Goal: Task Accomplishment & Management: Manage account settings

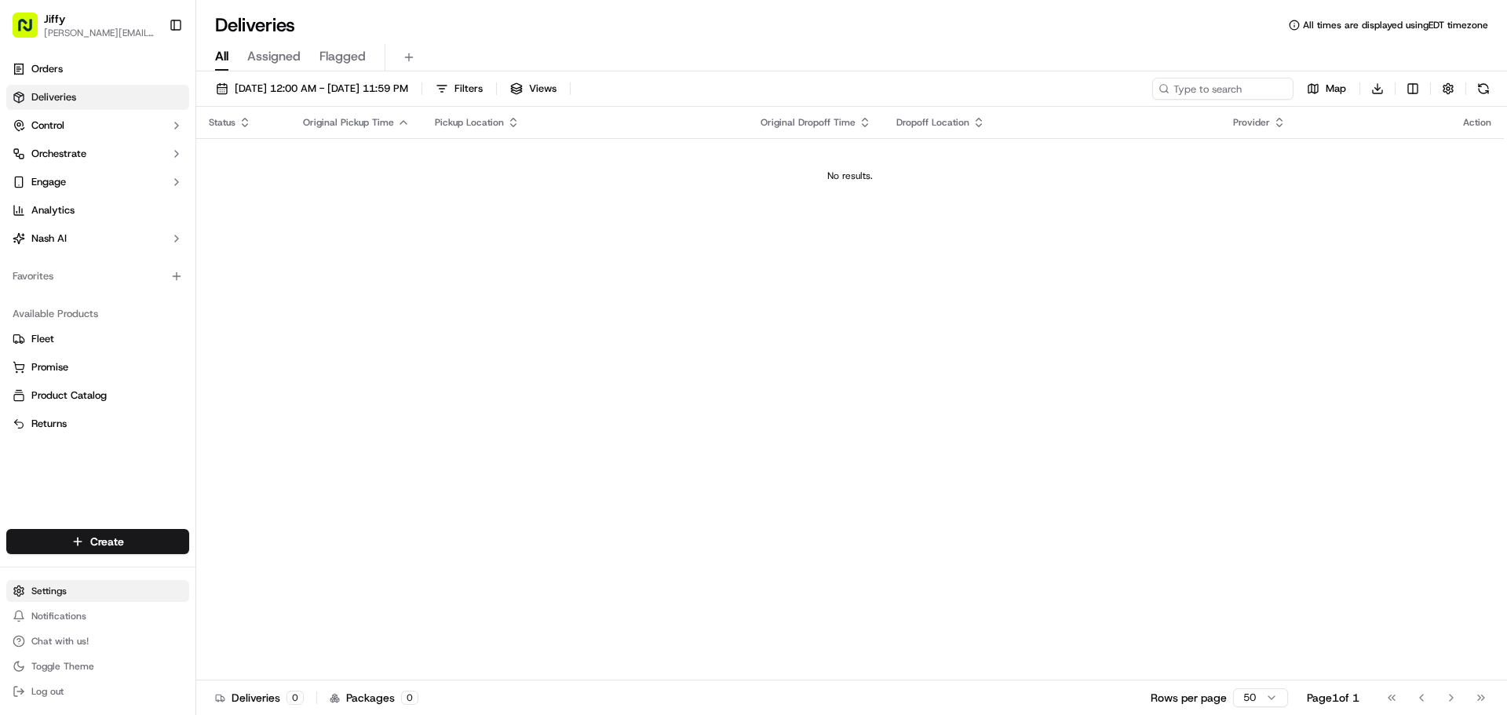
click at [83, 588] on html "[PERSON_NAME] [PERSON_NAME][EMAIL_ADDRESS][DOMAIN_NAME] Toggle Sidebar Orders D…" at bounding box center [753, 357] width 1507 height 715
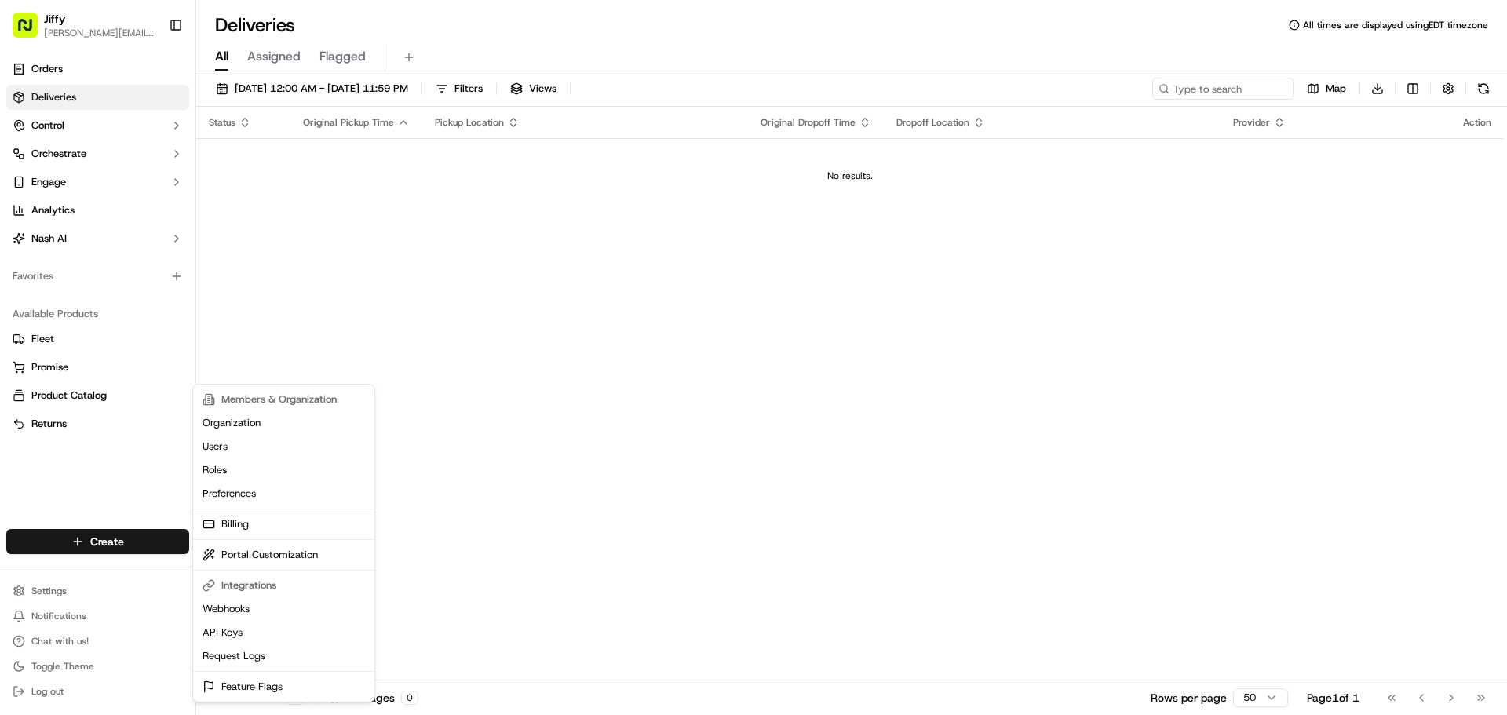
click at [584, 537] on html "[PERSON_NAME] [PERSON_NAME][EMAIL_ADDRESS][DOMAIN_NAME] Toggle Sidebar Orders D…" at bounding box center [753, 357] width 1507 height 715
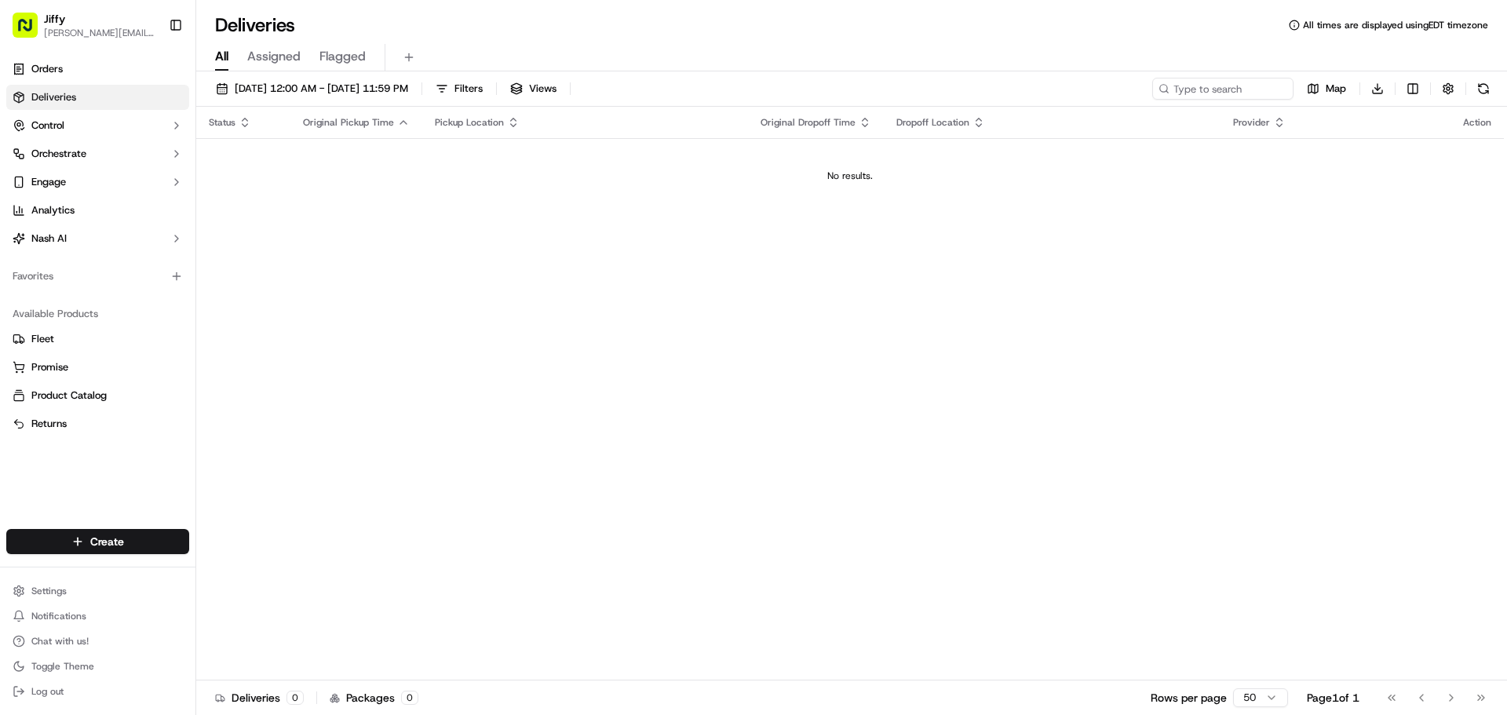
click at [561, 525] on div "Status Original Pickup Time Pickup Location Original Dropoff Time Dropoff Locat…" at bounding box center [850, 394] width 1308 height 574
click at [85, 104] on link "Deliveries" at bounding box center [97, 97] width 183 height 25
click at [86, 77] on link "Orders" at bounding box center [97, 69] width 183 height 25
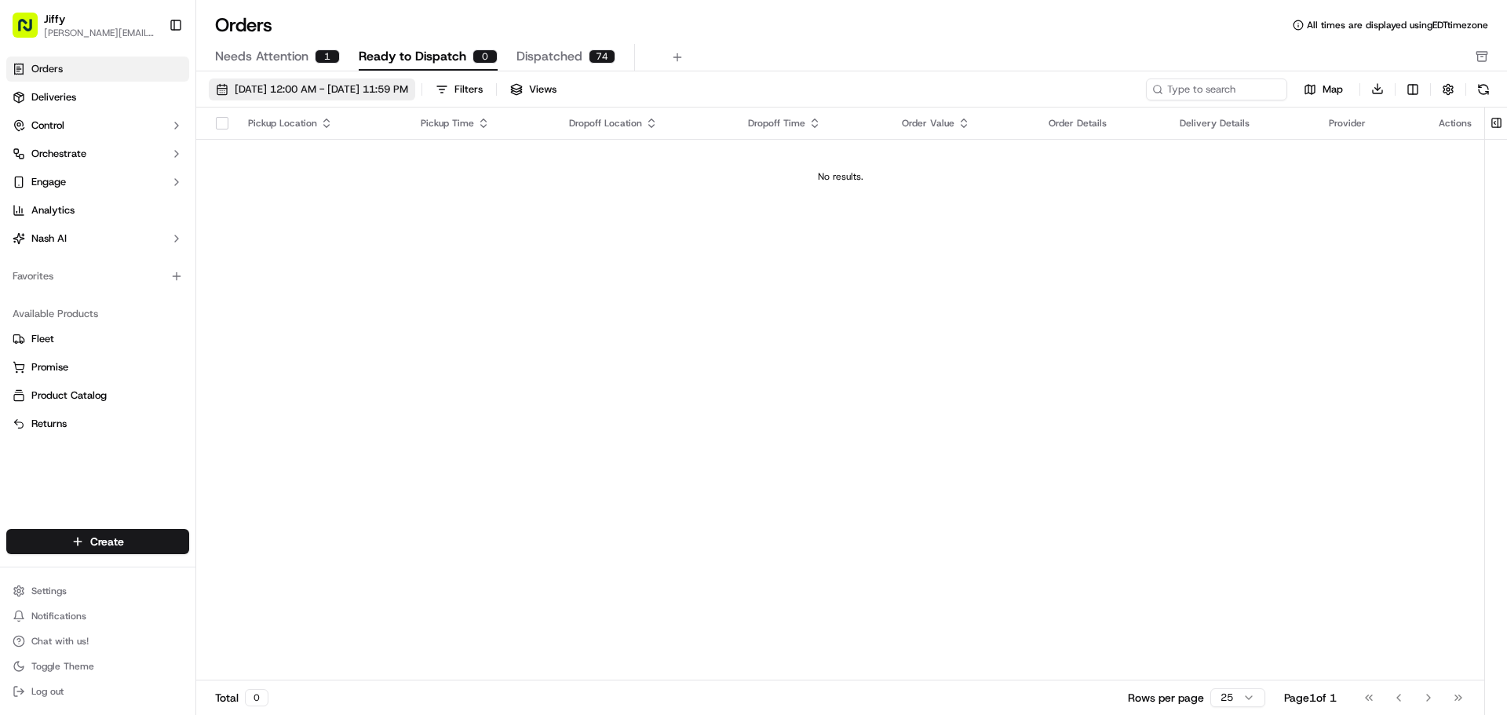
click at [371, 83] on span "[DATE] 12:00 AM - [DATE] 11:59 PM" at bounding box center [322, 89] width 174 height 14
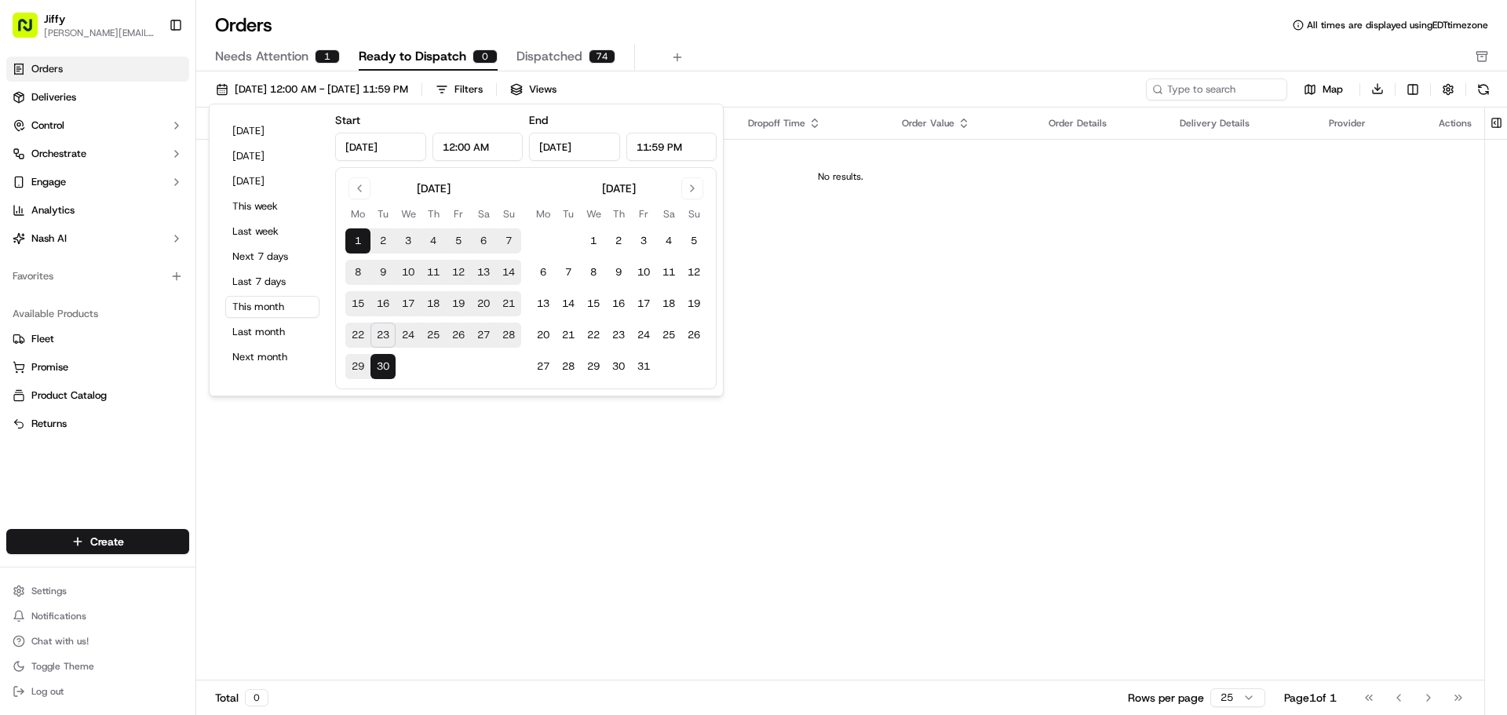
click at [382, 332] on button "23" at bounding box center [383, 335] width 25 height 25
type input "[DATE]"
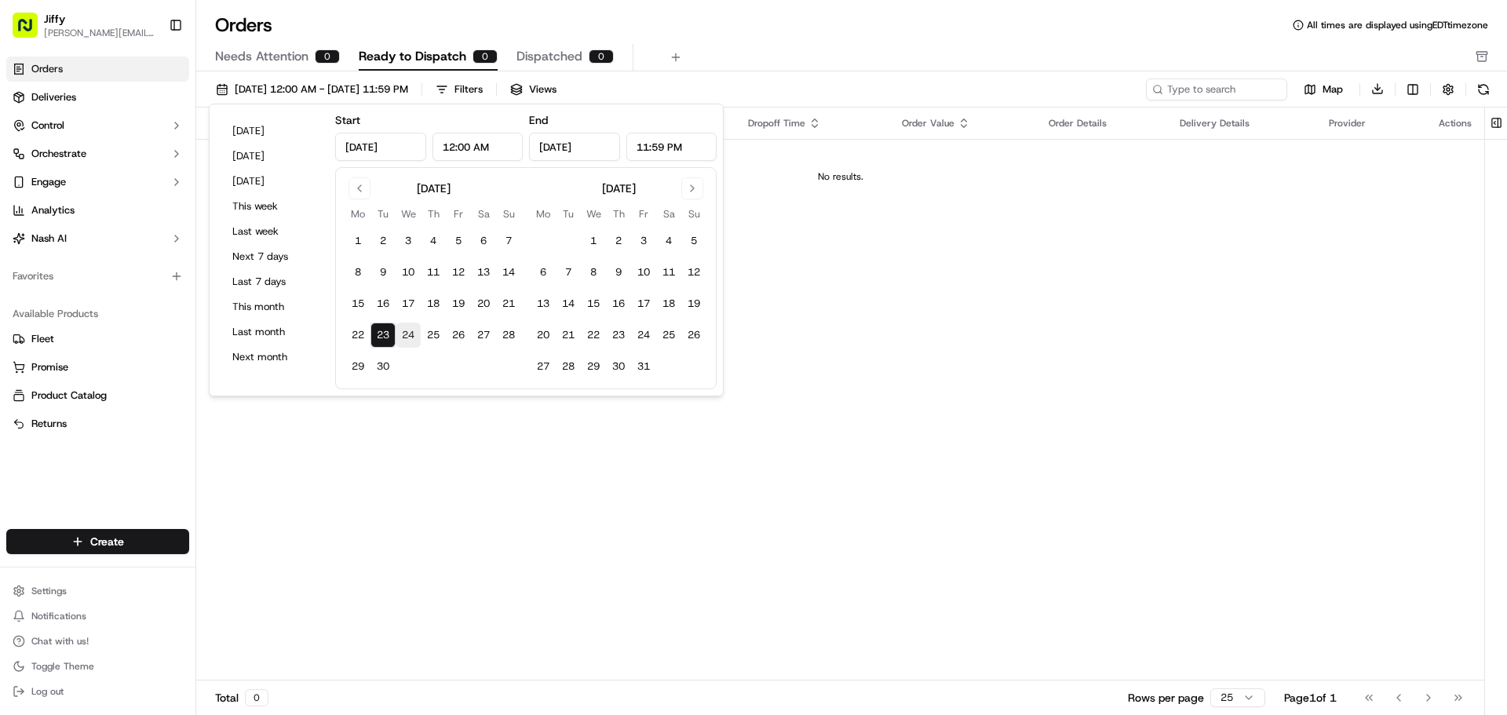
click at [409, 339] on button "24" at bounding box center [408, 335] width 25 height 25
type input "[DATE]"
click at [706, 61] on div "Needs Attention 0 Ready to Dispatch 0 Dispatched 3" at bounding box center [841, 57] width 1252 height 27
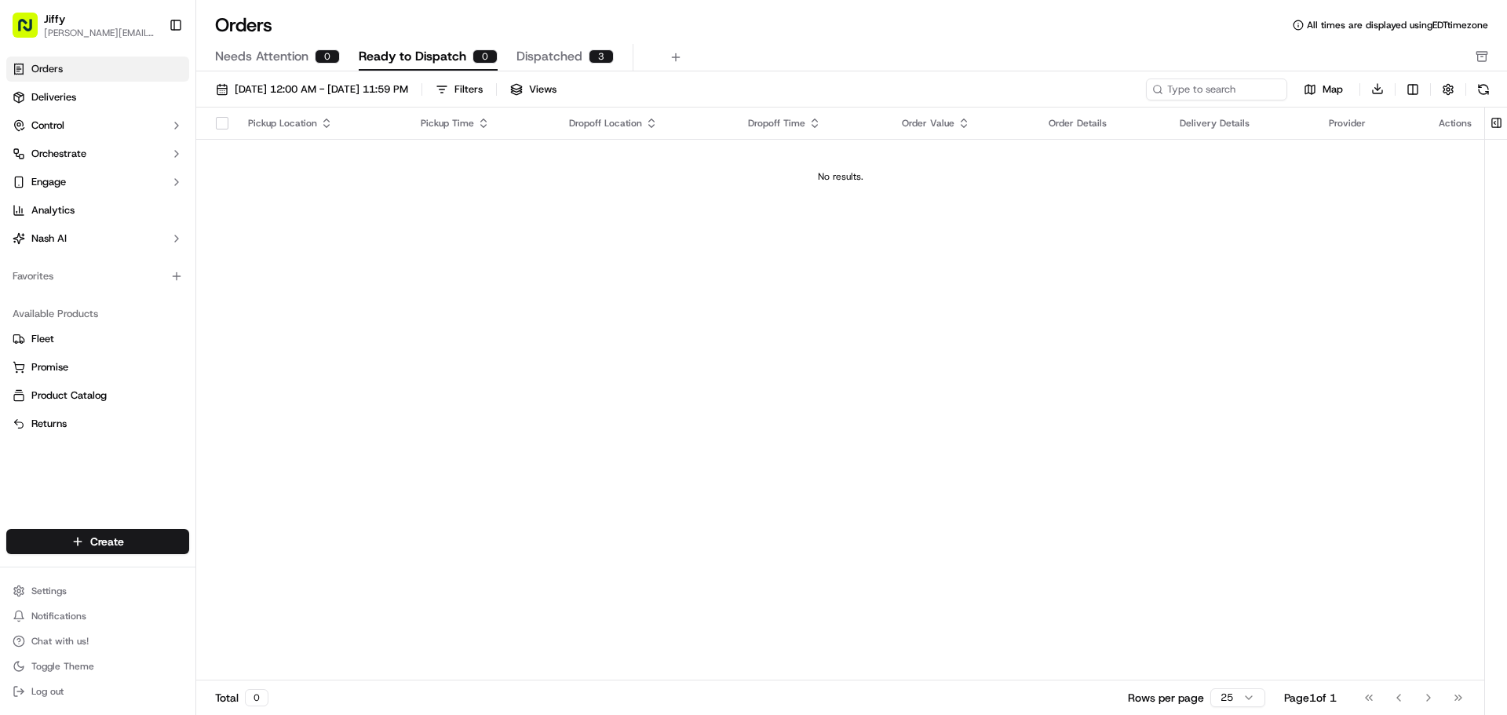
click at [592, 52] on div "3" at bounding box center [601, 56] width 25 height 14
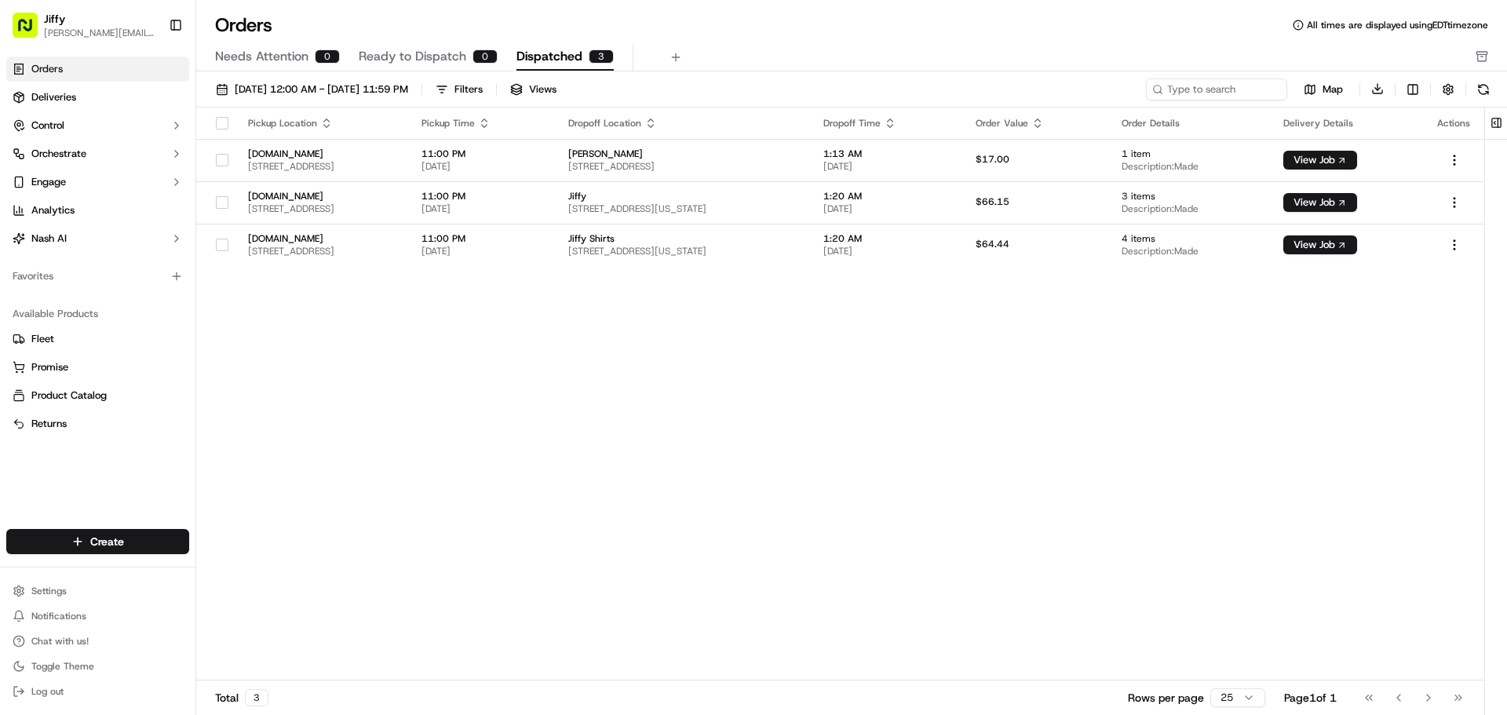
click at [411, 59] on span "Ready to Dispatch" at bounding box center [413, 56] width 108 height 19
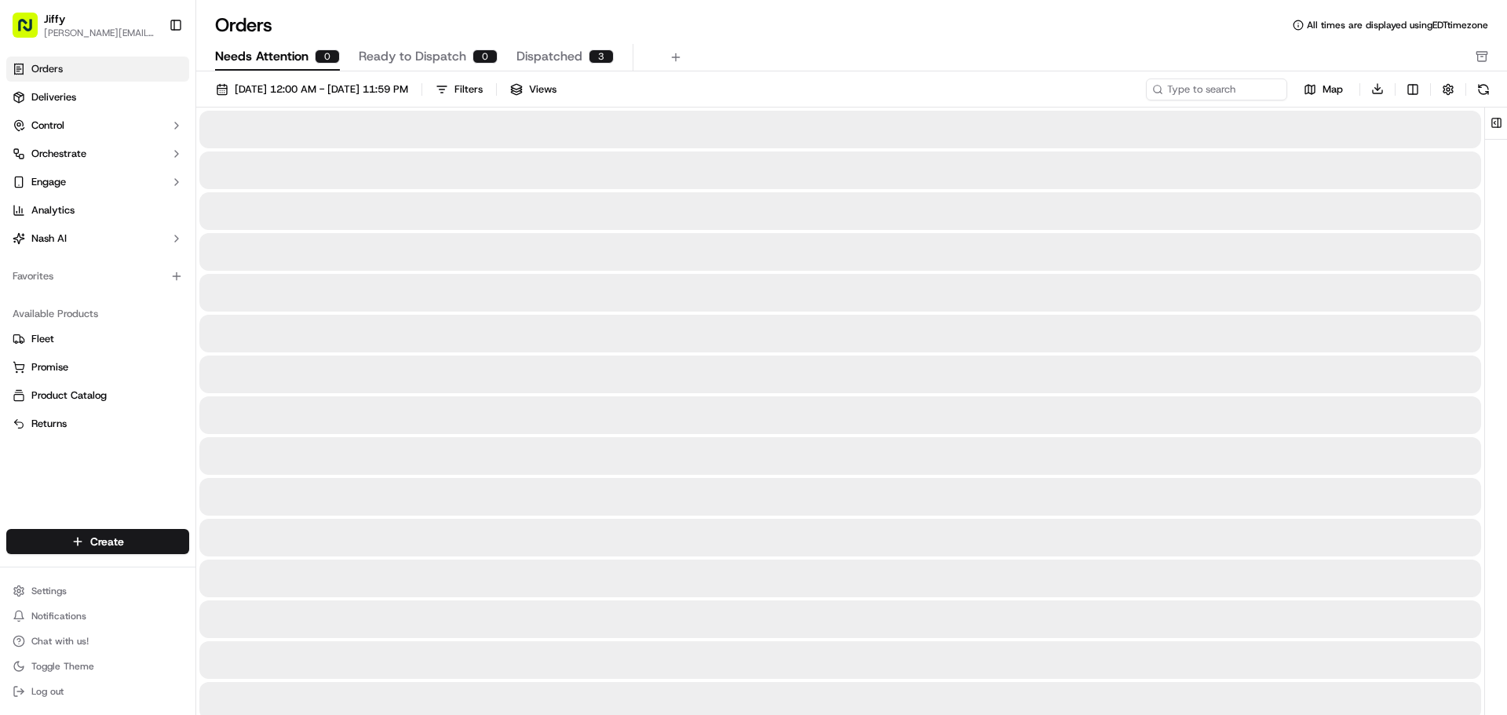
click at [290, 57] on span "Needs Attention" at bounding box center [261, 56] width 93 height 19
click at [420, 53] on span "Ready to Dispatch" at bounding box center [413, 56] width 108 height 19
click at [535, 54] on span "Dispatched" at bounding box center [550, 56] width 66 height 19
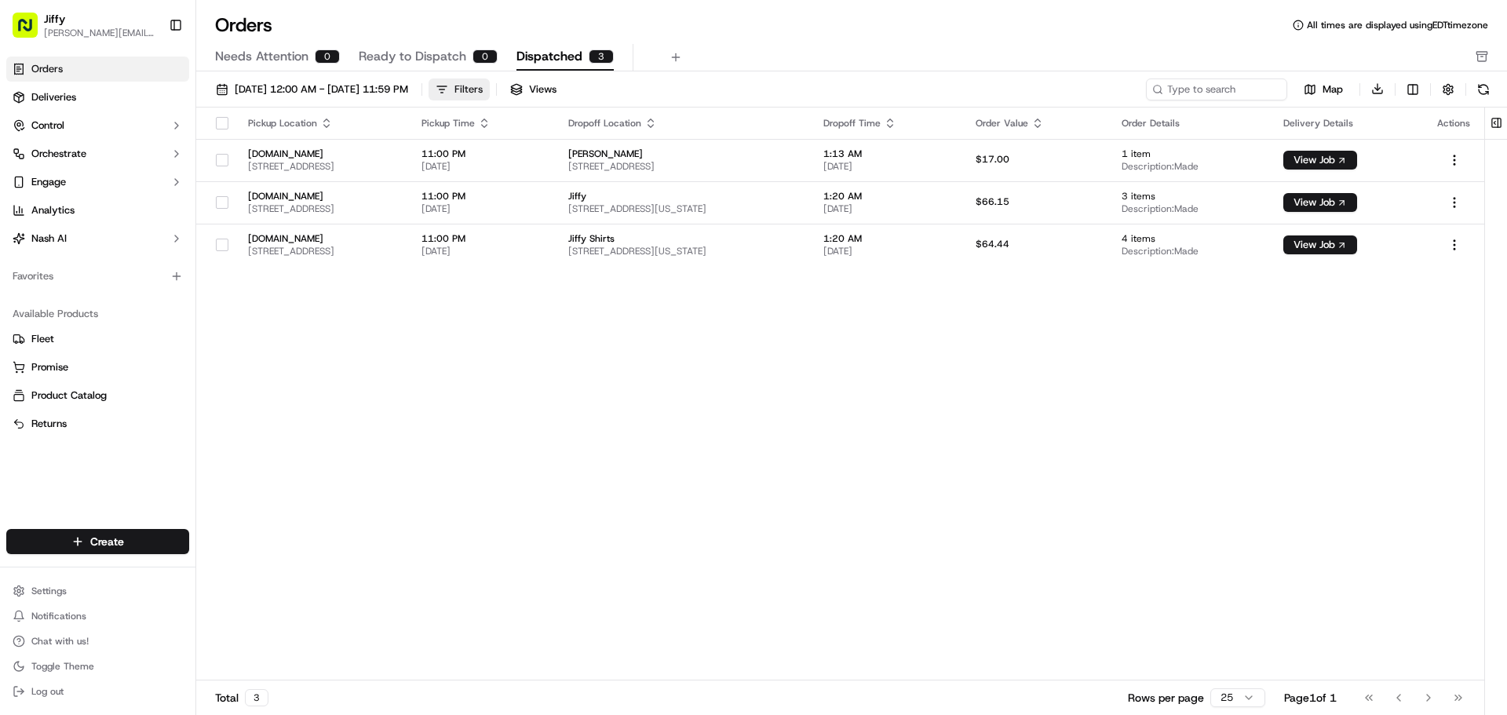
click at [483, 86] on div "Filters" at bounding box center [469, 89] width 28 height 14
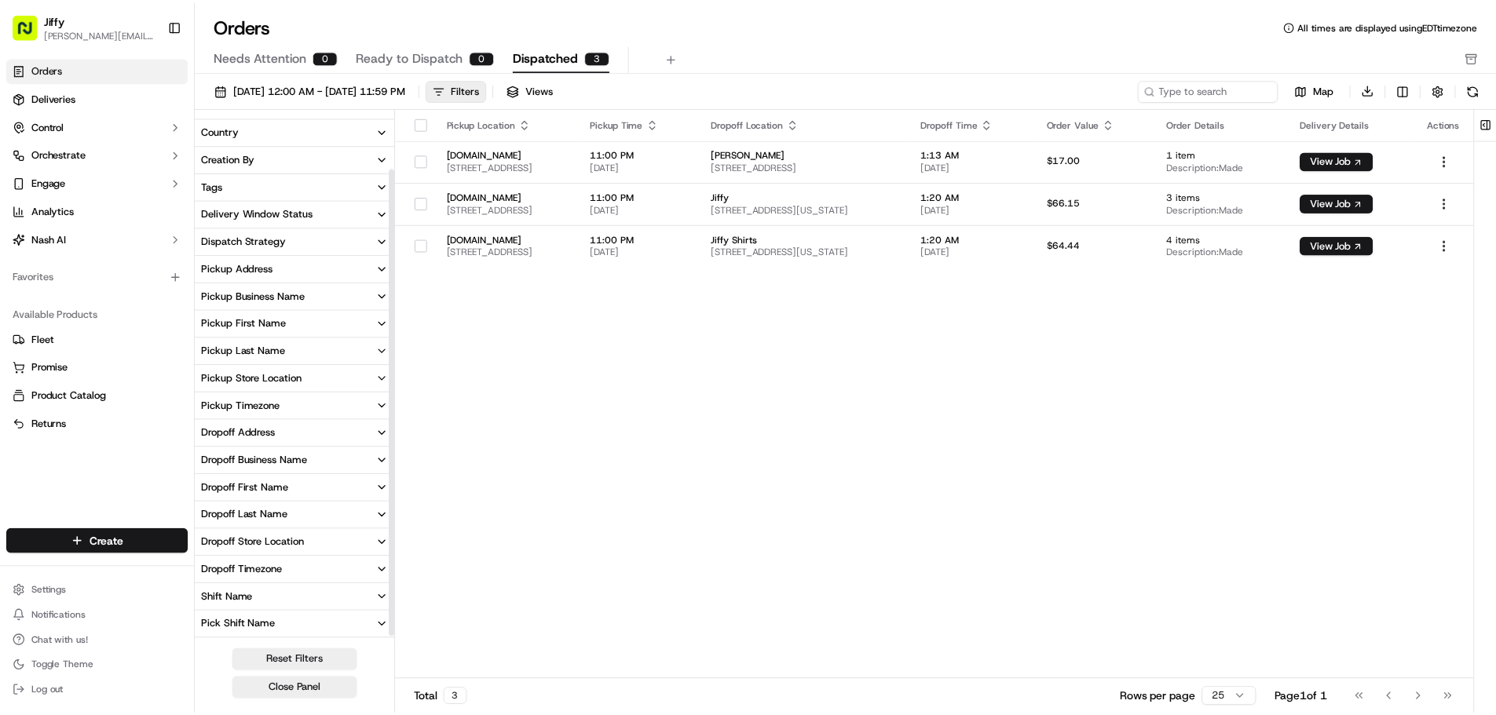
scroll to position [71, 0]
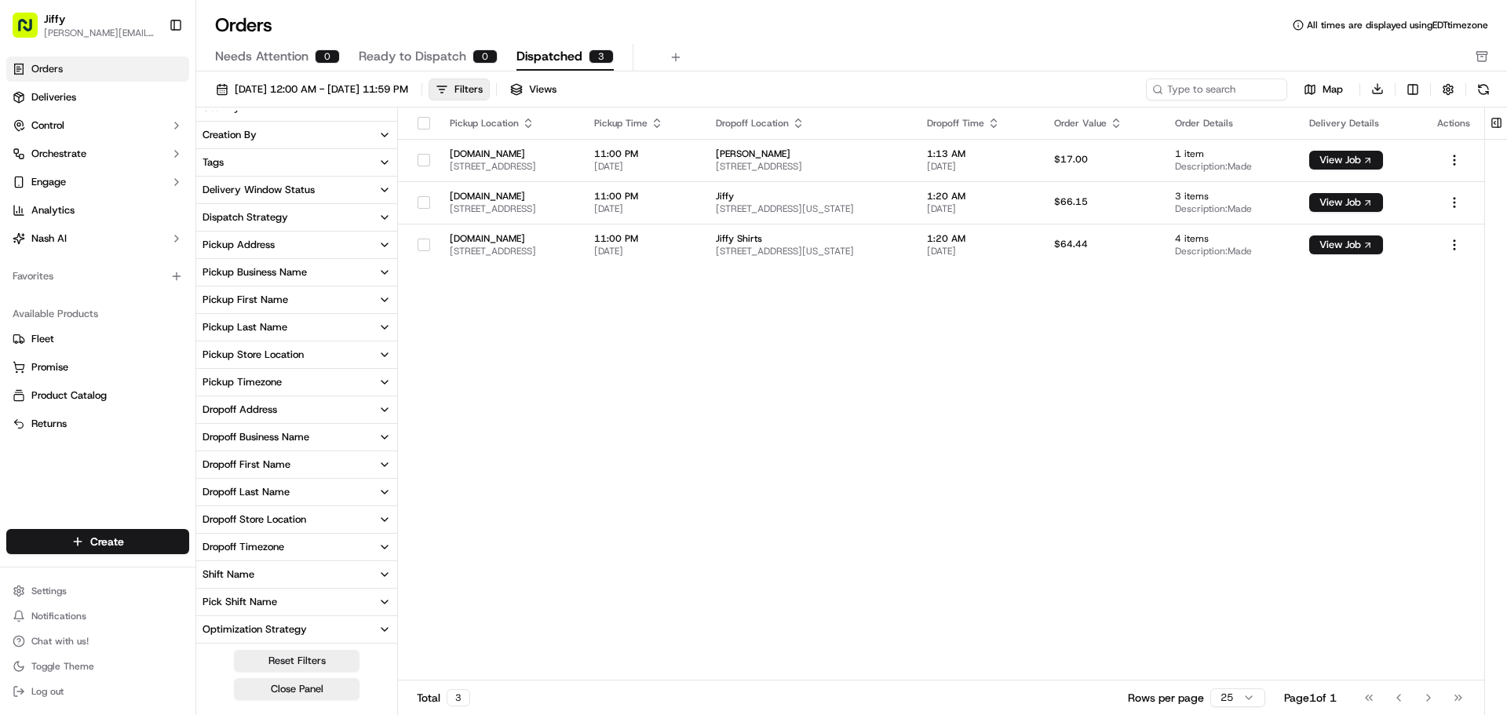
click at [294, 247] on button "Pickup Address" at bounding box center [296, 245] width 201 height 27
click at [214, 297] on 92780 "[STREET_ADDRESS]" at bounding box center [209, 297] width 13 height 13
click at [574, 90] on span "Views" at bounding box center [559, 89] width 27 height 14
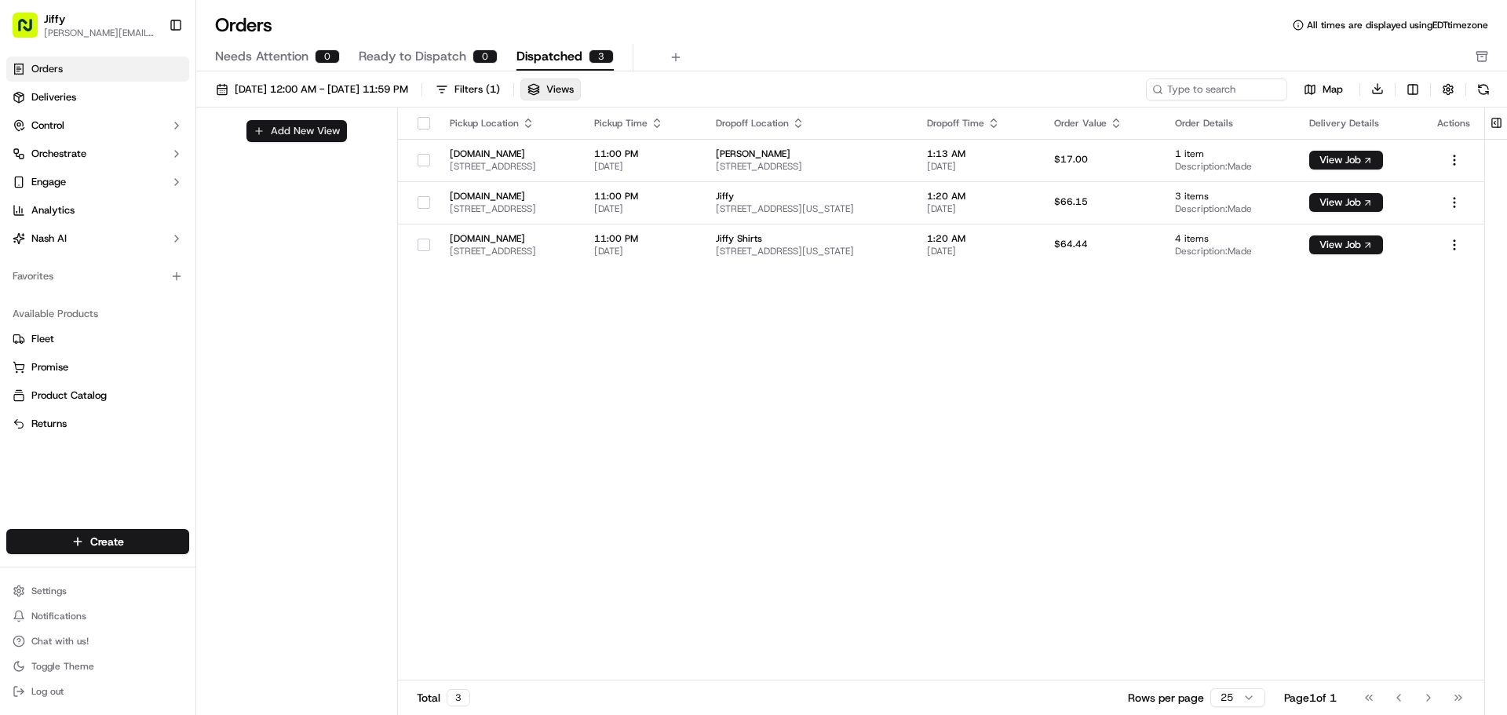
click at [305, 132] on button "Add New View" at bounding box center [297, 131] width 100 height 22
click at [308, 138] on input at bounding box center [270, 137] width 124 height 22
type input "P"
type input "Chameleon"
click at [344, 135] on button "submit" at bounding box center [345, 137] width 20 height 20
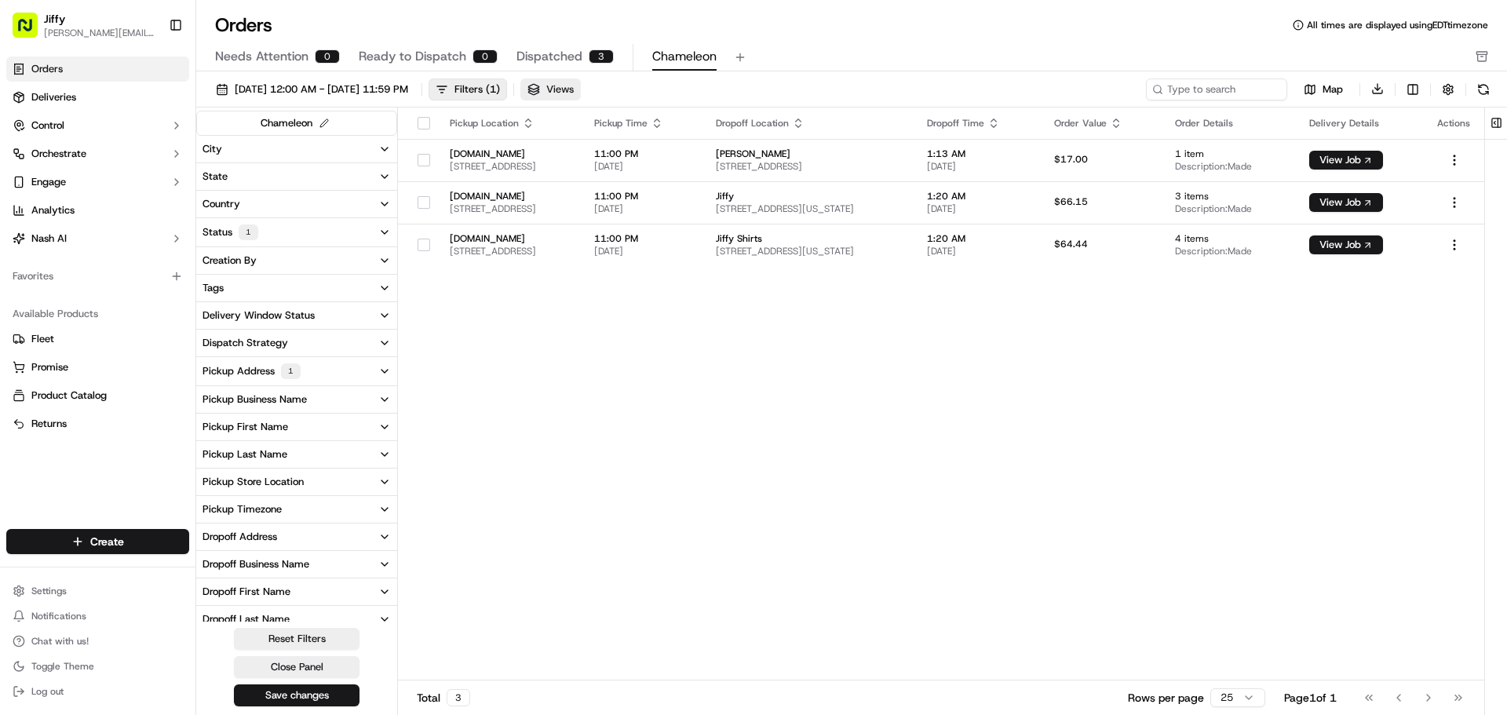
click at [581, 92] on button "Views" at bounding box center [551, 90] width 60 height 22
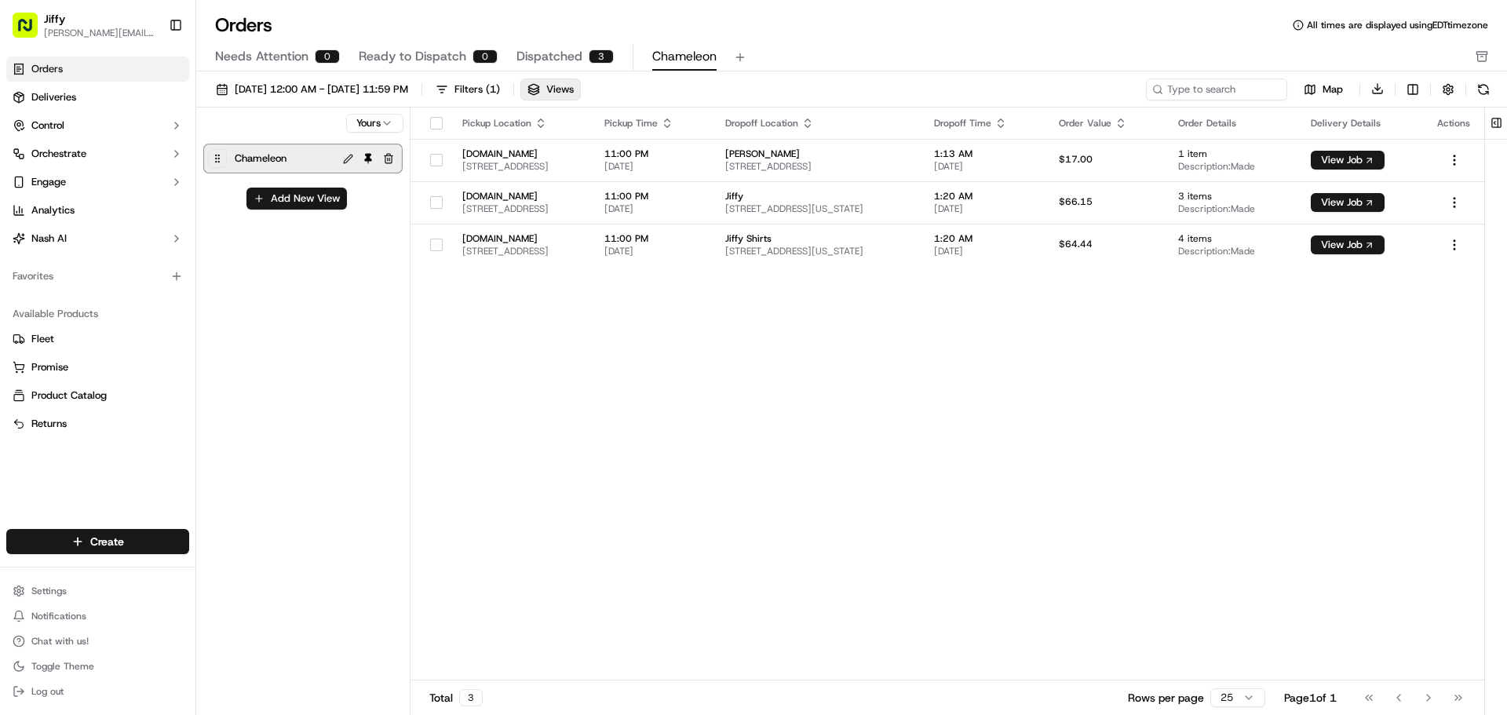
click at [675, 57] on span "Chameleon" at bounding box center [684, 56] width 64 height 19
click at [107, 96] on link "Deliveries" at bounding box center [97, 97] width 183 height 25
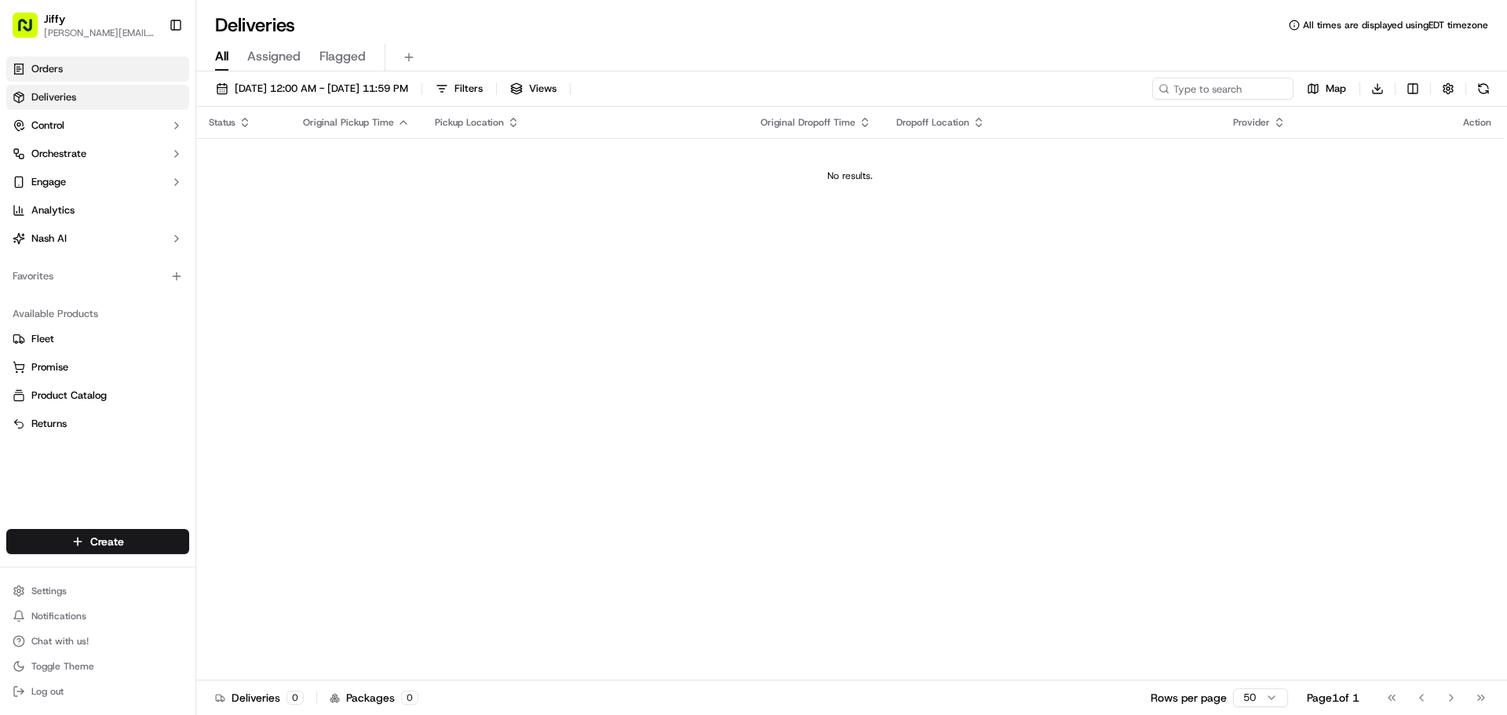
click at [105, 77] on link "Orders" at bounding box center [97, 69] width 183 height 25
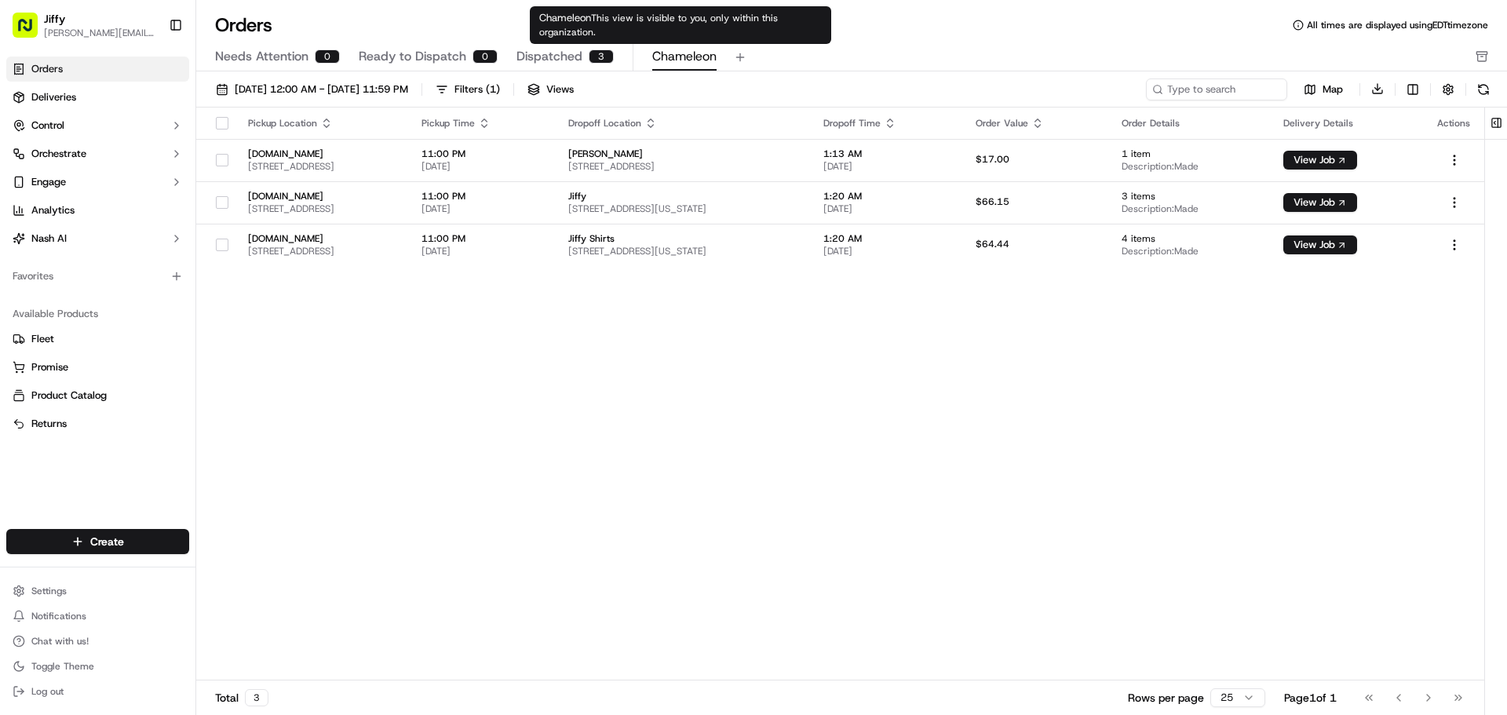
click at [695, 60] on span "Chameleon" at bounding box center [684, 56] width 64 height 19
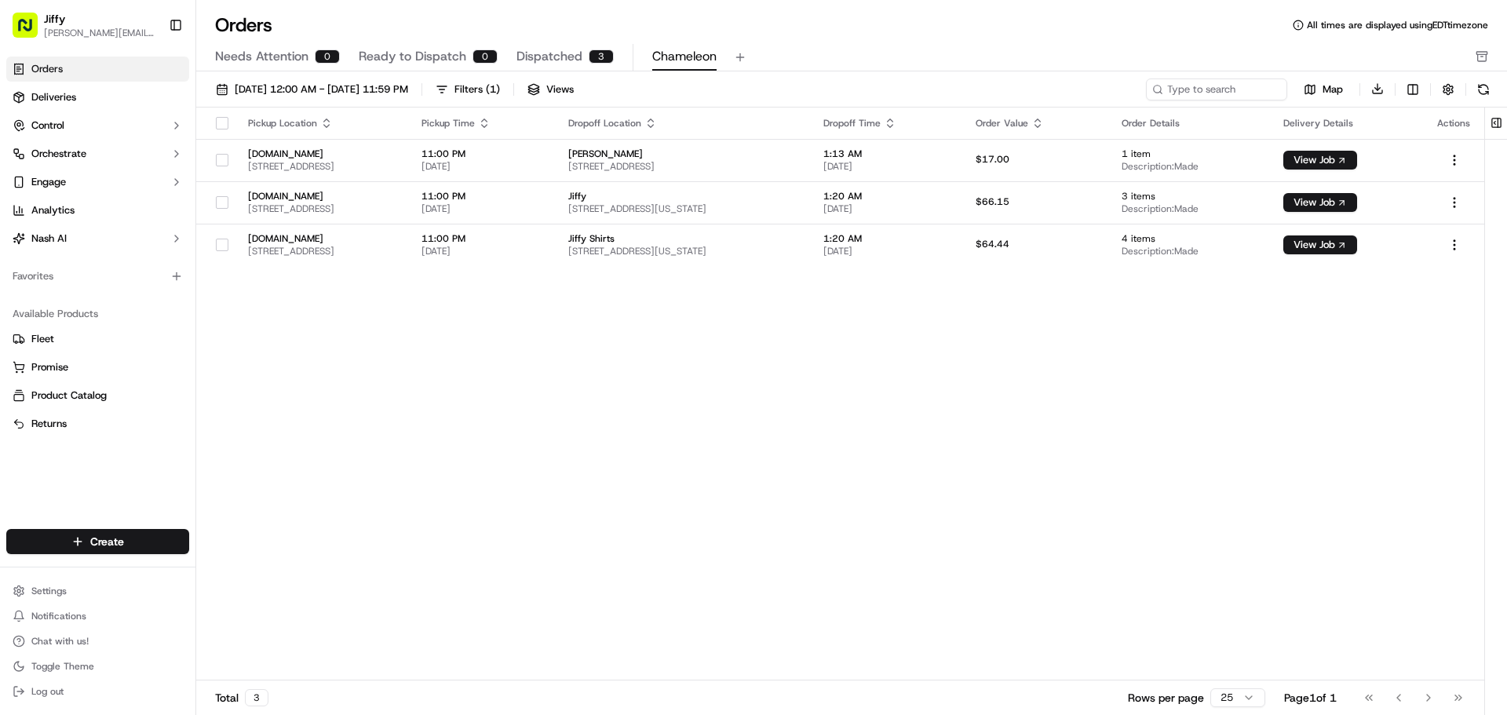
drag, startPoint x: 675, startPoint y: 58, endPoint x: 667, endPoint y: 57, distance: 8.7
click at [667, 57] on span "Chameleon" at bounding box center [684, 56] width 64 height 19
click at [574, 92] on span "Views" at bounding box center [559, 89] width 27 height 14
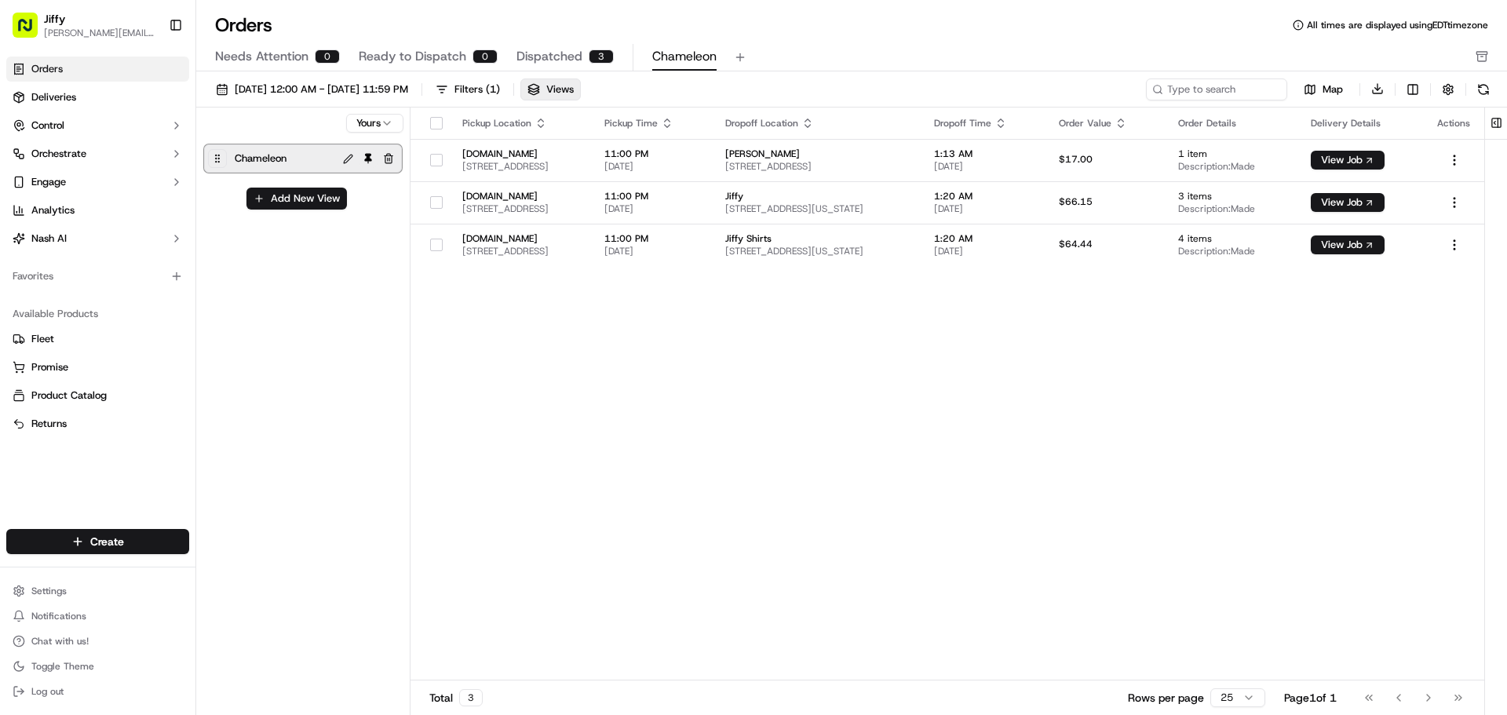
click at [364, 160] on button at bounding box center [368, 158] width 19 height 19
click at [537, 294] on div "Pickup Location Pickup Time Dropoff Location Dropoff Time Order Value Order Det…" at bounding box center [948, 395] width 1074 height 574
click at [349, 160] on button at bounding box center [348, 159] width 18 height 18
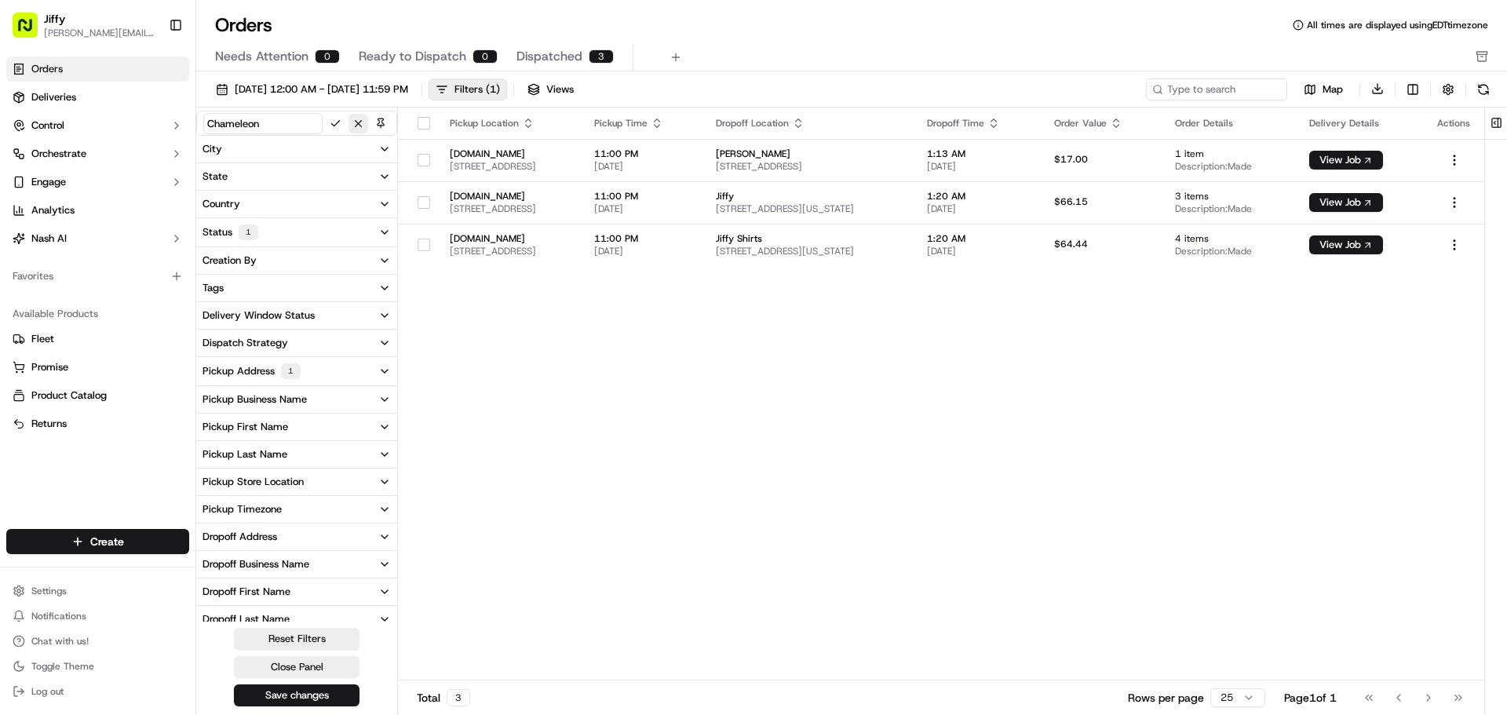
click at [360, 121] on button at bounding box center [359, 124] width 20 height 20
click at [342, 128] on div "Chameleon" at bounding box center [296, 123] width 201 height 25
click at [326, 125] on button at bounding box center [324, 123] width 17 height 17
click at [362, 124] on button at bounding box center [359, 124] width 20 height 20
click at [581, 93] on button "Views" at bounding box center [551, 90] width 60 height 22
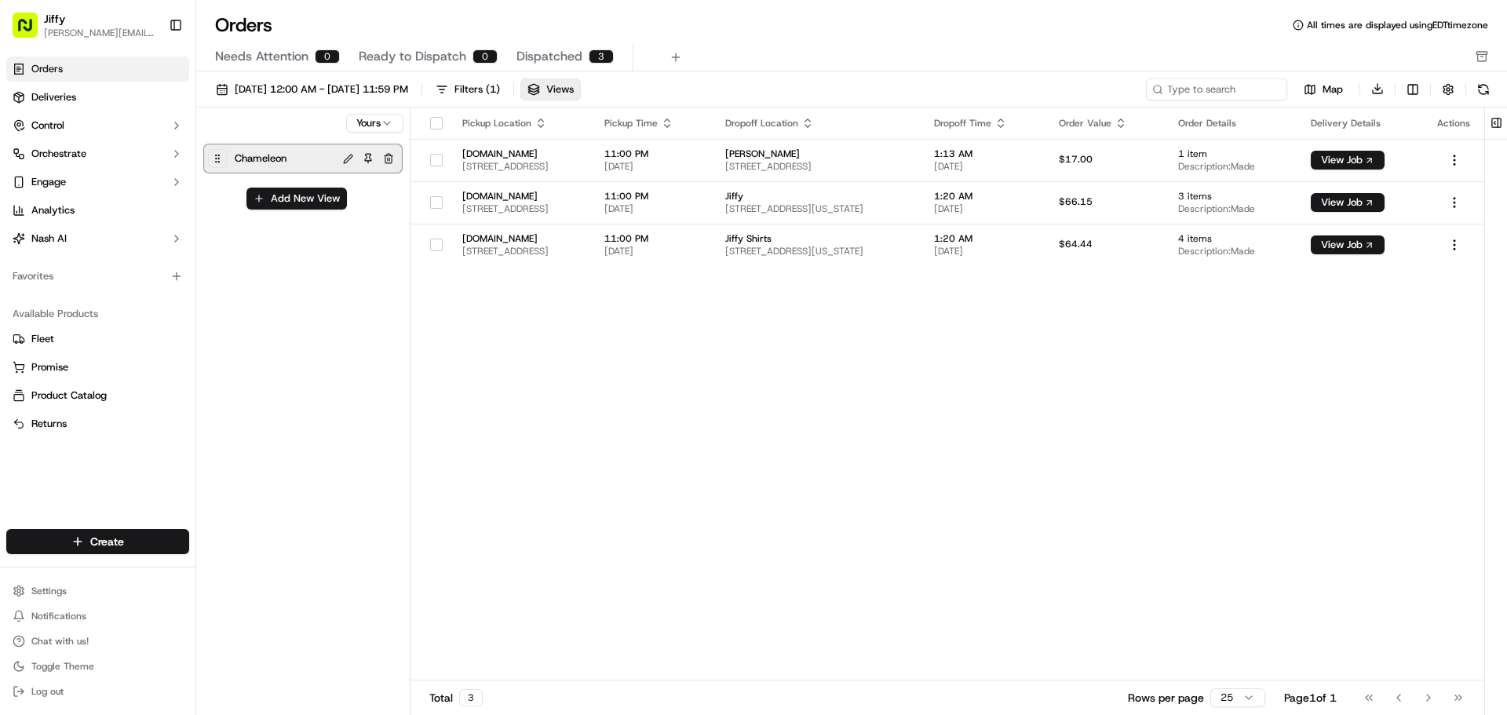
click at [390, 155] on button "button" at bounding box center [388, 158] width 19 height 19
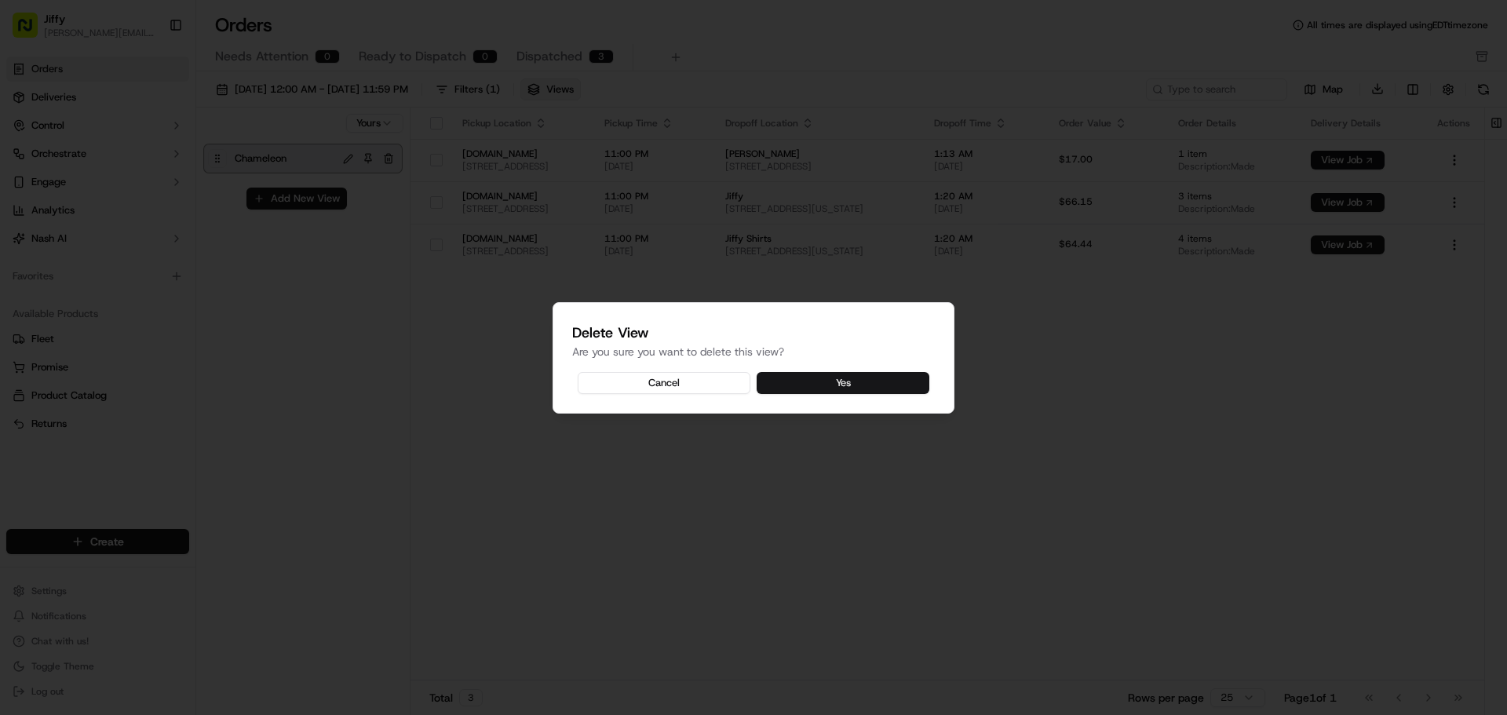
click at [790, 383] on button "Yes" at bounding box center [843, 383] width 173 height 22
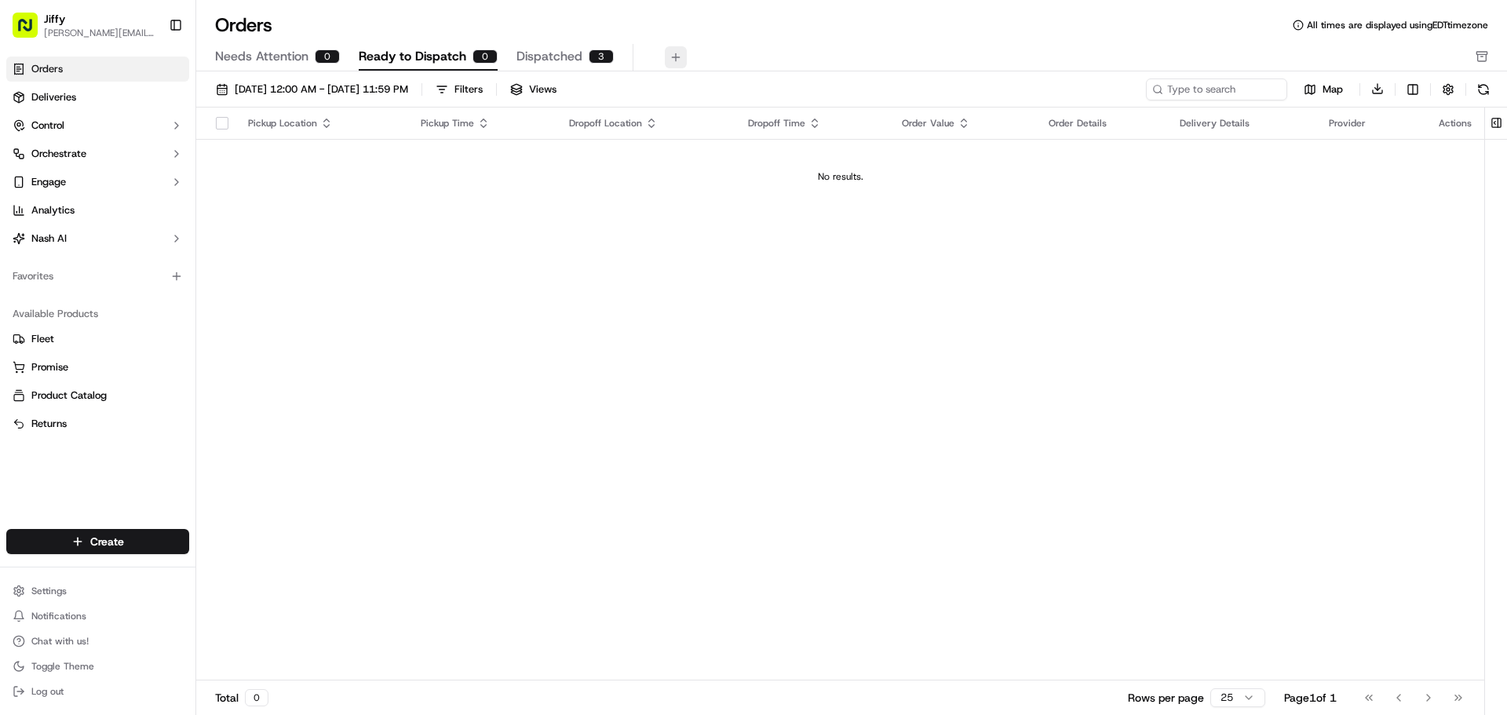
click at [668, 56] on button at bounding box center [676, 57] width 22 height 22
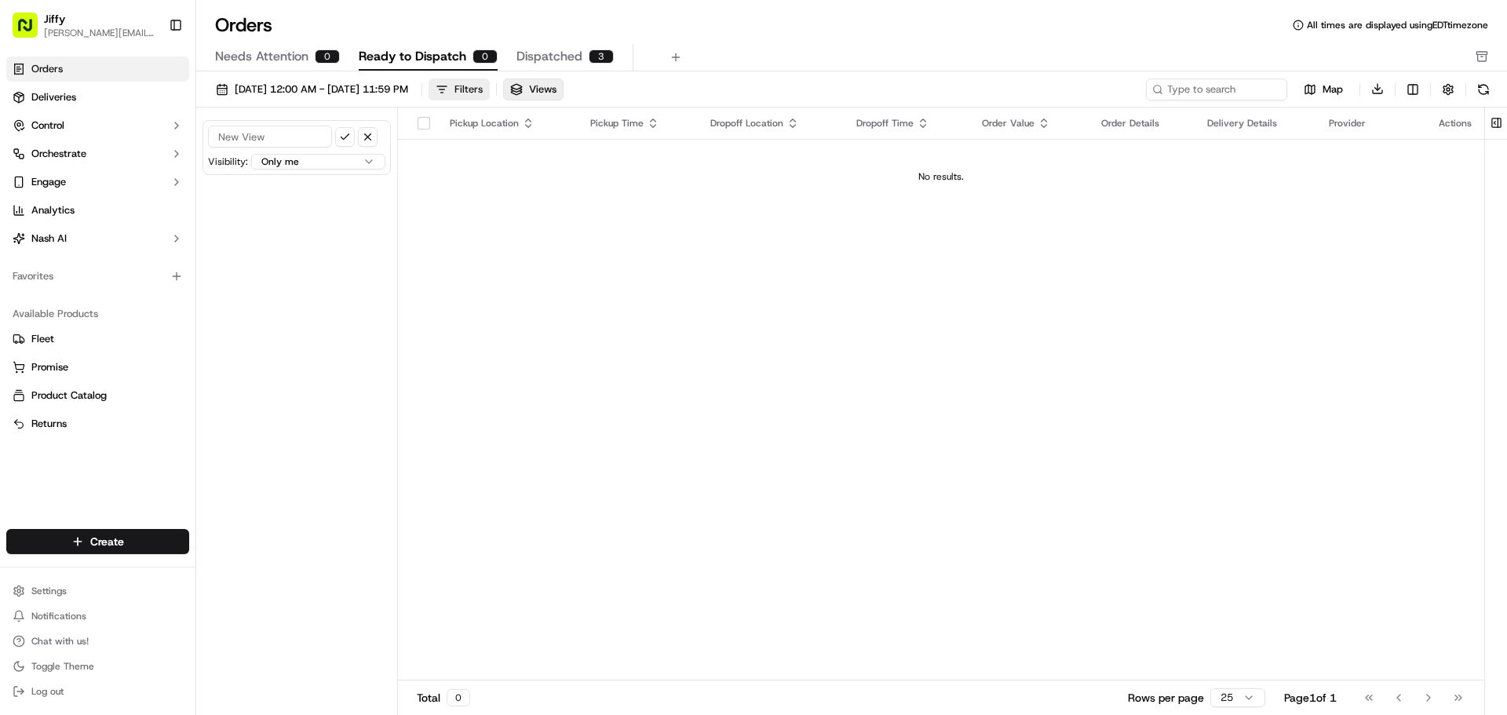
click at [490, 94] on button "Filters" at bounding box center [459, 90] width 61 height 22
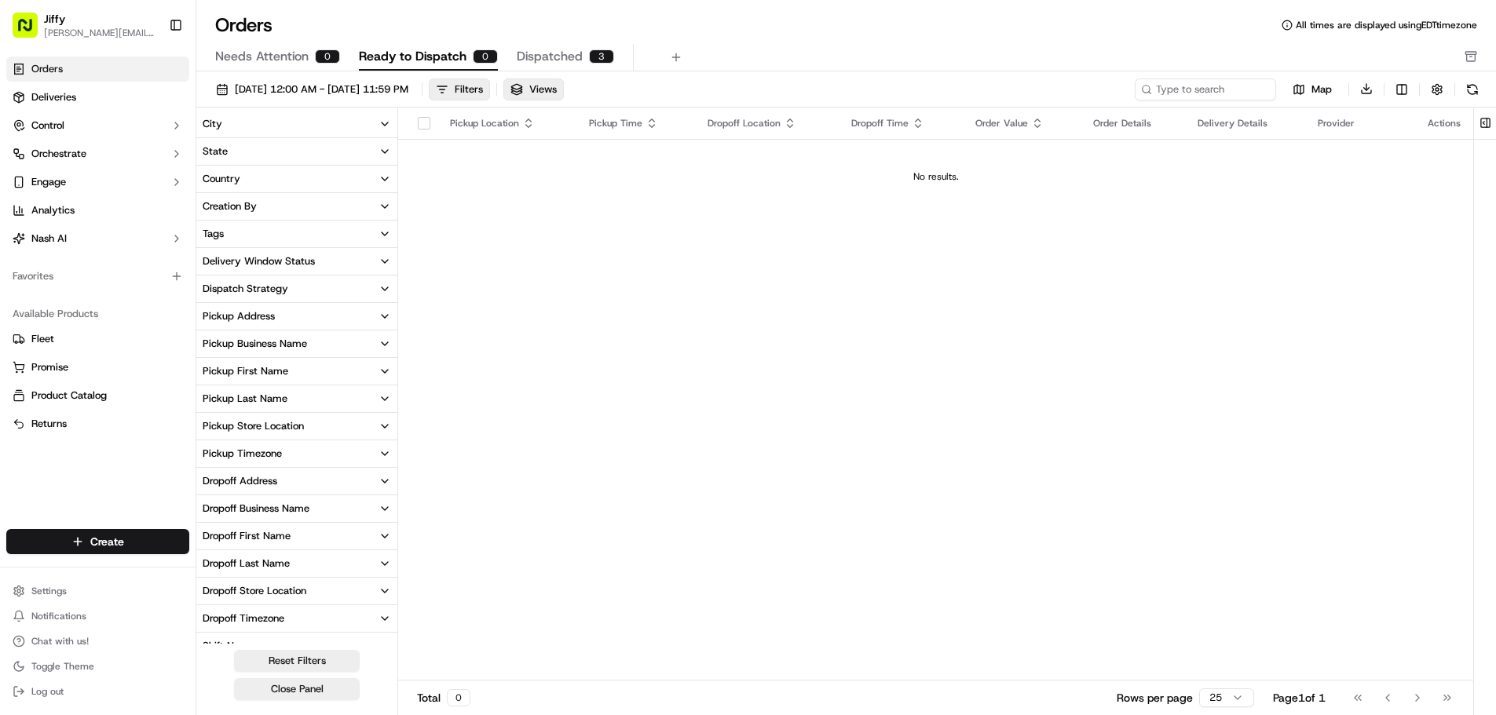
click at [312, 261] on div "Delivery Window Status" at bounding box center [259, 261] width 112 height 14
click at [490, 95] on button "Filters" at bounding box center [459, 90] width 61 height 22
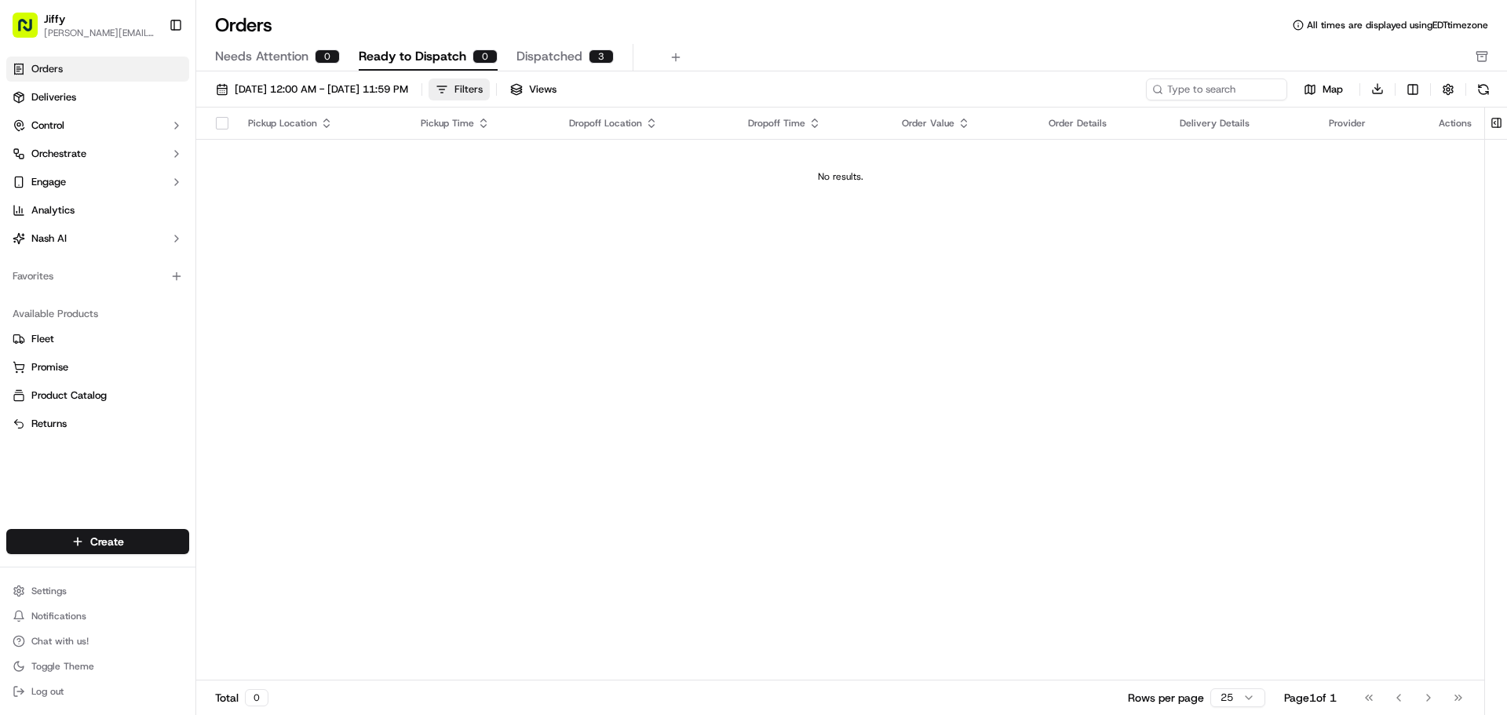
click at [483, 95] on div "Filters" at bounding box center [469, 89] width 28 height 14
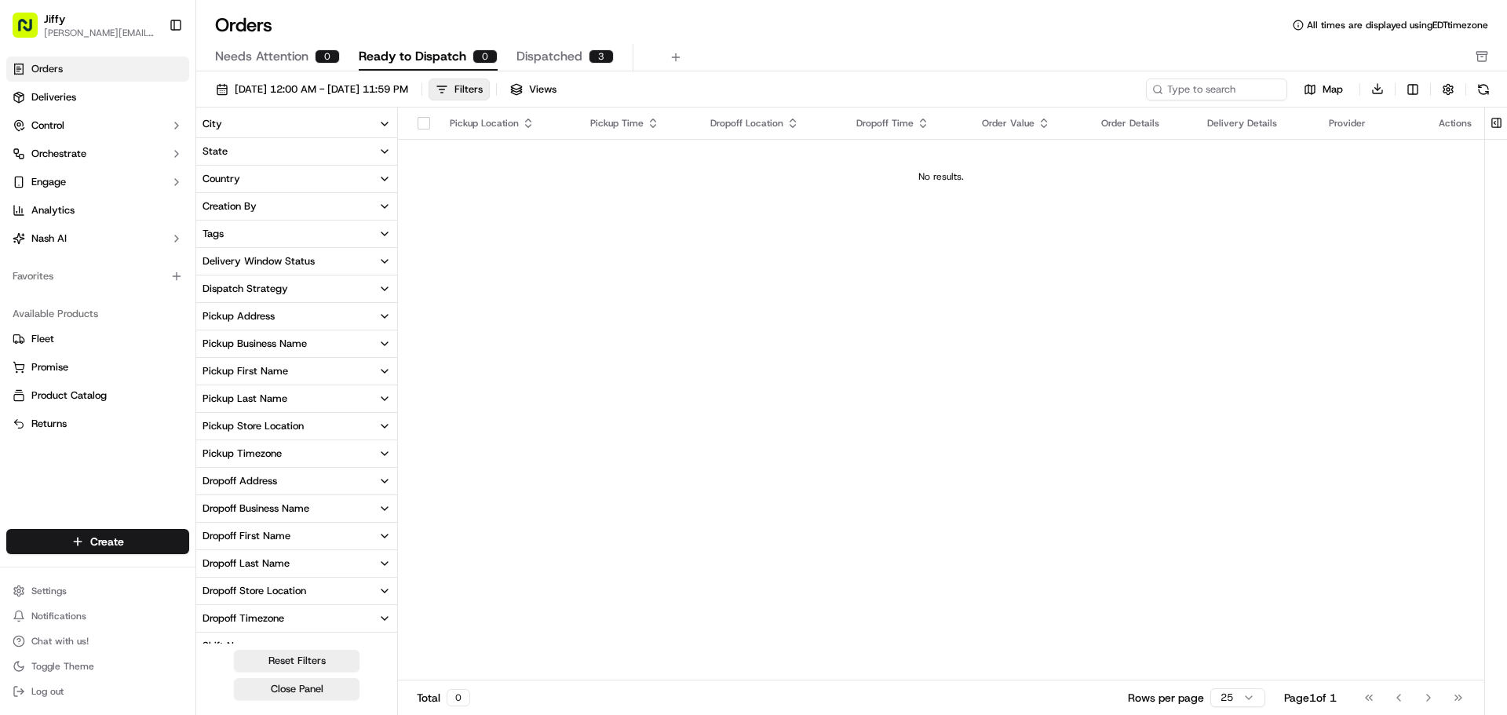
click at [328, 237] on button "Tags" at bounding box center [296, 234] width 201 height 27
click at [331, 260] on button "Delivery Window Status" at bounding box center [296, 261] width 201 height 27
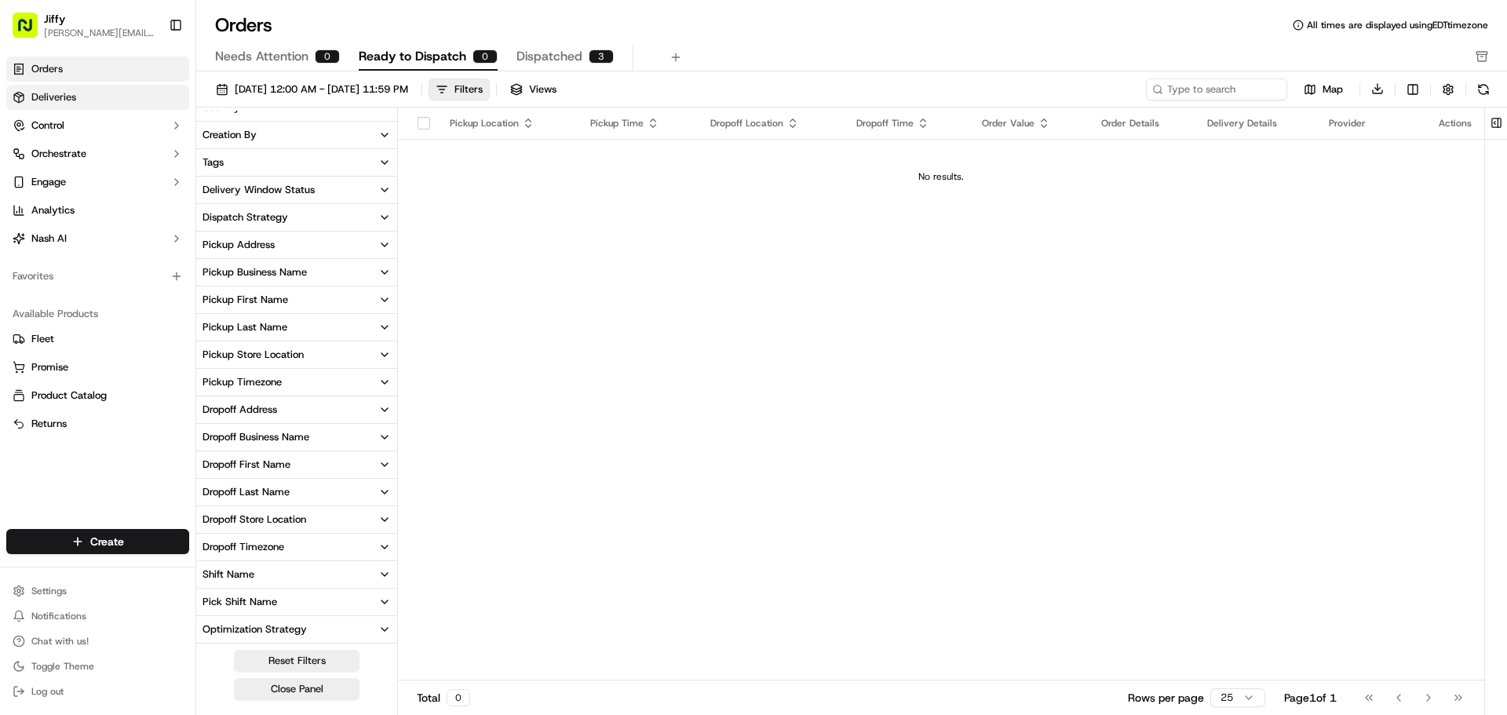
click at [131, 104] on link "Deliveries" at bounding box center [97, 97] width 183 height 25
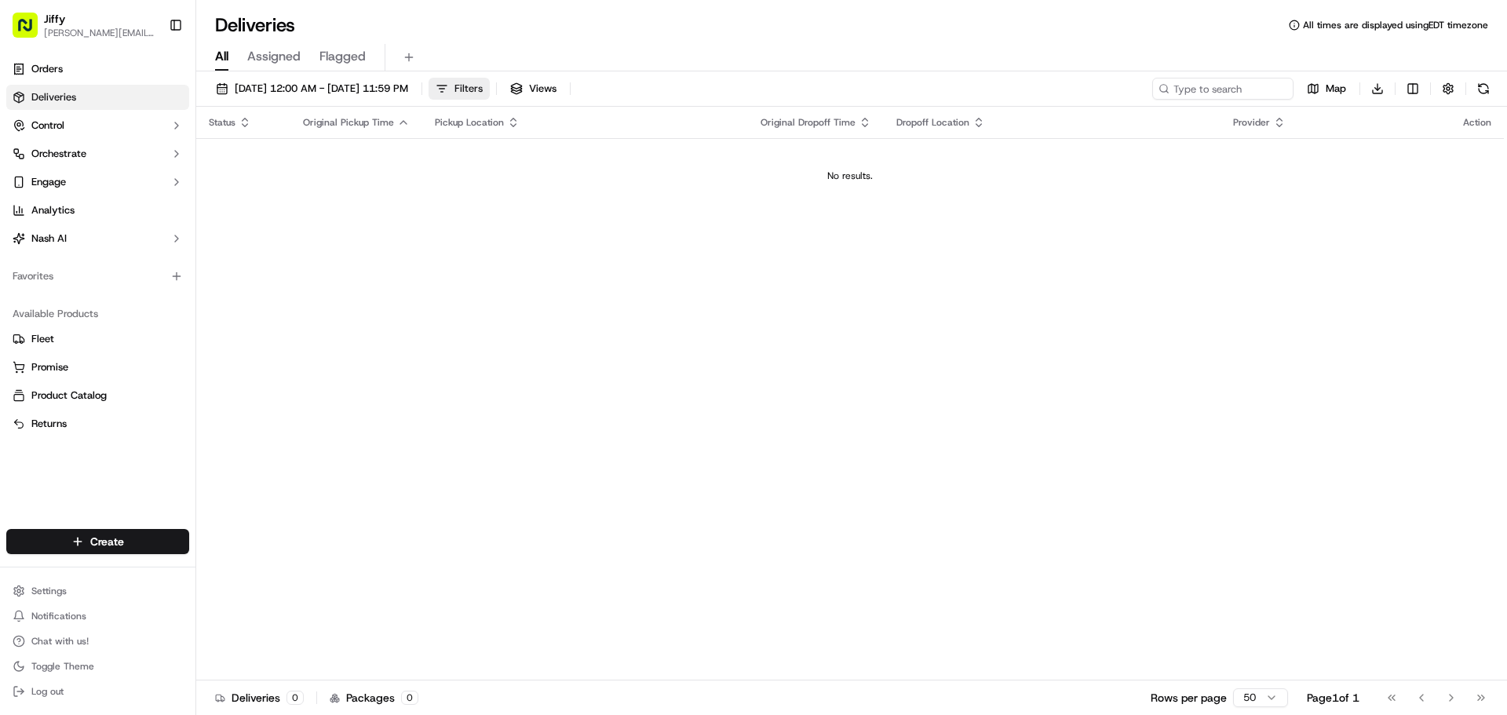
click at [483, 90] on span "Filters" at bounding box center [469, 89] width 28 height 14
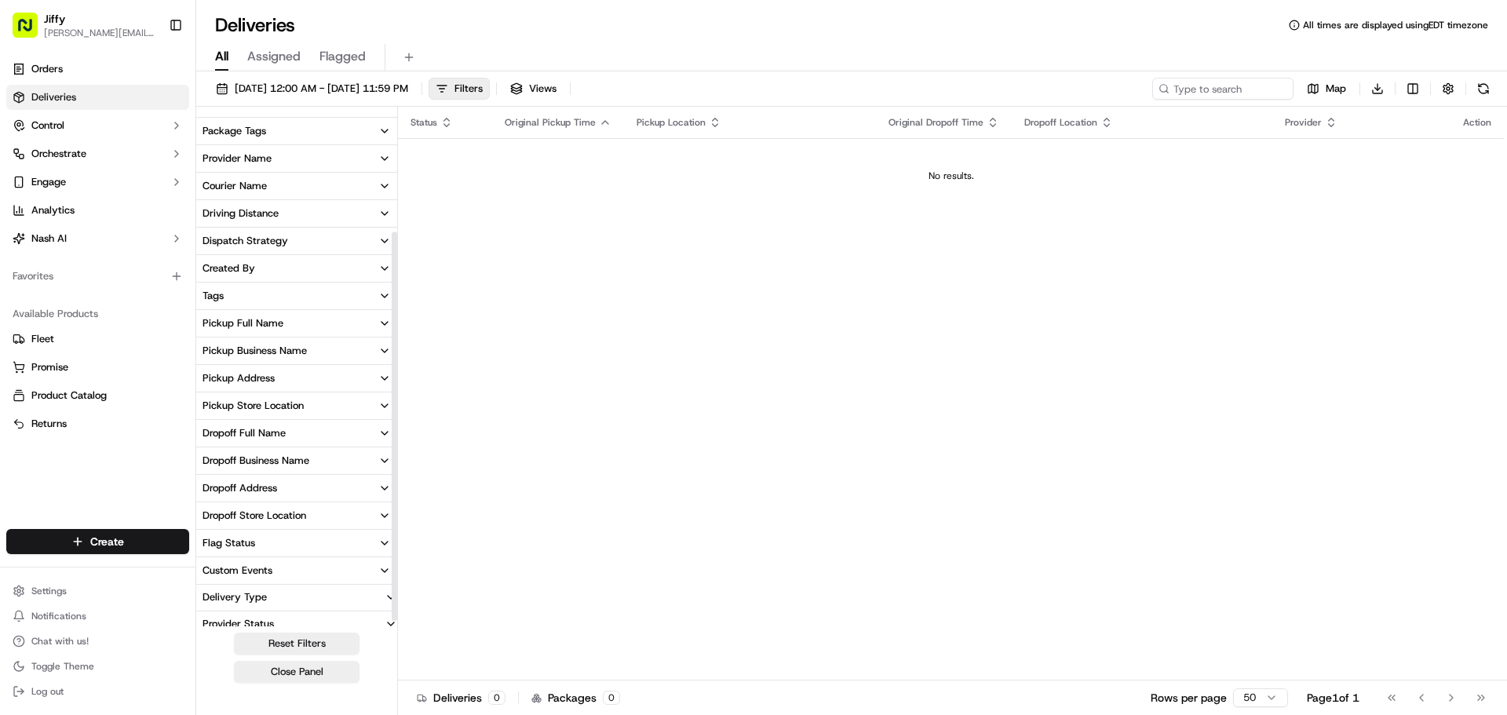
scroll to position [169, 0]
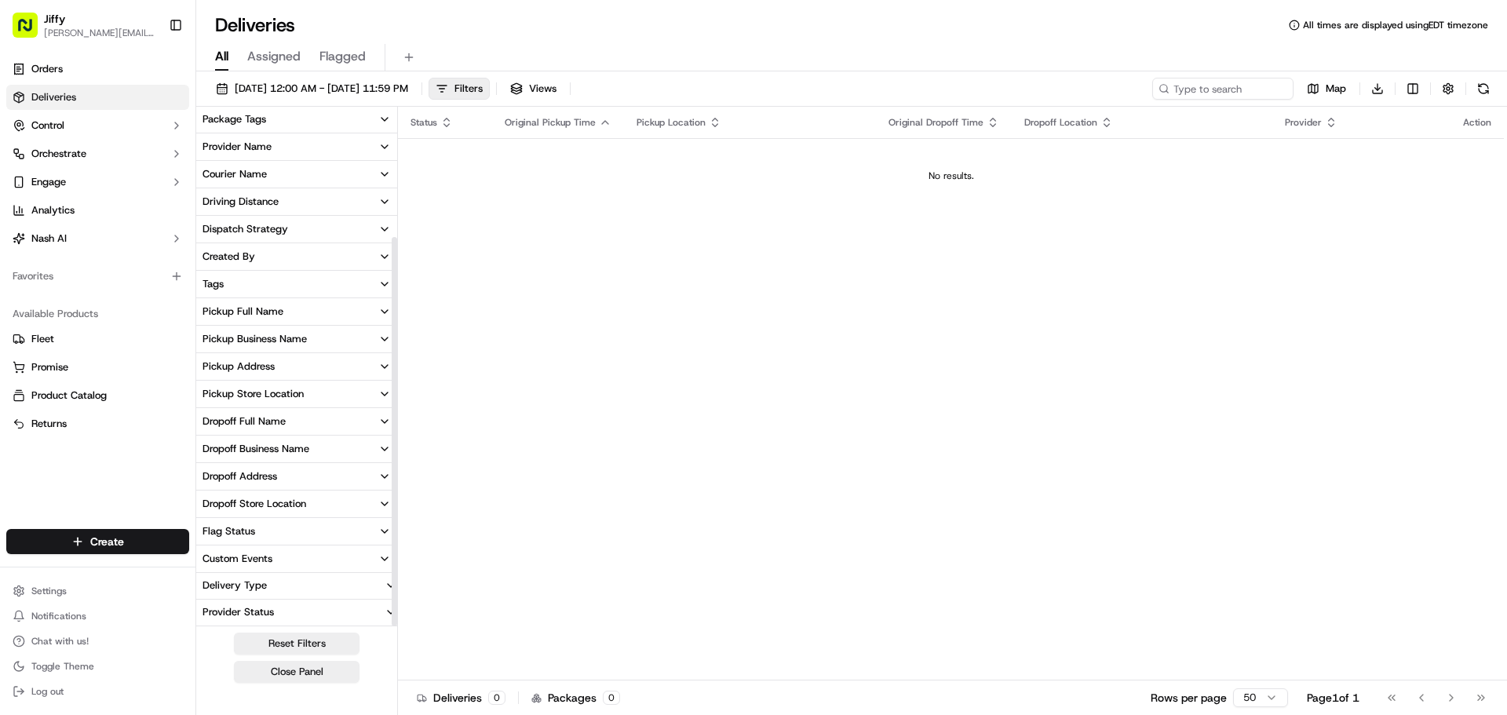
click at [289, 554] on button "Custom Events" at bounding box center [296, 559] width 201 height 27
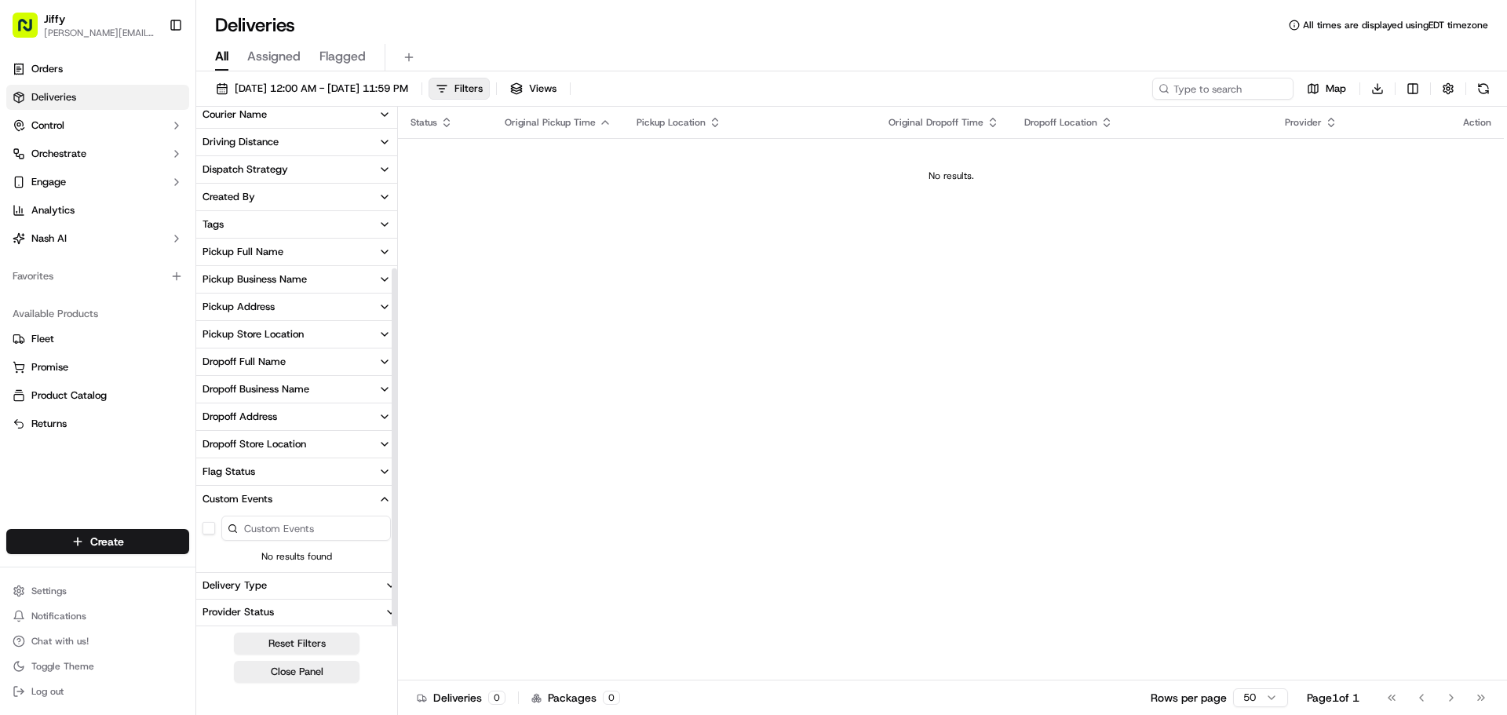
click at [295, 528] on input at bounding box center [306, 528] width 170 height 25
click at [294, 501] on button "Custom Events" at bounding box center [296, 499] width 201 height 27
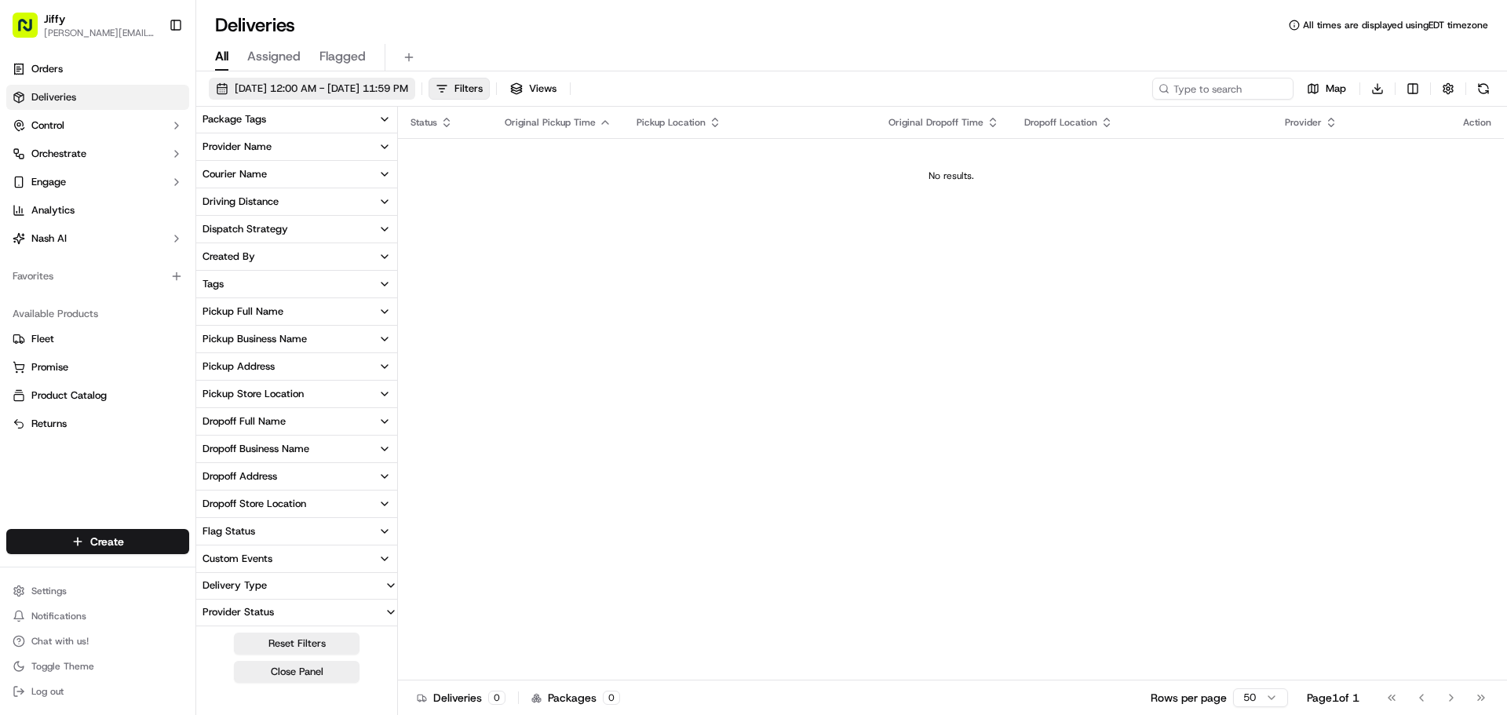
click at [334, 78] on button "[DATE] 12:00 AM - [DATE] 11:59 PM" at bounding box center [312, 89] width 206 height 22
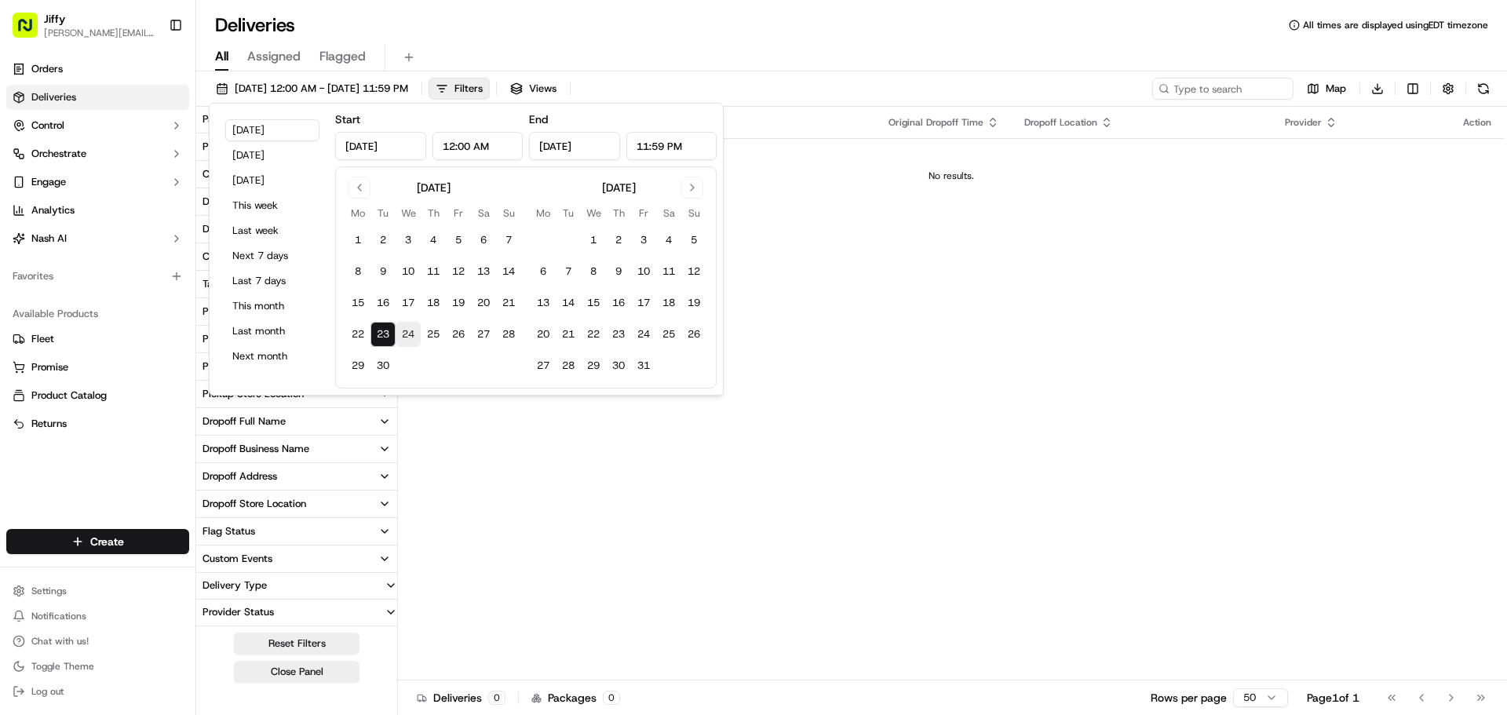
click at [404, 329] on button "24" at bounding box center [408, 334] width 25 height 25
type input "[DATE]"
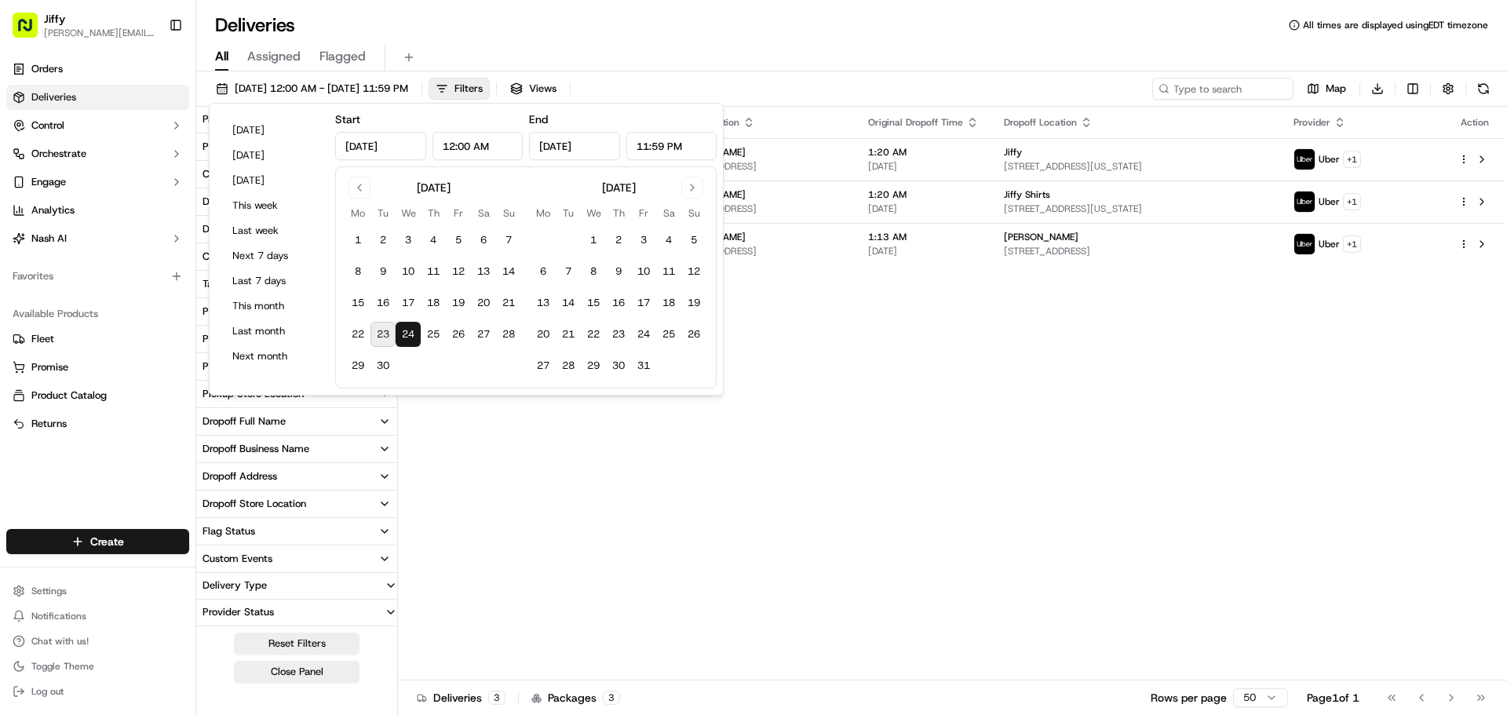
click at [463, 463] on div "Status Original Pickup Time Pickup Location Original Dropoff Time Dropoff Locat…" at bounding box center [951, 394] width 1106 height 574
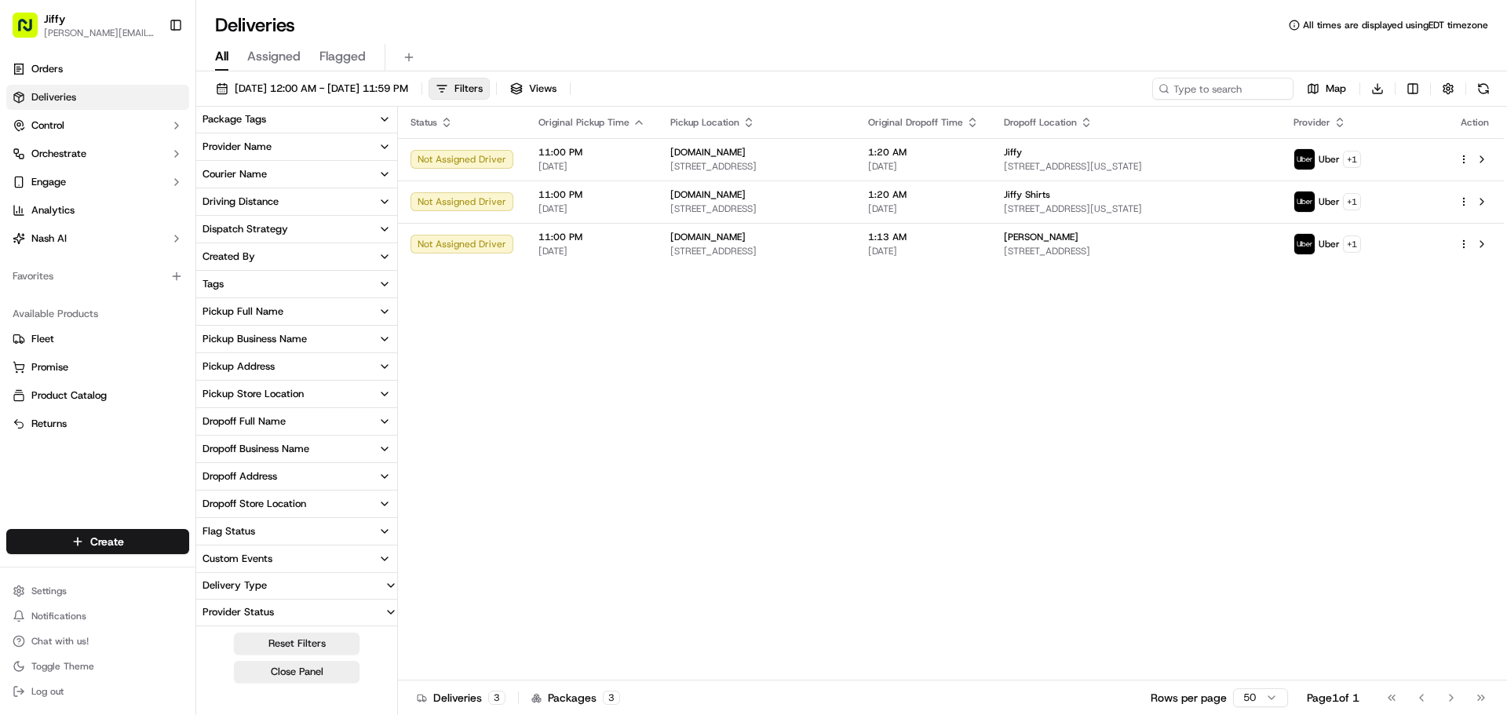
click at [311, 557] on button "Custom Events" at bounding box center [296, 559] width 201 height 27
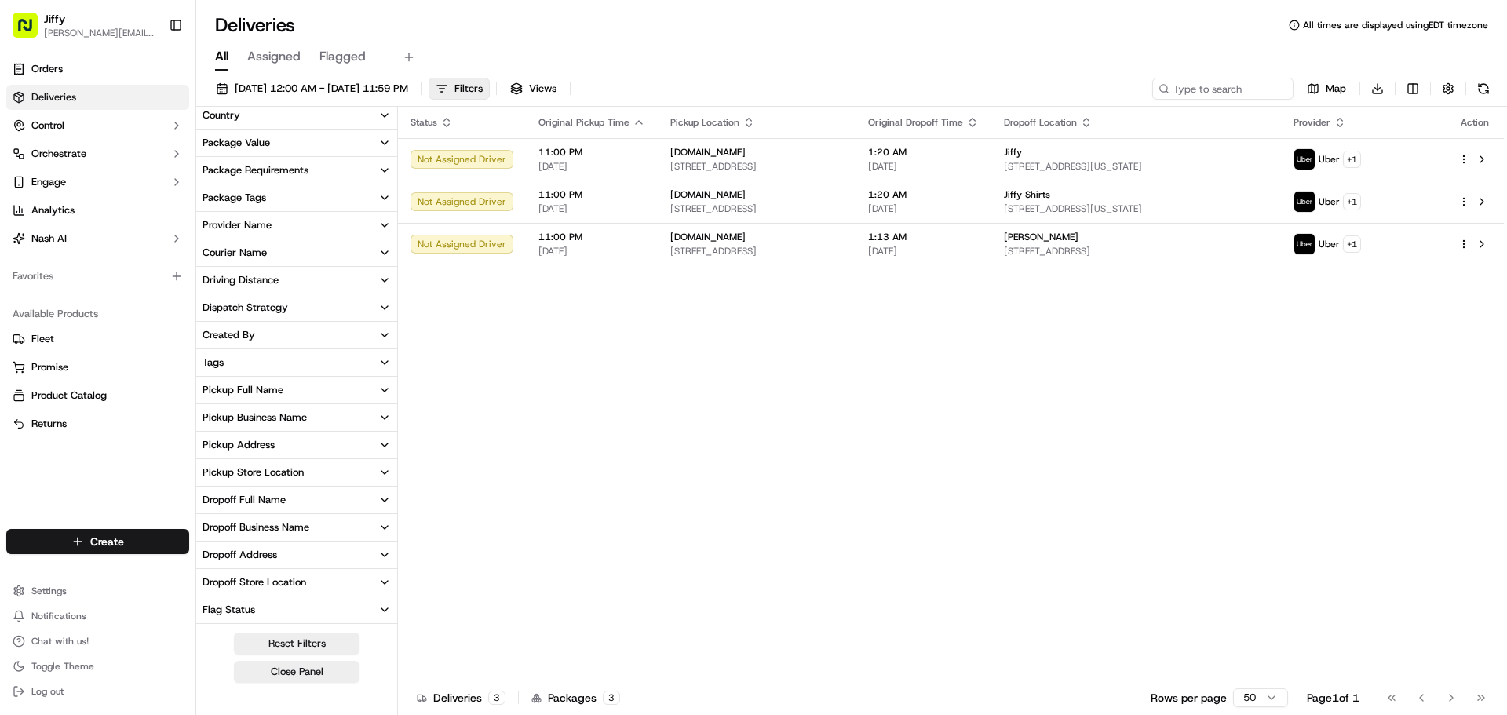
click at [275, 300] on button "Dispatch Strategy" at bounding box center [296, 307] width 201 height 27
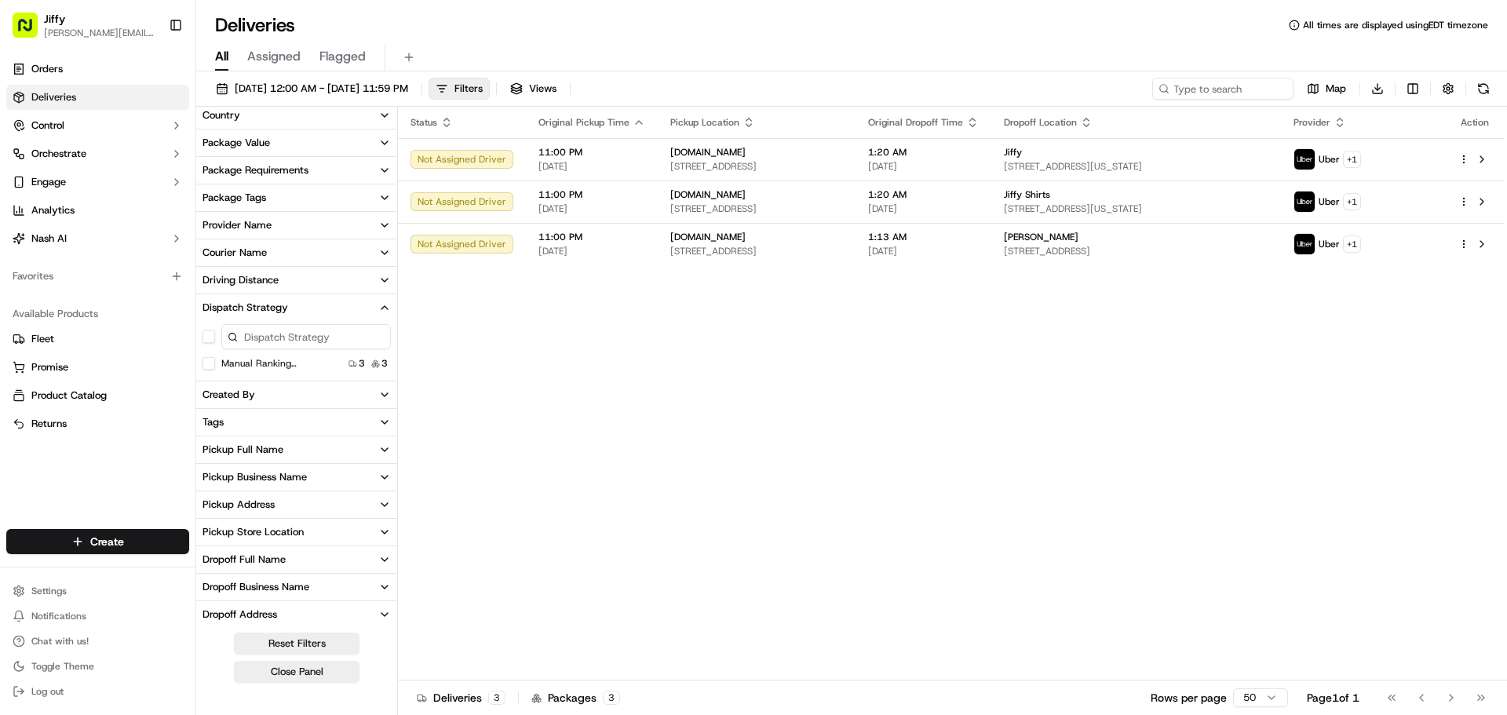
click at [281, 300] on button "Dispatch Strategy" at bounding box center [296, 307] width 201 height 27
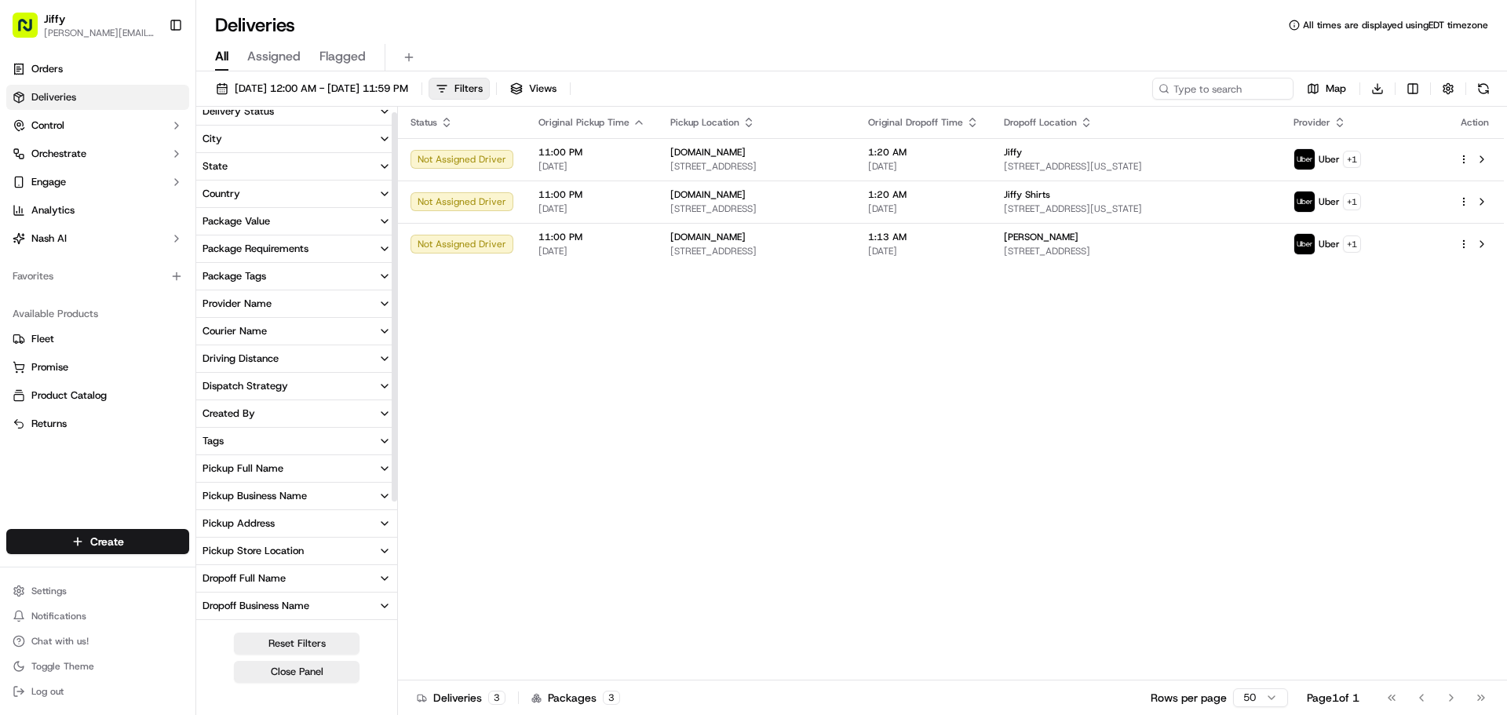
scroll to position [0, 0]
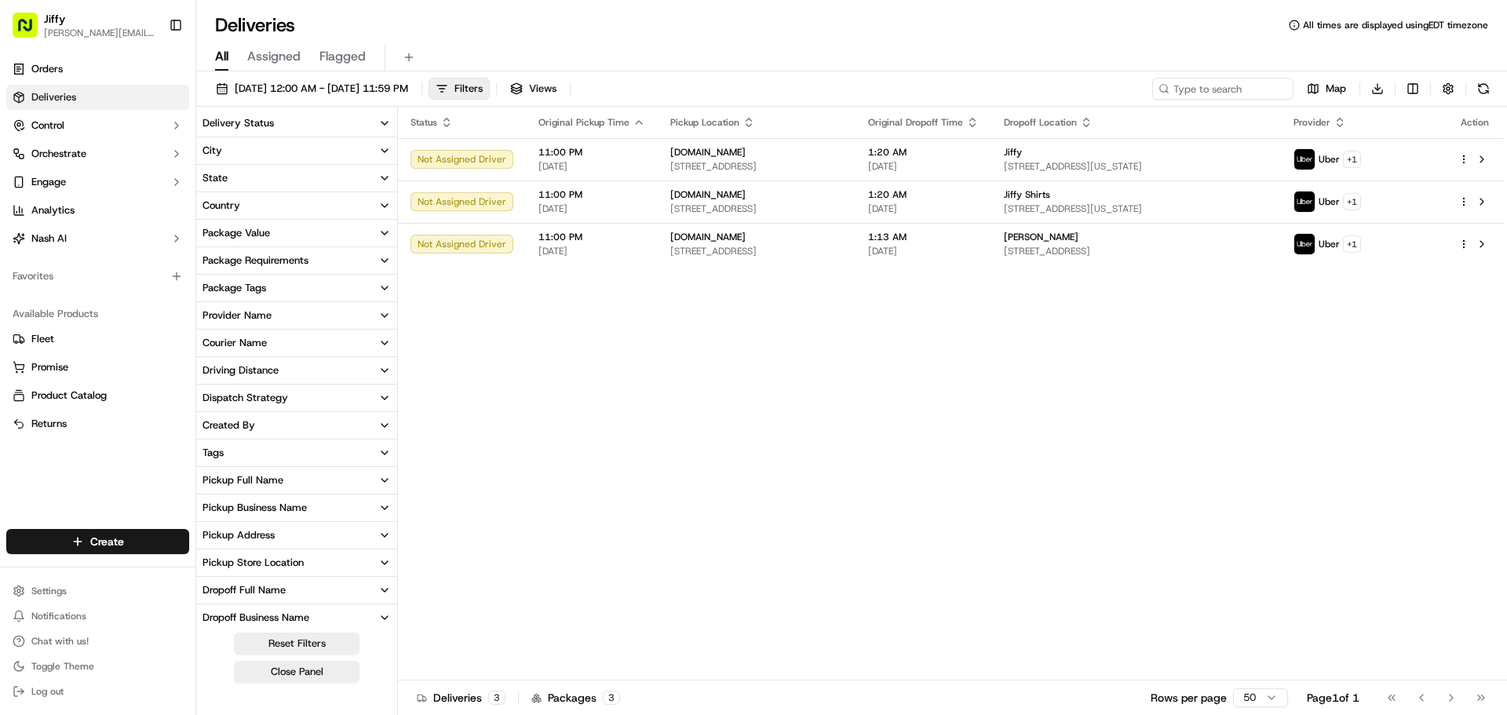
click at [353, 122] on button "Delivery Status" at bounding box center [296, 123] width 201 height 27
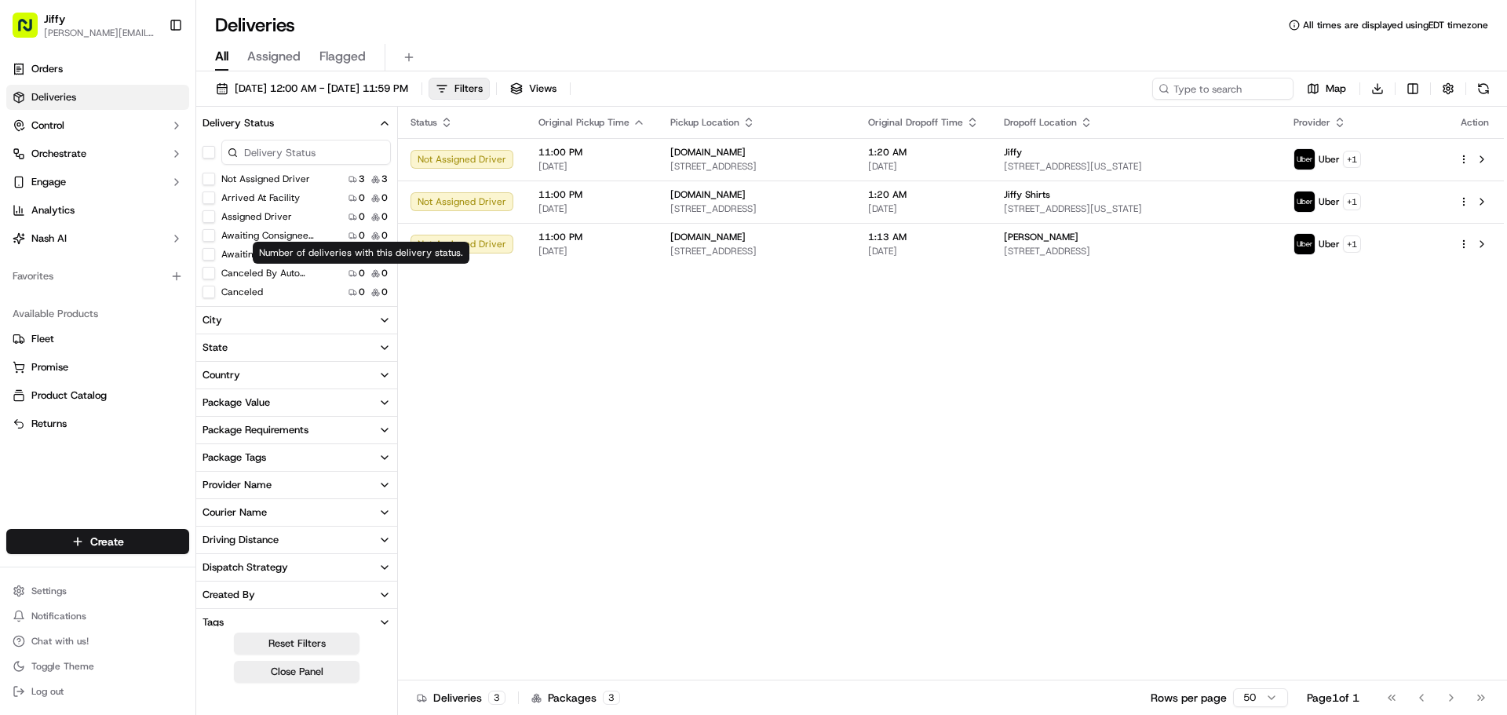
click at [548, 356] on div "Status Original Pickup Time Pickup Location Original Dropoff Time Dropoff Locat…" at bounding box center [951, 394] width 1106 height 574
click at [1443, 90] on button "button" at bounding box center [1449, 89] width 22 height 22
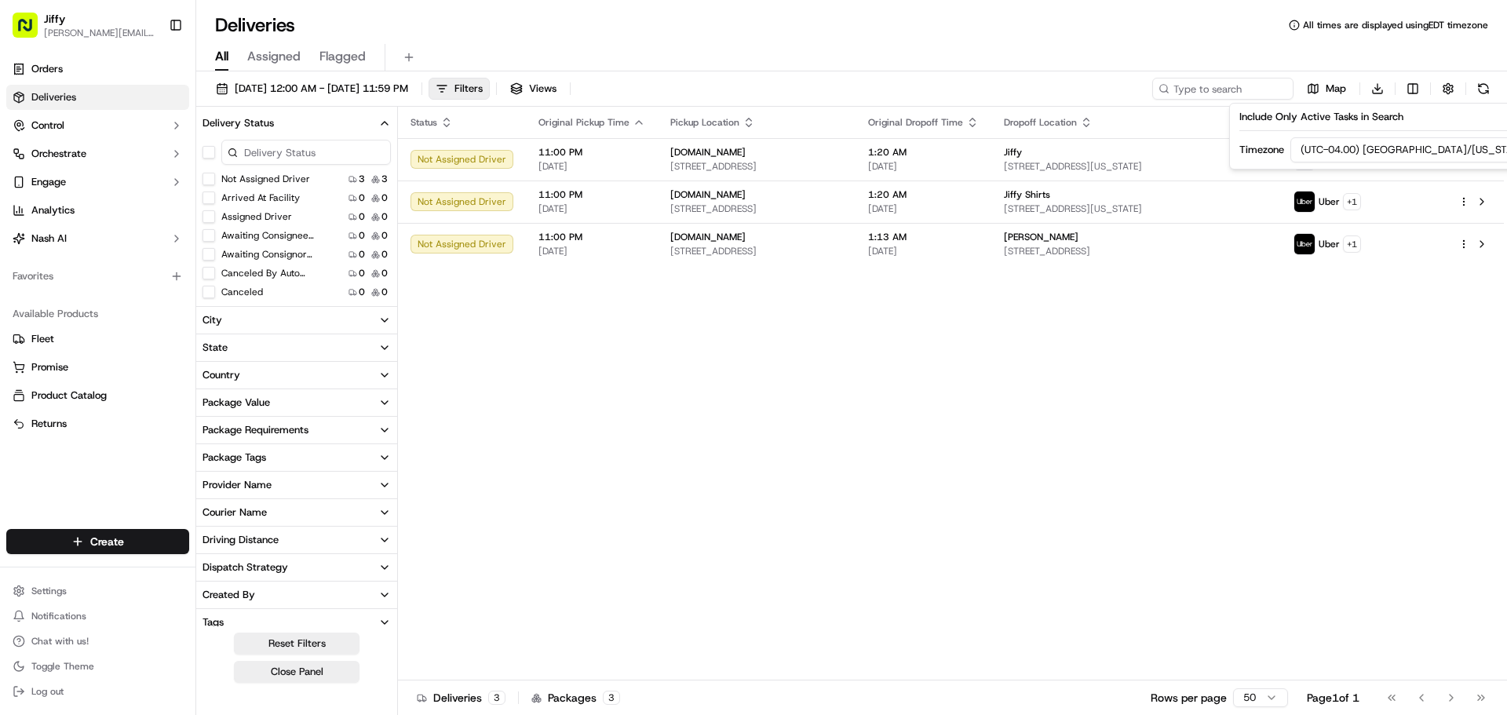
click at [1438, 154] on html "[PERSON_NAME] [PERSON_NAME][EMAIL_ADDRESS][DOMAIN_NAME] Toggle Sidebar Orders D…" at bounding box center [753, 357] width 1507 height 715
click at [1024, 327] on div "Status Original Pickup Time Pickup Location Original Dropoff Time Dropoff Locat…" at bounding box center [951, 394] width 1106 height 574
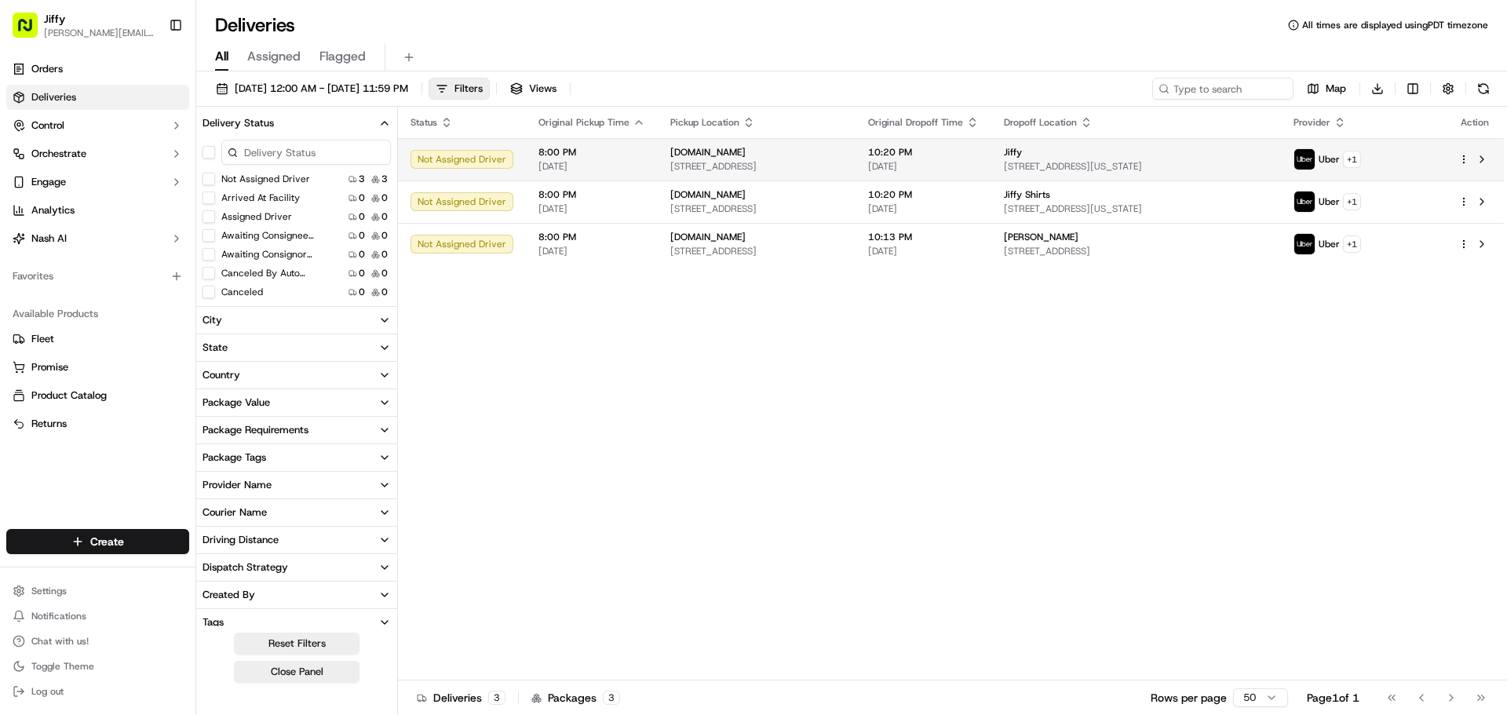
click at [979, 159] on div "10:20 PM [DATE]" at bounding box center [923, 159] width 111 height 27
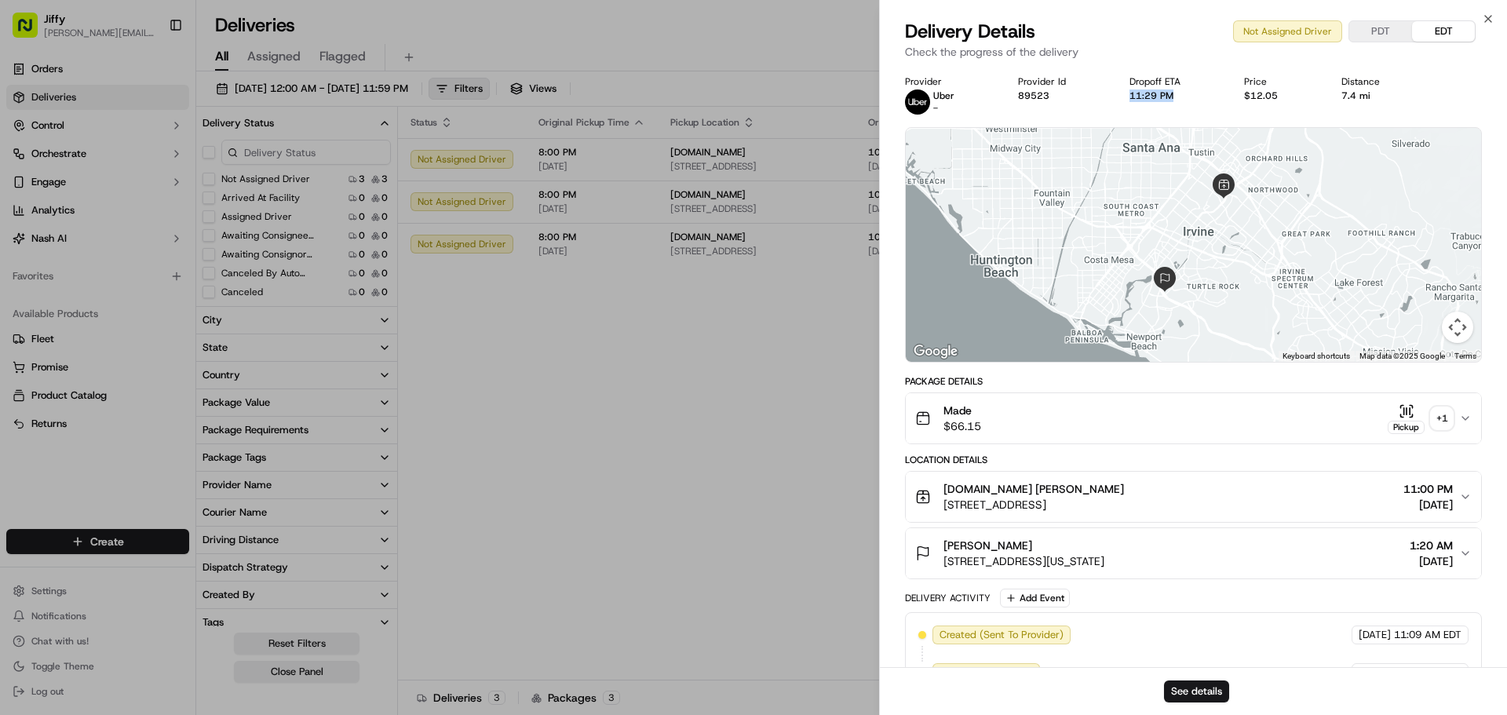
drag, startPoint x: 1131, startPoint y: 100, endPoint x: 1181, endPoint y: 104, distance: 49.6
click at [1181, 104] on div "Provider Uber - Provider Id 89523 Dropoff ETA 11:29 PM Price $12.05 Distance 7.…" at bounding box center [1193, 94] width 577 height 39
click at [1402, 33] on button "PDT" at bounding box center [1381, 31] width 63 height 20
click at [1424, 35] on button "EDT" at bounding box center [1443, 31] width 63 height 20
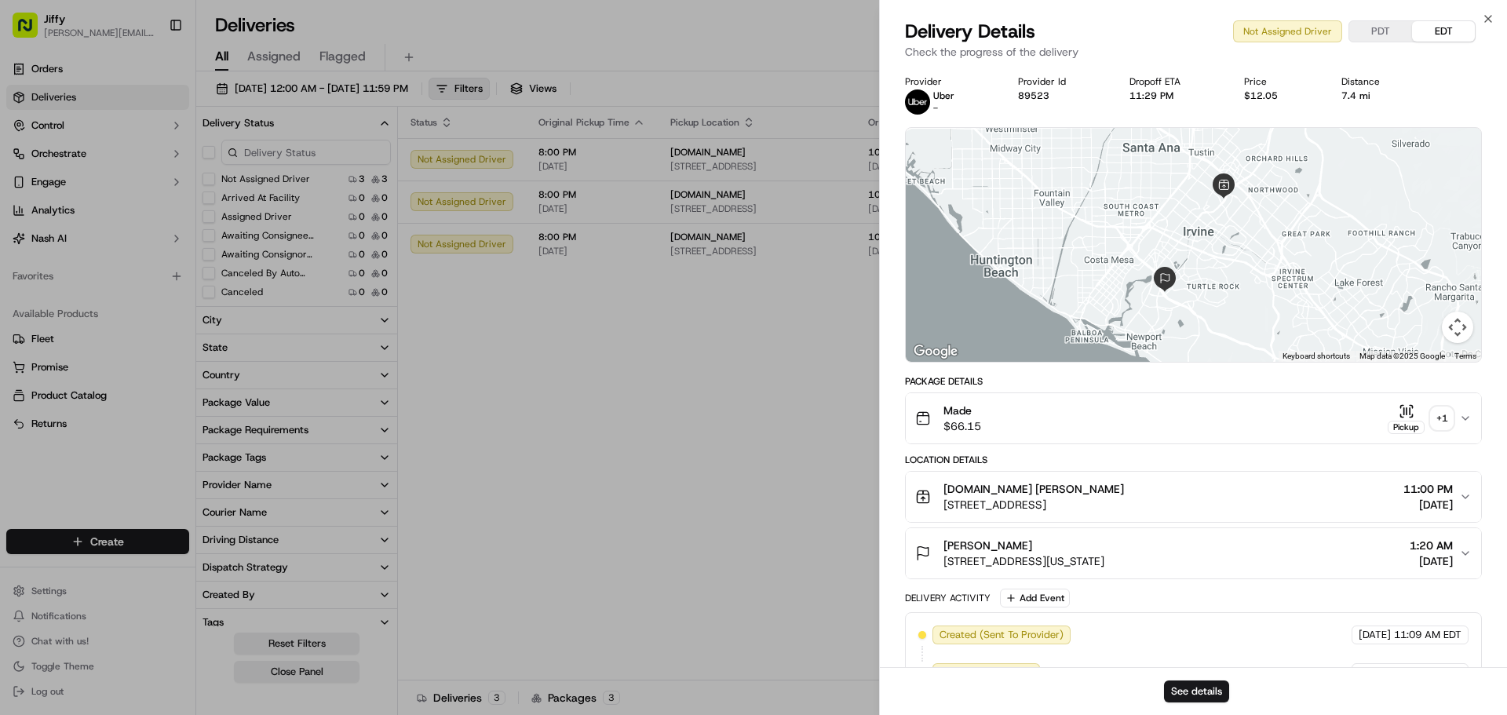
click at [1387, 37] on button "PDT" at bounding box center [1381, 31] width 63 height 20
click at [1437, 42] on div "PDT EDT" at bounding box center [1412, 31] width 127 height 22
click at [1445, 31] on button "EDT" at bounding box center [1443, 31] width 63 height 20
click at [1403, 40] on button "PDT" at bounding box center [1381, 31] width 63 height 20
click at [1491, 24] on icon "button" at bounding box center [1488, 19] width 13 height 13
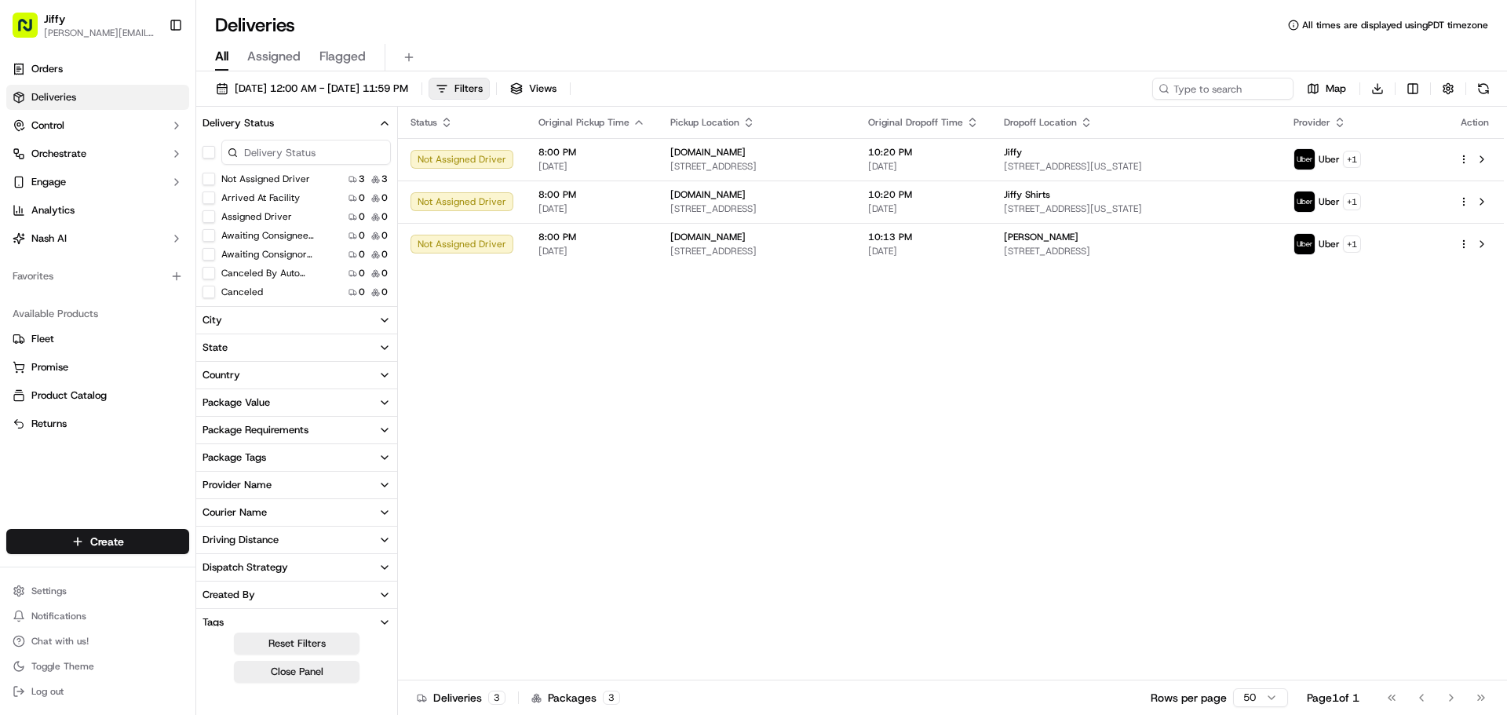
click at [204, 55] on div "All Assigned Flagged" at bounding box center [851, 57] width 1311 height 27
click at [404, 57] on button at bounding box center [409, 57] width 22 height 22
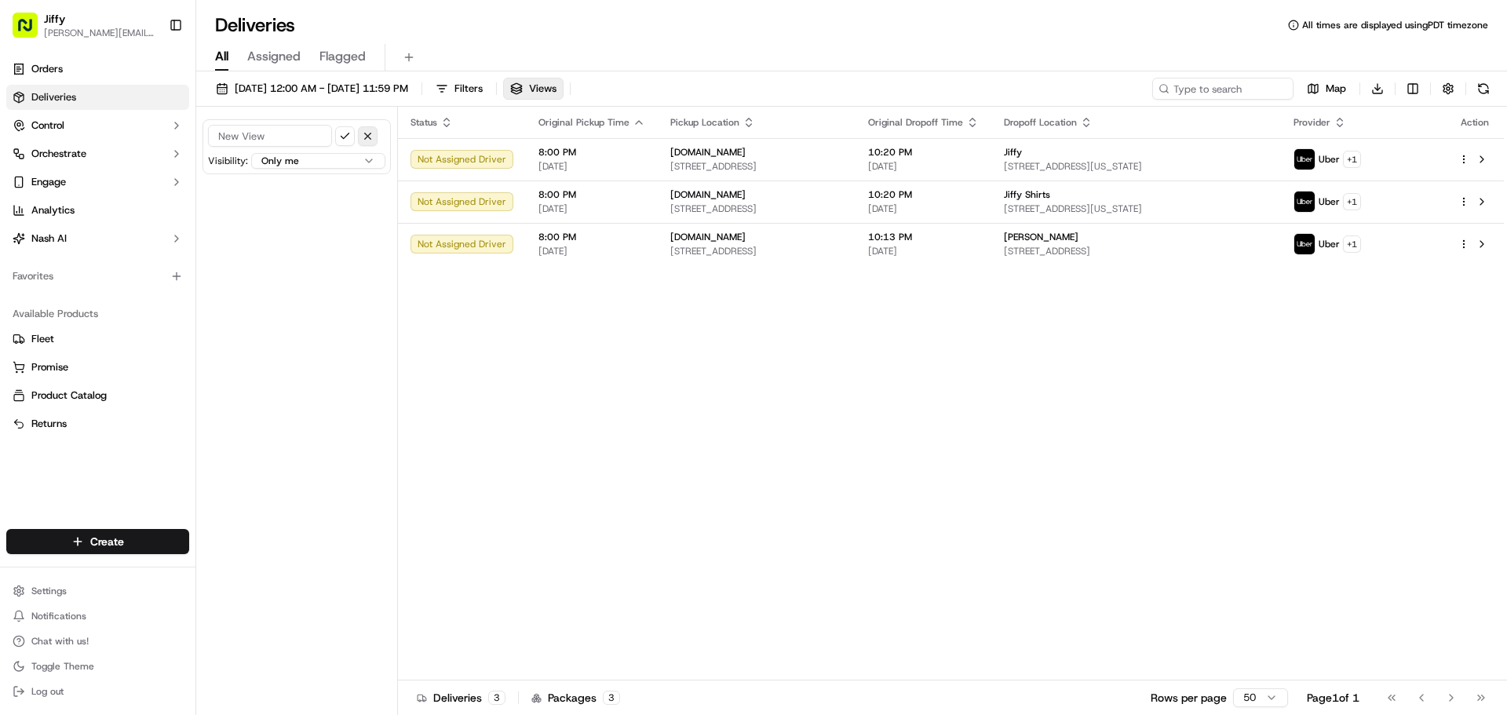
click at [371, 137] on button "button" at bounding box center [368, 136] width 20 height 20
click at [483, 91] on span "Filters" at bounding box center [469, 89] width 28 height 14
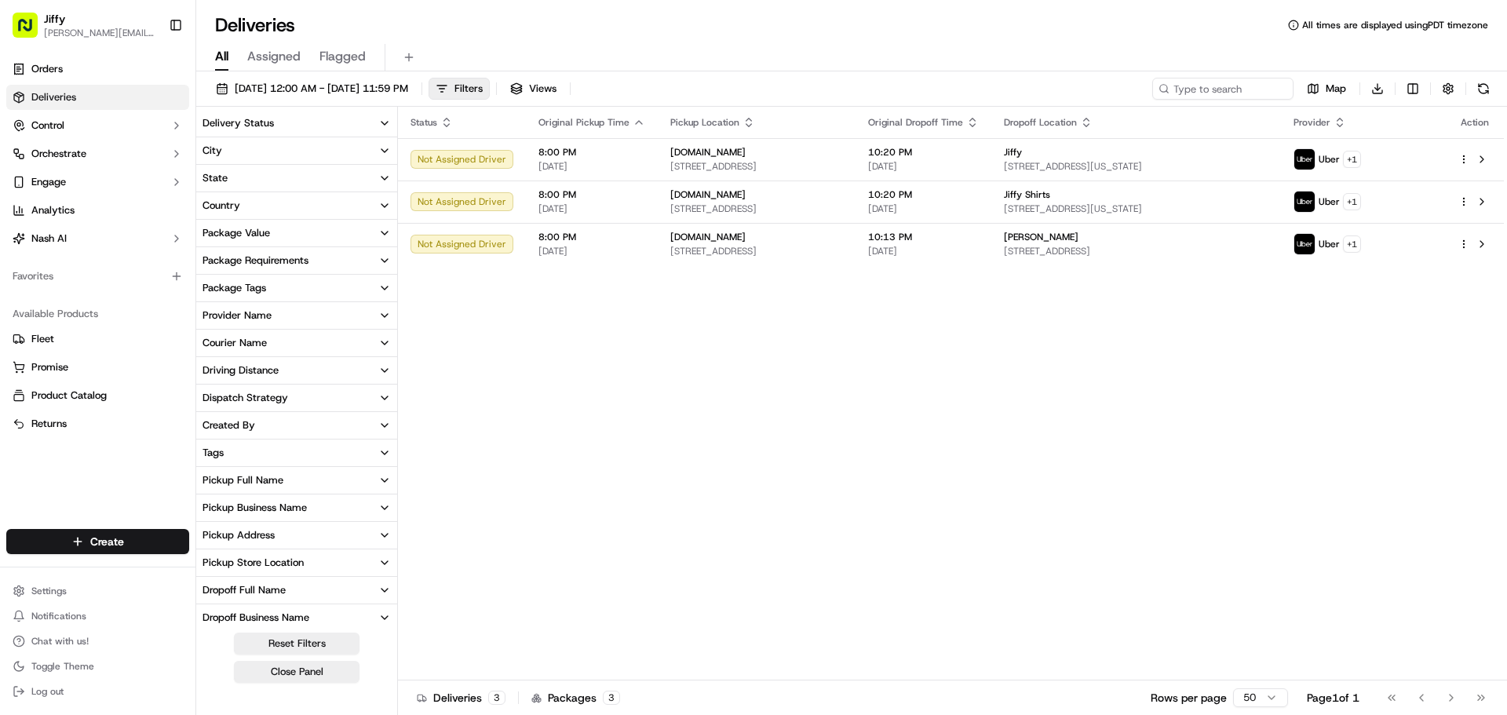
click at [381, 122] on icon "button" at bounding box center [384, 123] width 13 height 13
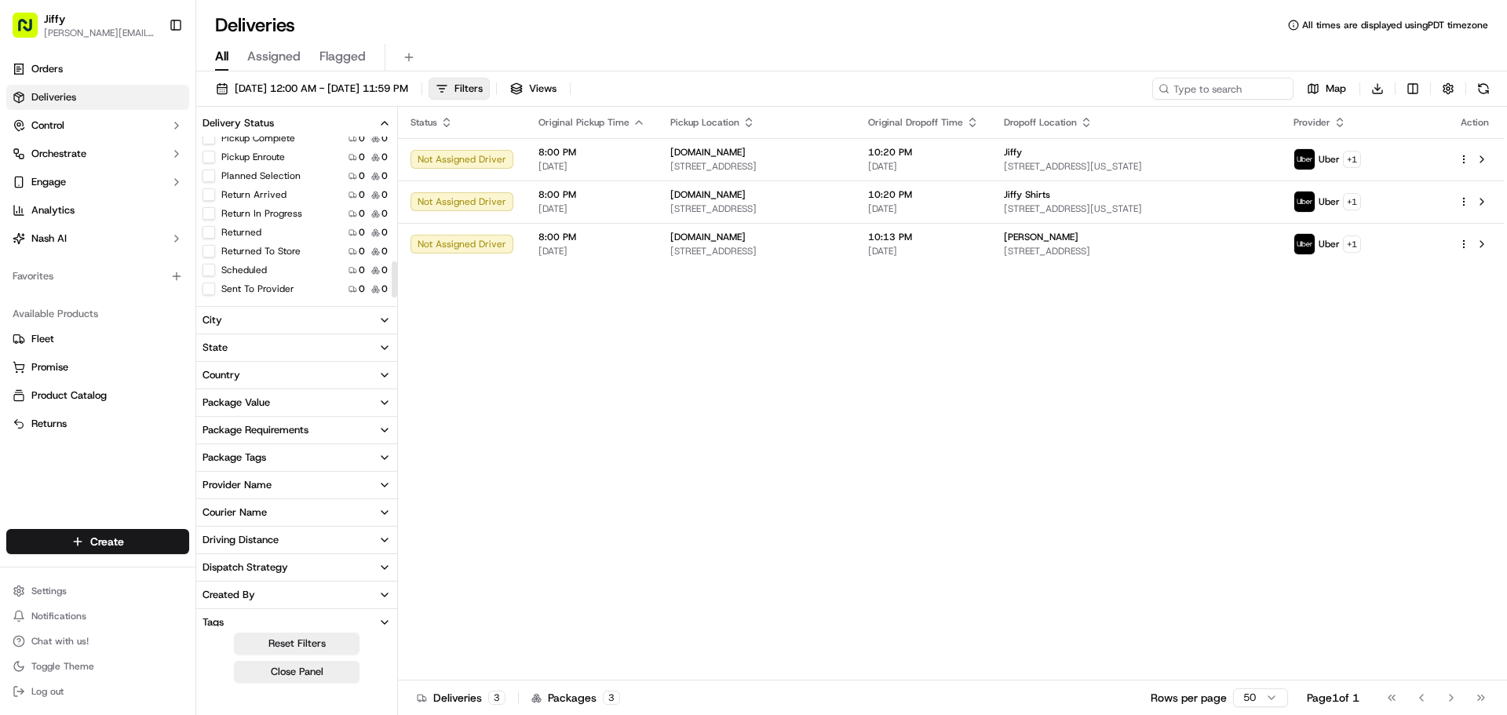
scroll to position [568, 0]
click at [1405, 363] on div "Status Original Pickup Time Pickup Location Original Dropoff Time Dropoff Locat…" at bounding box center [951, 394] width 1106 height 574
click at [1328, 480] on div "Status Original Pickup Time Pickup Location Original Dropoff Time Dropoff Locat…" at bounding box center [951, 394] width 1106 height 574
click at [97, 79] on link "Orders" at bounding box center [97, 69] width 183 height 25
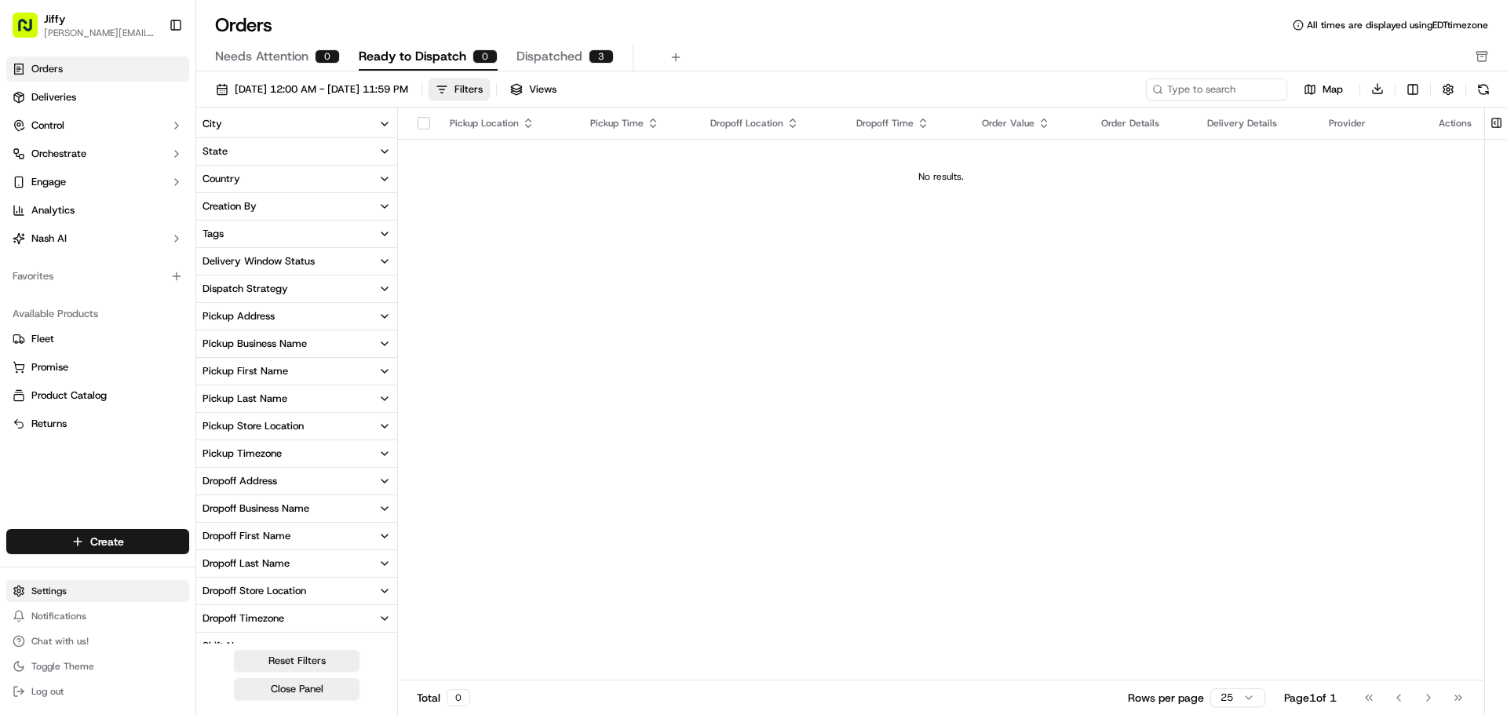
click at [76, 591] on html "[PERSON_NAME] [PERSON_NAME][EMAIL_ADDRESS][DOMAIN_NAME] Toggle Sidebar Orders D…" at bounding box center [753, 357] width 1507 height 715
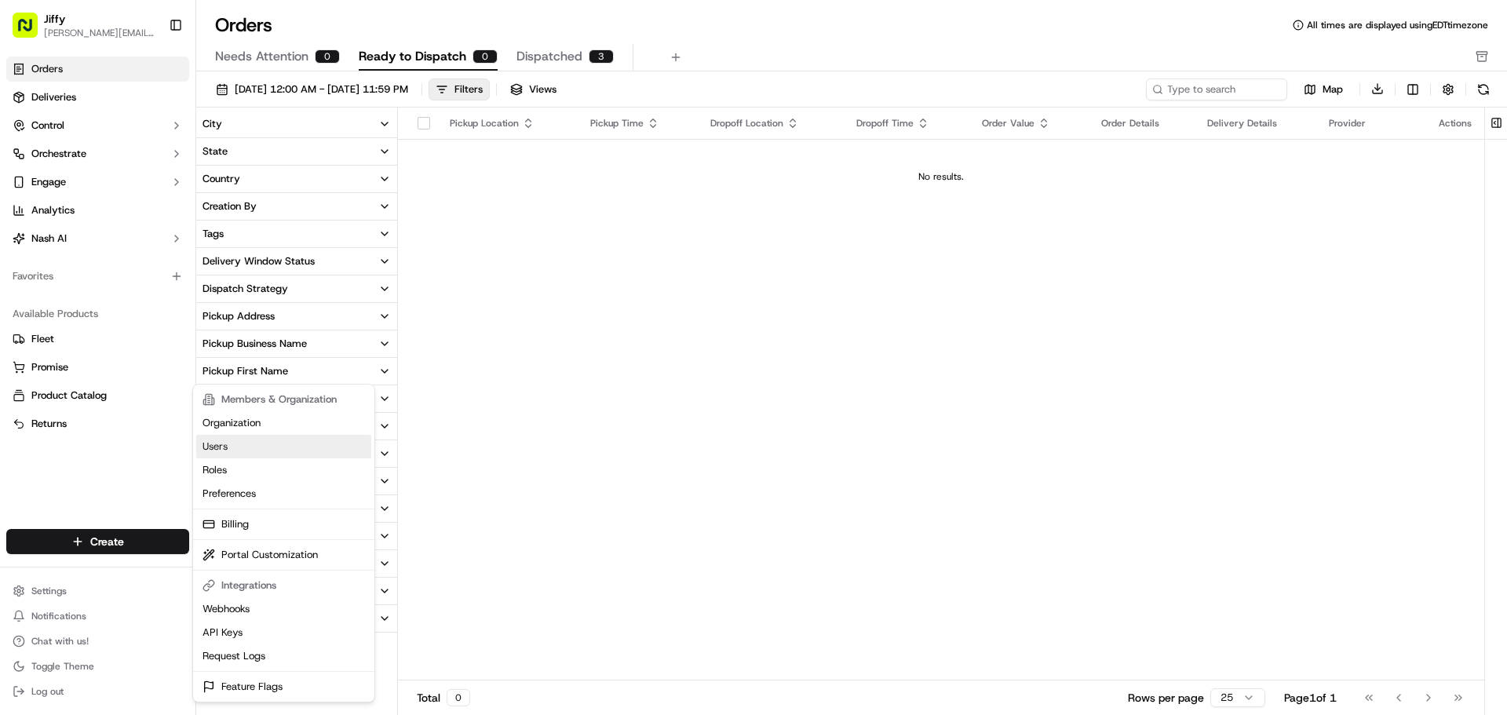
click at [245, 436] on link "Users" at bounding box center [283, 447] width 175 height 24
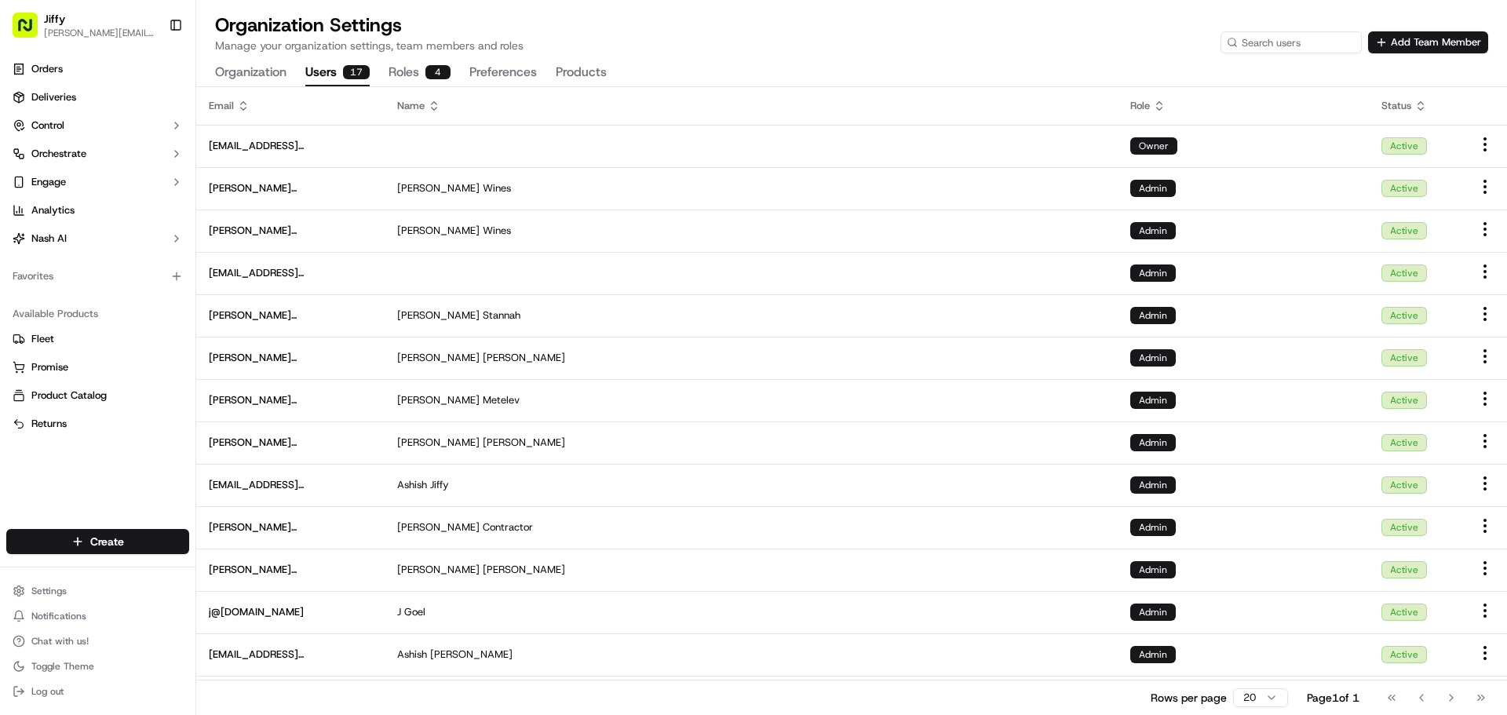
click at [410, 71] on button "Roles 4" at bounding box center [420, 73] width 62 height 27
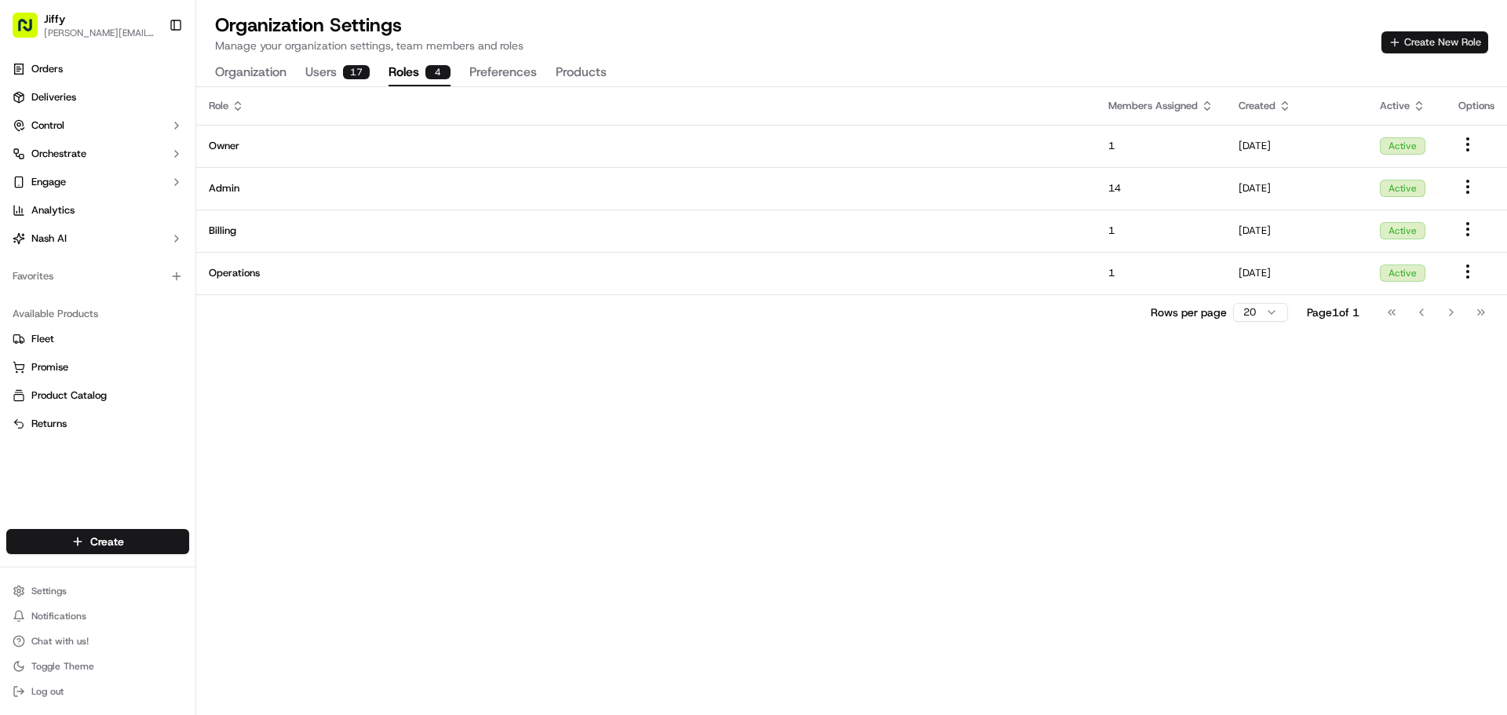
click at [1436, 46] on button "Create New Role" at bounding box center [1435, 42] width 107 height 22
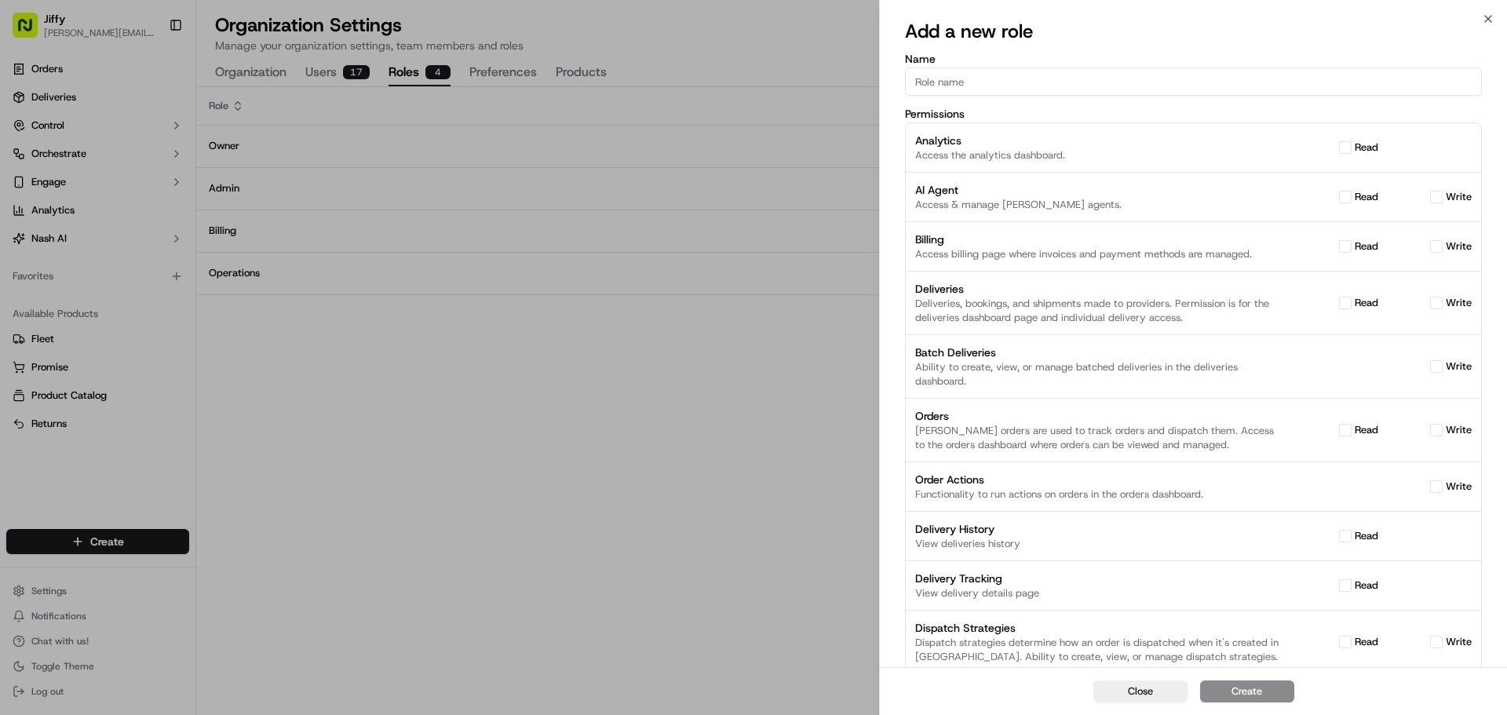
drag, startPoint x: 1344, startPoint y: 198, endPoint x: 1380, endPoint y: 193, distance: 35.6
click at [1344, 199] on button "read" at bounding box center [1345, 197] width 13 height 13
click at [1349, 197] on button "read" at bounding box center [1345, 197] width 13 height 13
click at [1355, 199] on label "read" at bounding box center [1367, 197] width 24 height 14
click at [1352, 199] on button "read" at bounding box center [1345, 197] width 13 height 13
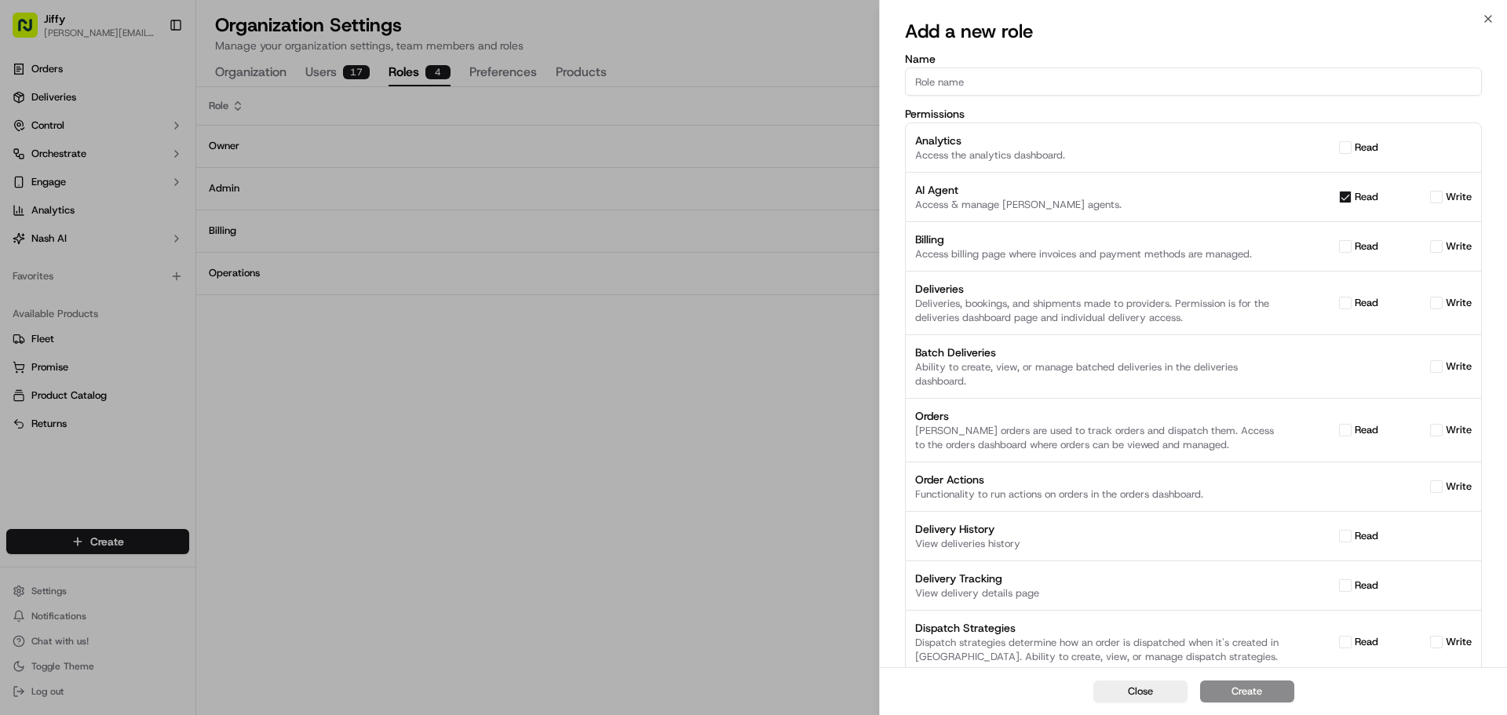
click at [1347, 201] on button "read" at bounding box center [1345, 197] width 13 height 13
click at [1346, 202] on button "read" at bounding box center [1345, 197] width 13 height 13
checkbox input "true"
click at [1347, 307] on button "read" at bounding box center [1345, 303] width 13 height 13
checkbox input "true"
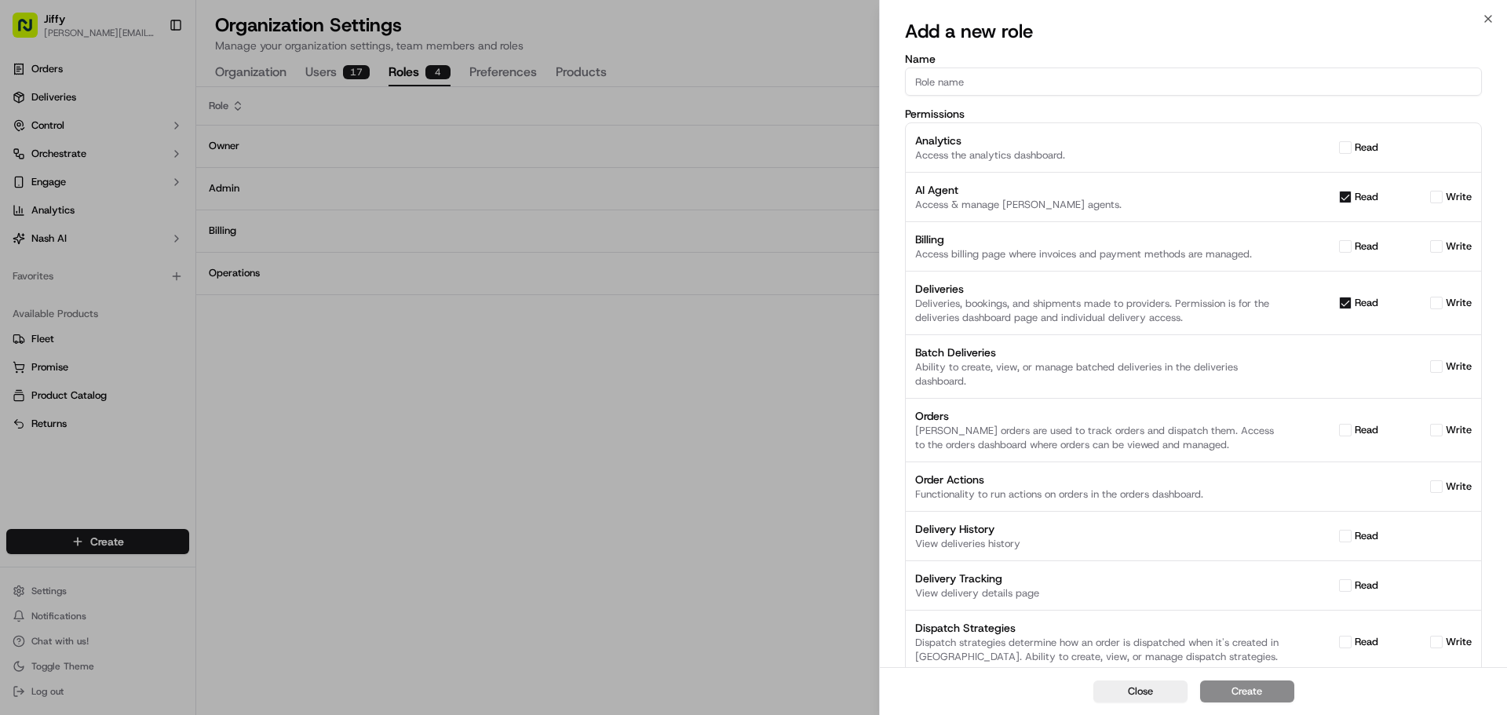
click at [1449, 301] on label "write" at bounding box center [1459, 303] width 26 height 14
click at [1443, 301] on button "write" at bounding box center [1437, 303] width 13 height 13
checkbox input "true"
click at [1448, 375] on div "Batch Deliveries Ability to create, view, or manage batched deliveries in the d…" at bounding box center [1193, 367] width 557 height 44
click at [1441, 369] on button "write" at bounding box center [1437, 366] width 13 height 13
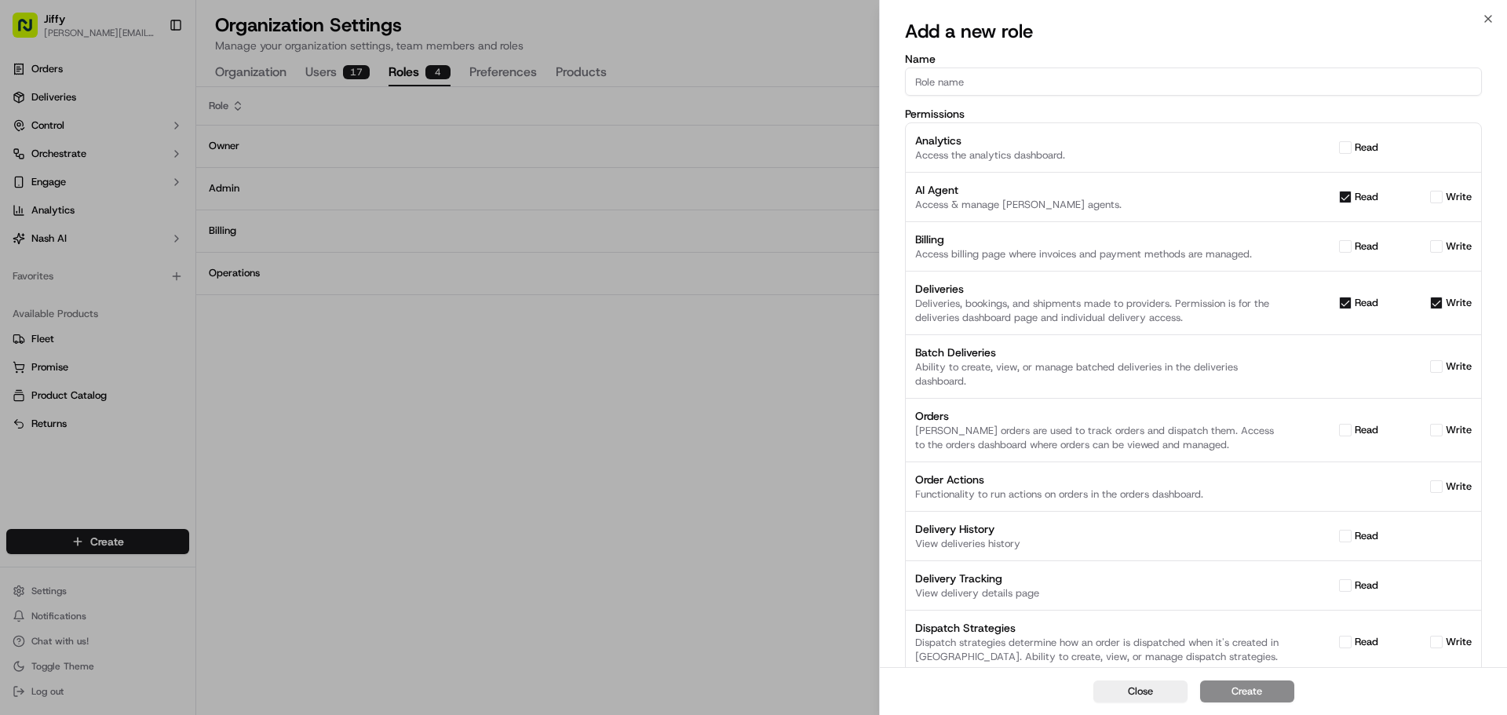
checkbox input "true"
click at [1336, 430] on div "read" at bounding box center [1334, 430] width 90 height 14
click at [1356, 429] on label "read" at bounding box center [1367, 430] width 24 height 14
drag, startPoint x: 1437, startPoint y: 429, endPoint x: 1428, endPoint y: 432, distance: 9.0
click at [1435, 429] on button "write" at bounding box center [1437, 430] width 13 height 13
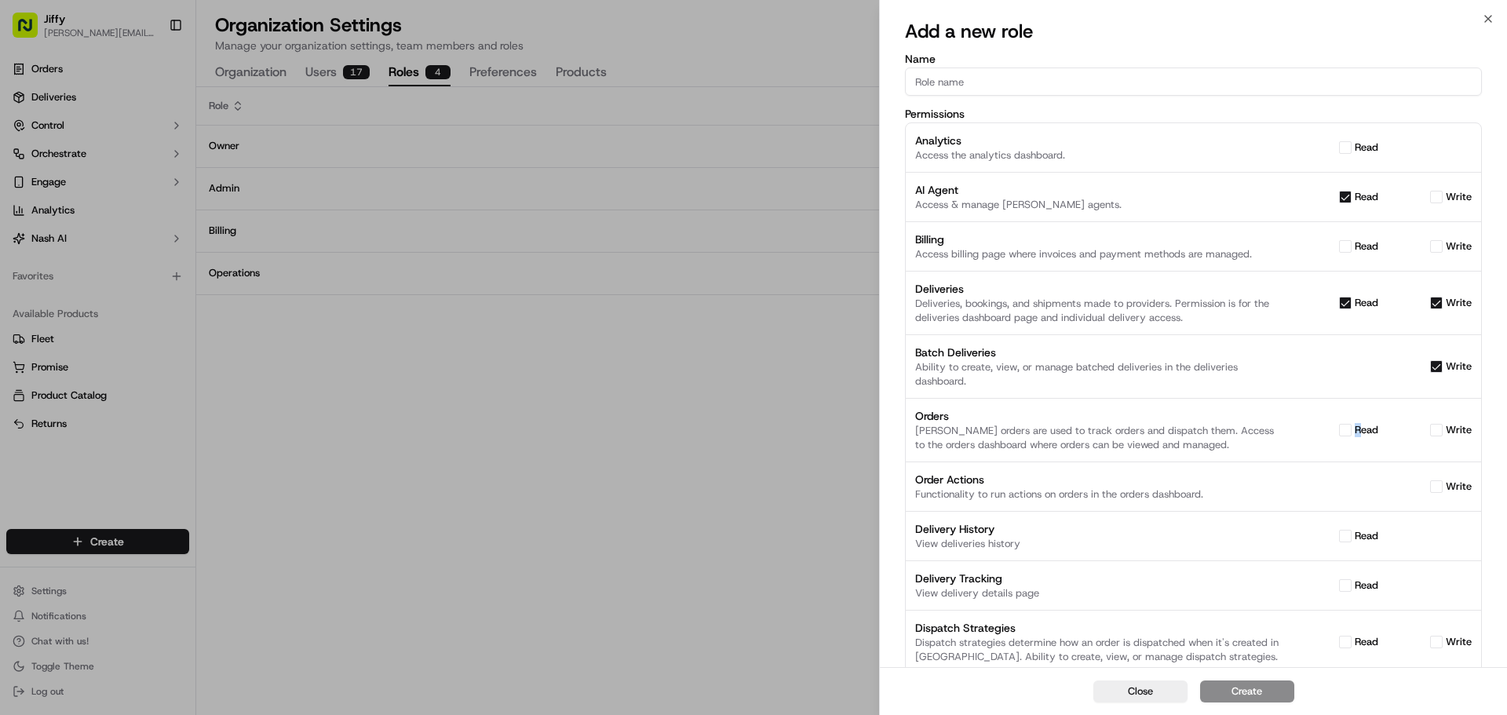
checkbox input "true"
click at [1343, 433] on button "read" at bounding box center [1345, 430] width 13 height 13
checkbox input "true"
click at [1438, 488] on button "write" at bounding box center [1437, 487] width 13 height 13
checkbox input "true"
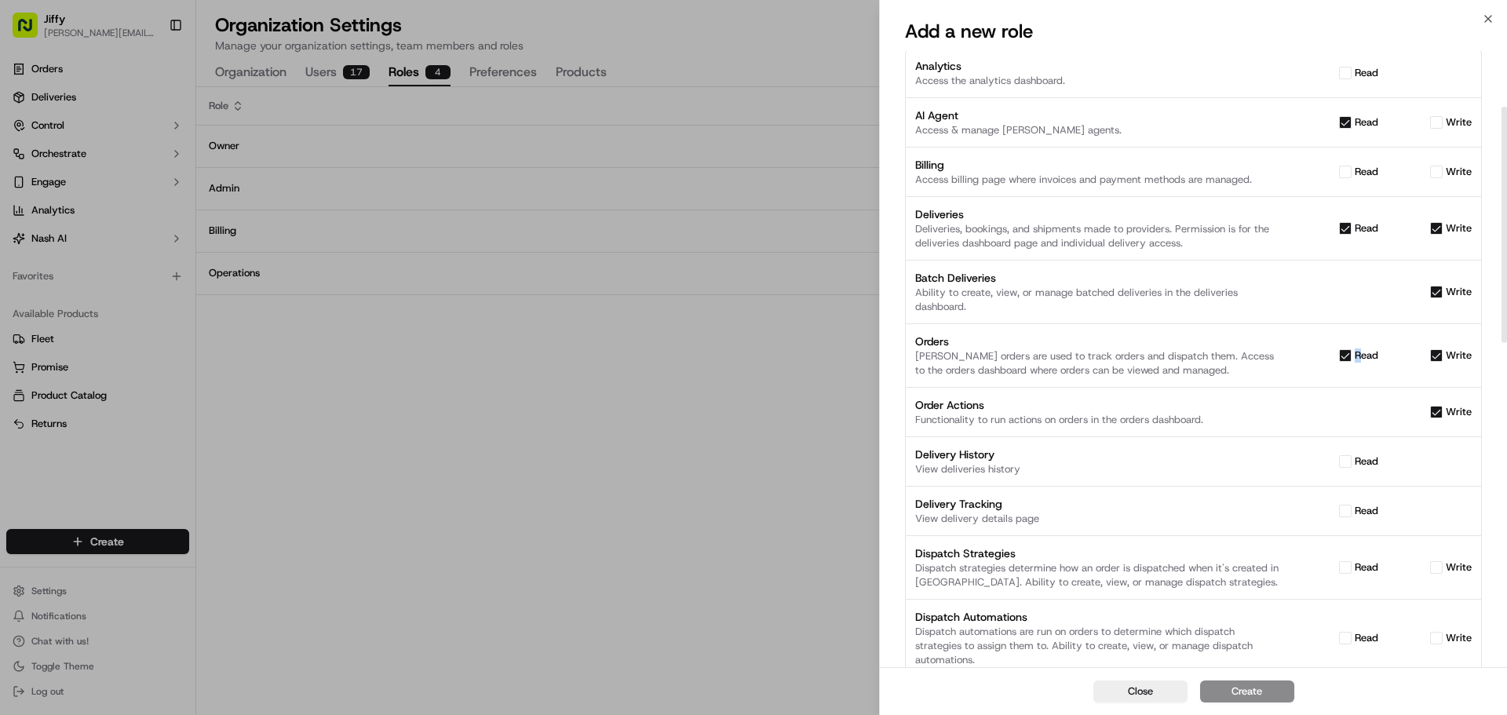
scroll to position [157, 0]
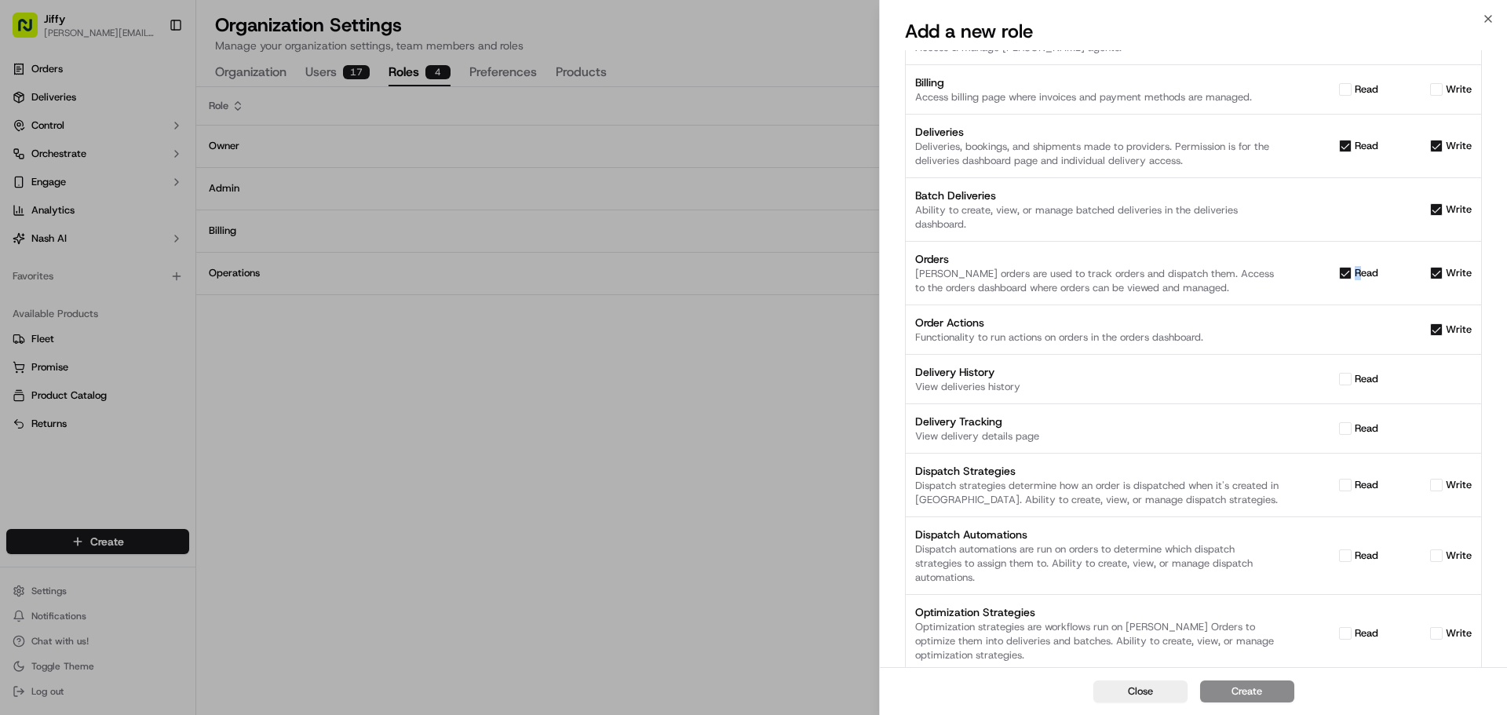
click at [1343, 382] on button "read" at bounding box center [1345, 379] width 13 height 13
checkbox input "true"
click at [1339, 430] on button "read" at bounding box center [1345, 428] width 13 height 13
checkbox input "true"
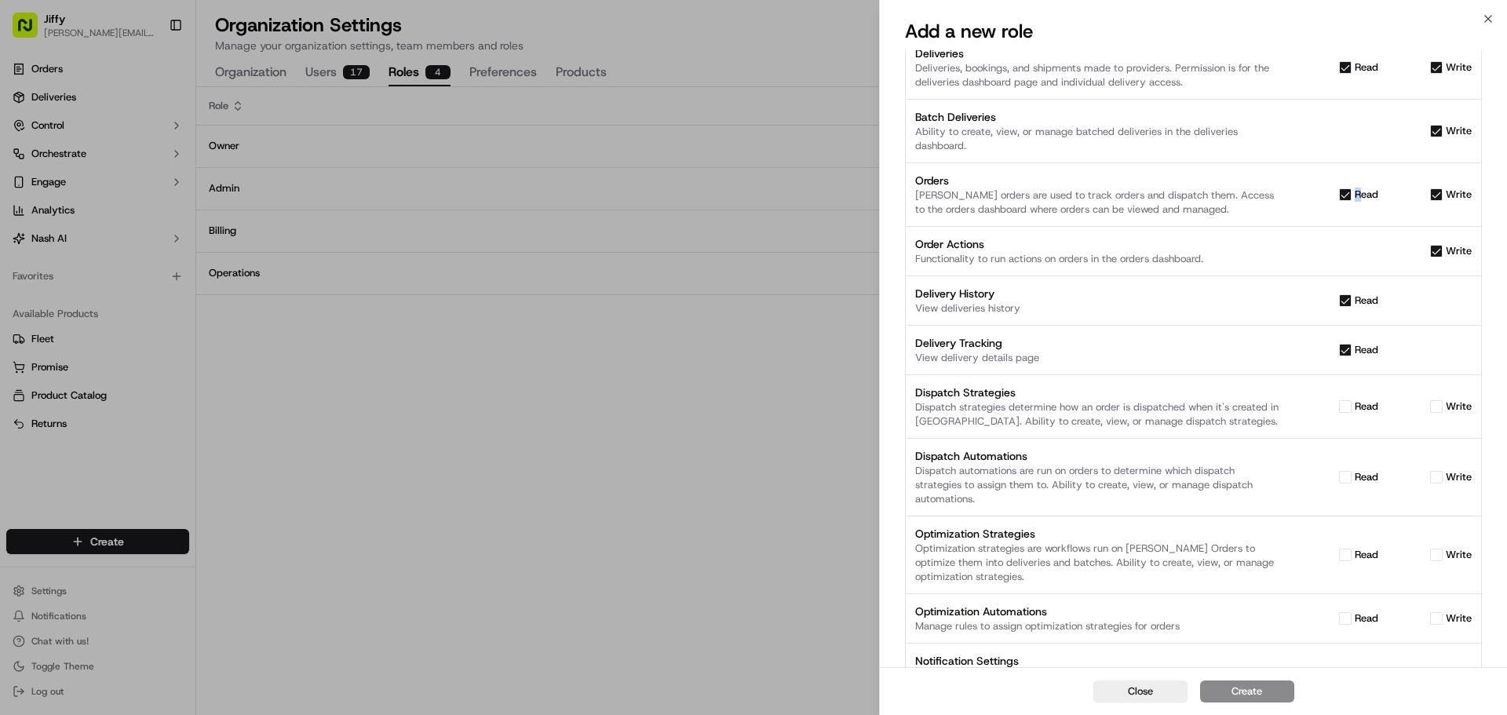
scroll to position [314, 0]
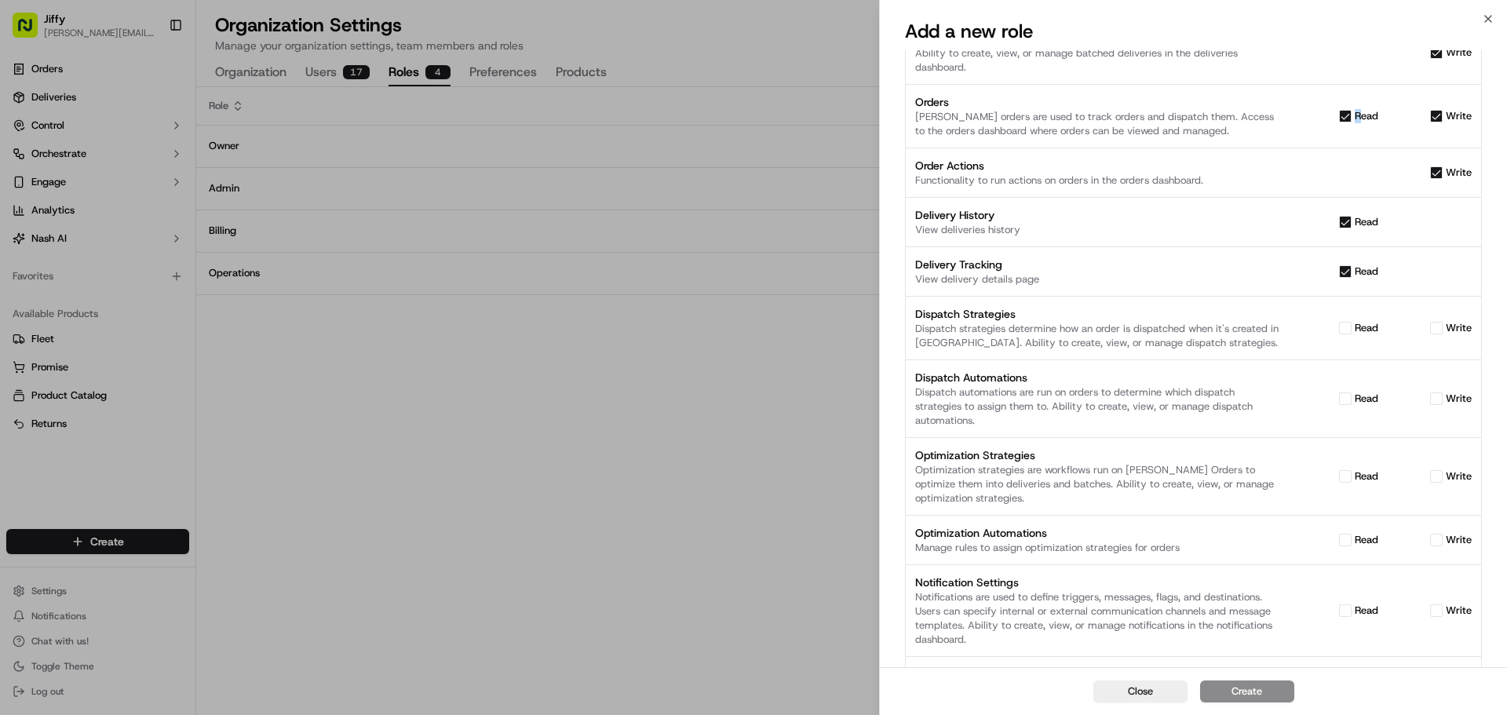
click at [1347, 327] on button "read" at bounding box center [1345, 328] width 13 height 13
checkbox input "true"
click at [1346, 397] on button "read" at bounding box center [1345, 399] width 13 height 13
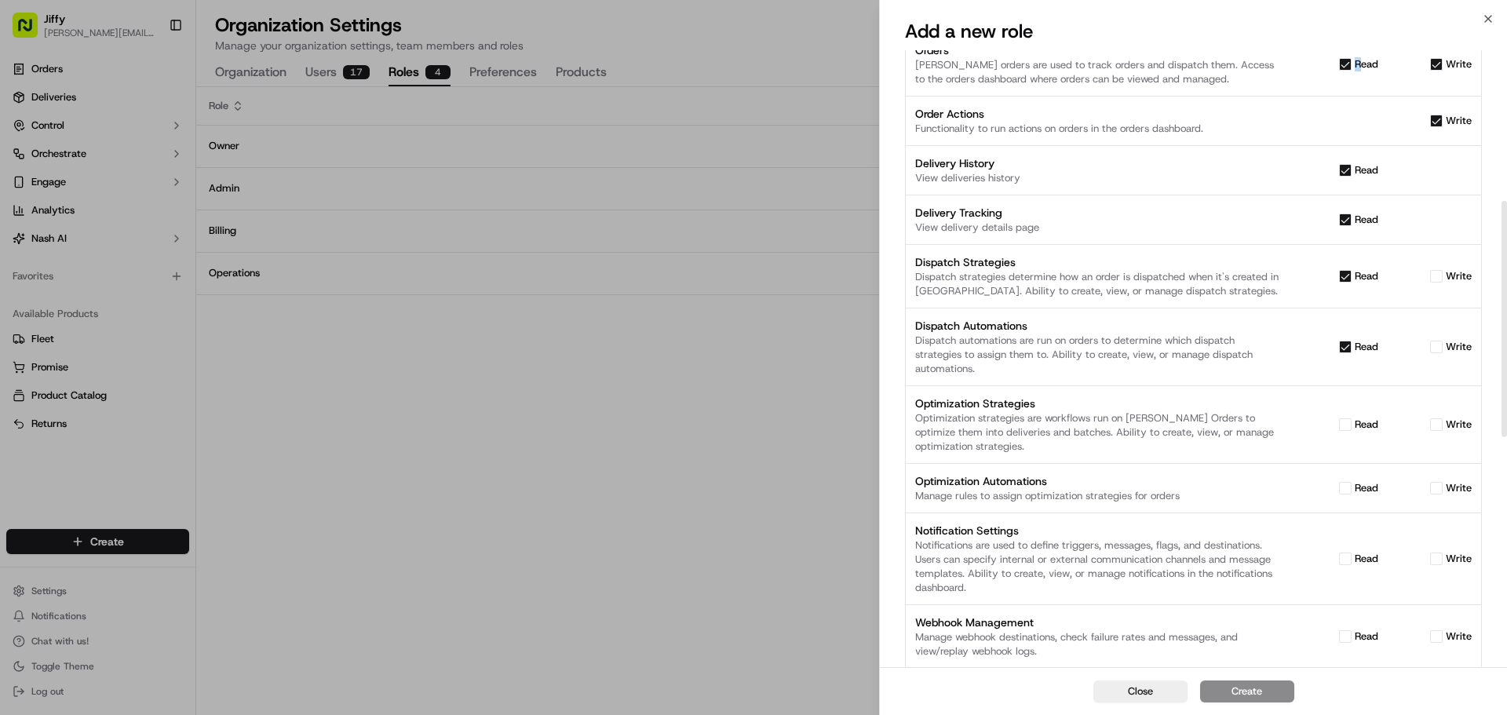
scroll to position [393, 0]
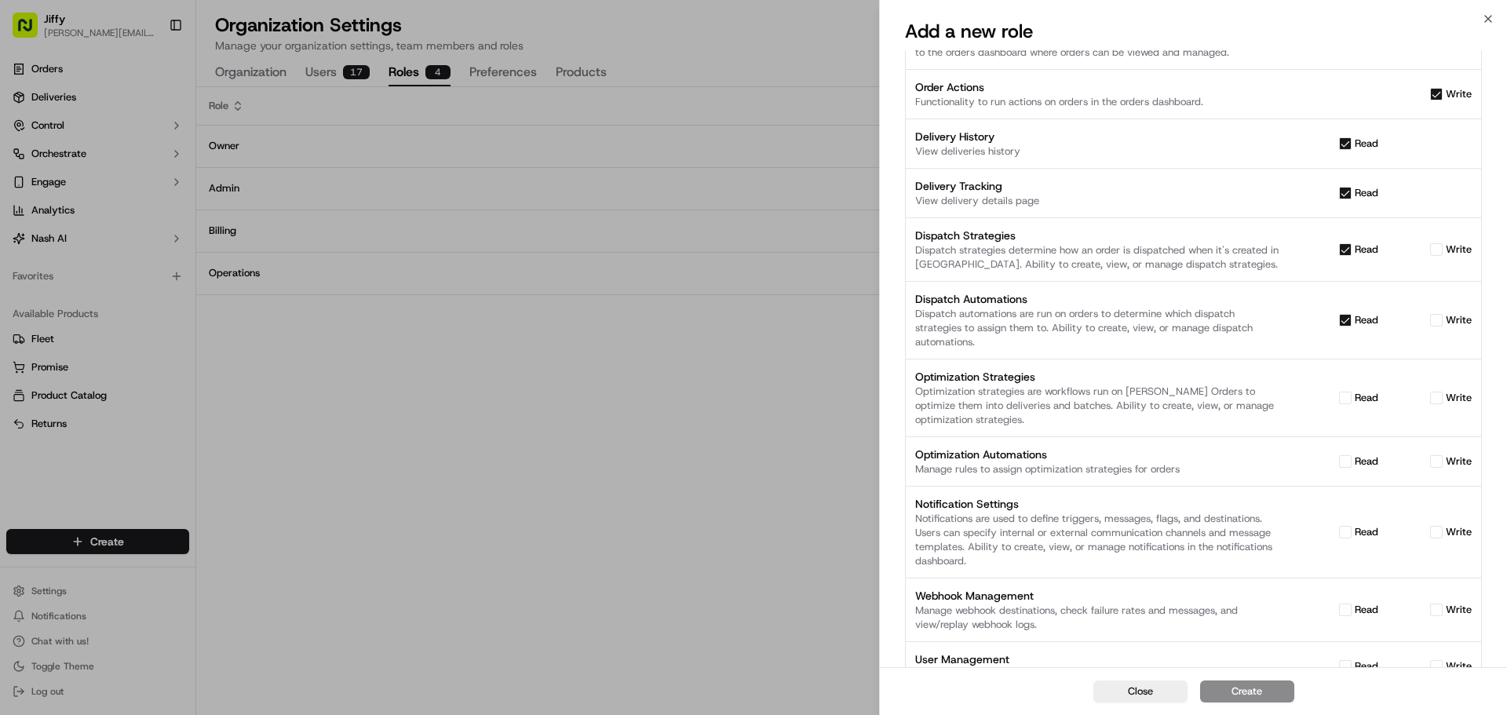
click at [1350, 319] on button "read" at bounding box center [1345, 320] width 13 height 13
checkbox input "false"
click at [1349, 248] on button "read" at bounding box center [1345, 249] width 13 height 13
click at [1329, 250] on div "read" at bounding box center [1334, 250] width 90 height 14
click at [1338, 251] on div "read" at bounding box center [1334, 250] width 90 height 14
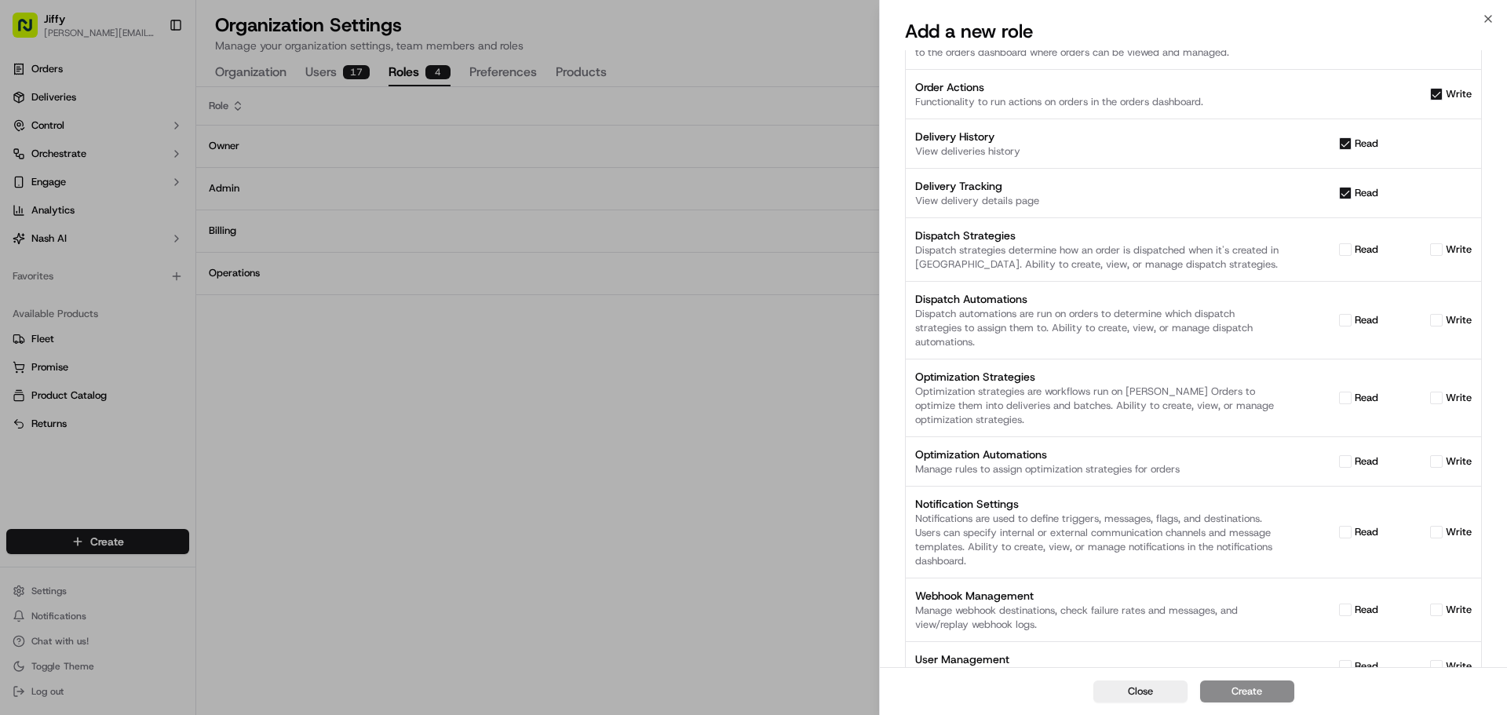
click at [1340, 251] on button "read" at bounding box center [1345, 249] width 13 height 13
checkbox input "true"
click at [1343, 322] on button "read" at bounding box center [1345, 320] width 13 height 13
checkbox input "true"
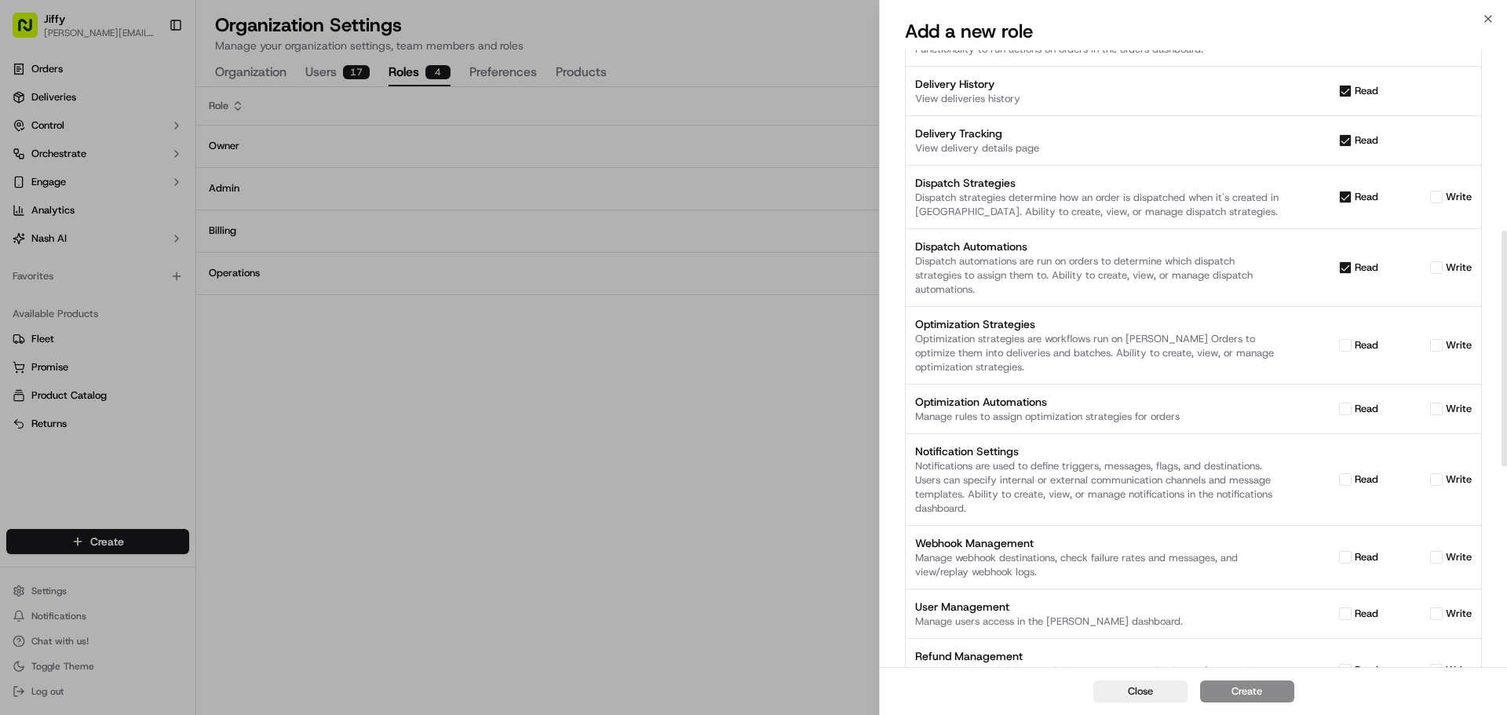
scroll to position [471, 0]
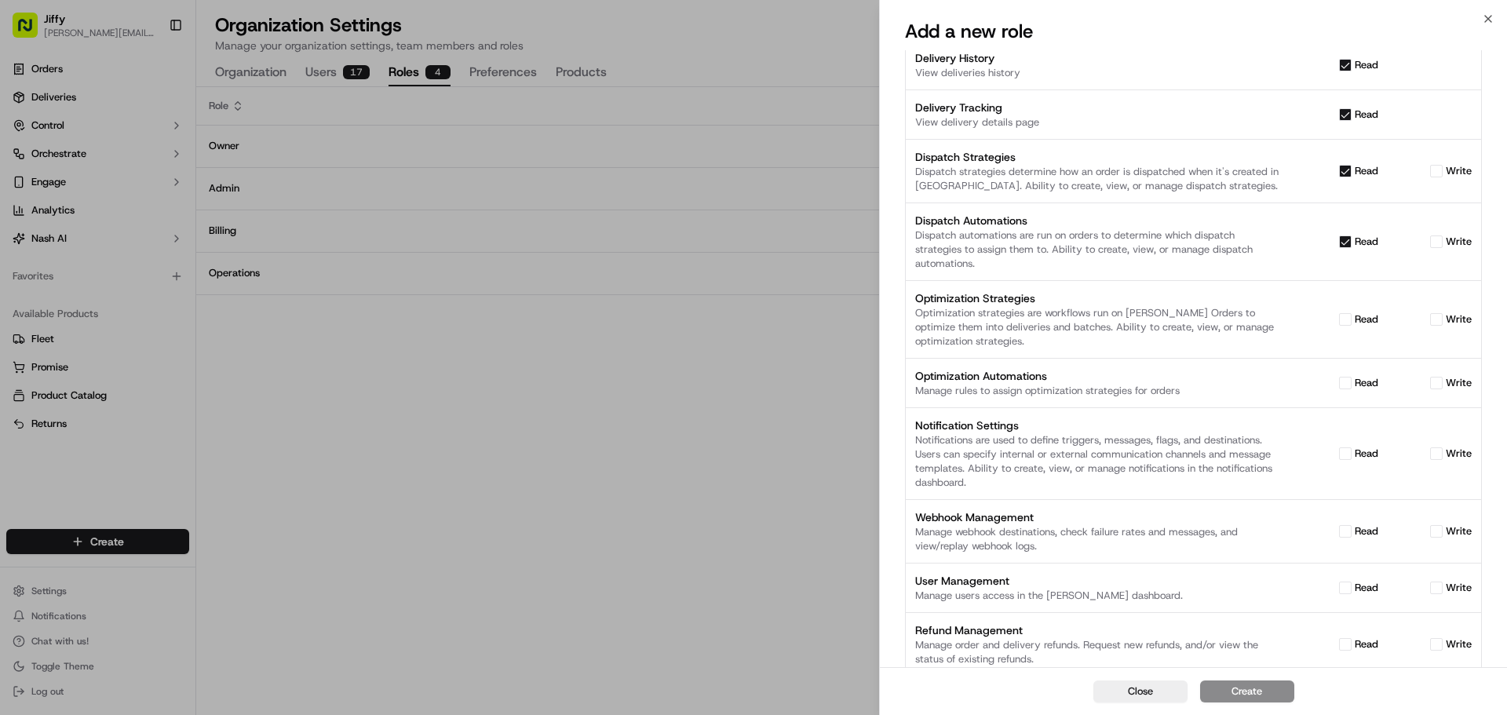
click at [1351, 454] on button "read" at bounding box center [1345, 454] width 13 height 13
checkbox input "true"
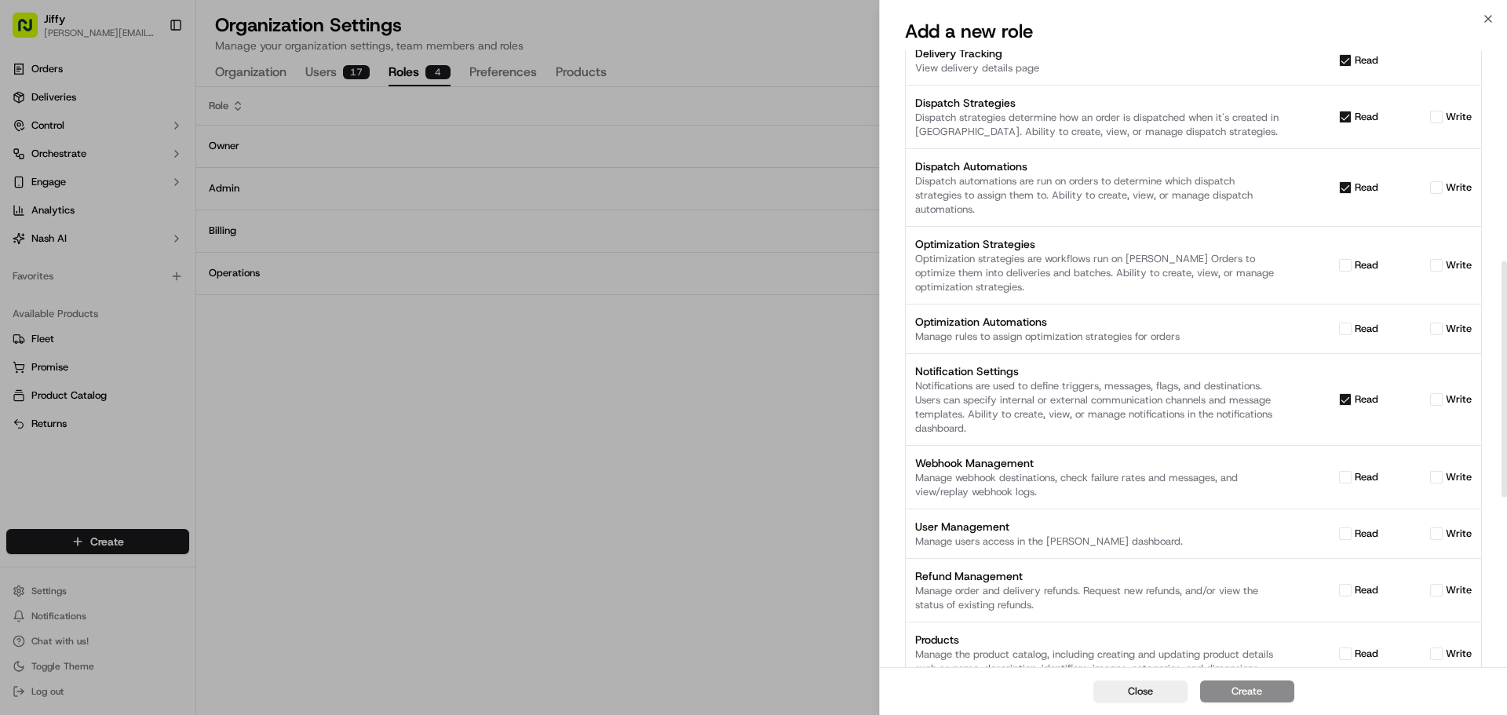
scroll to position [550, 0]
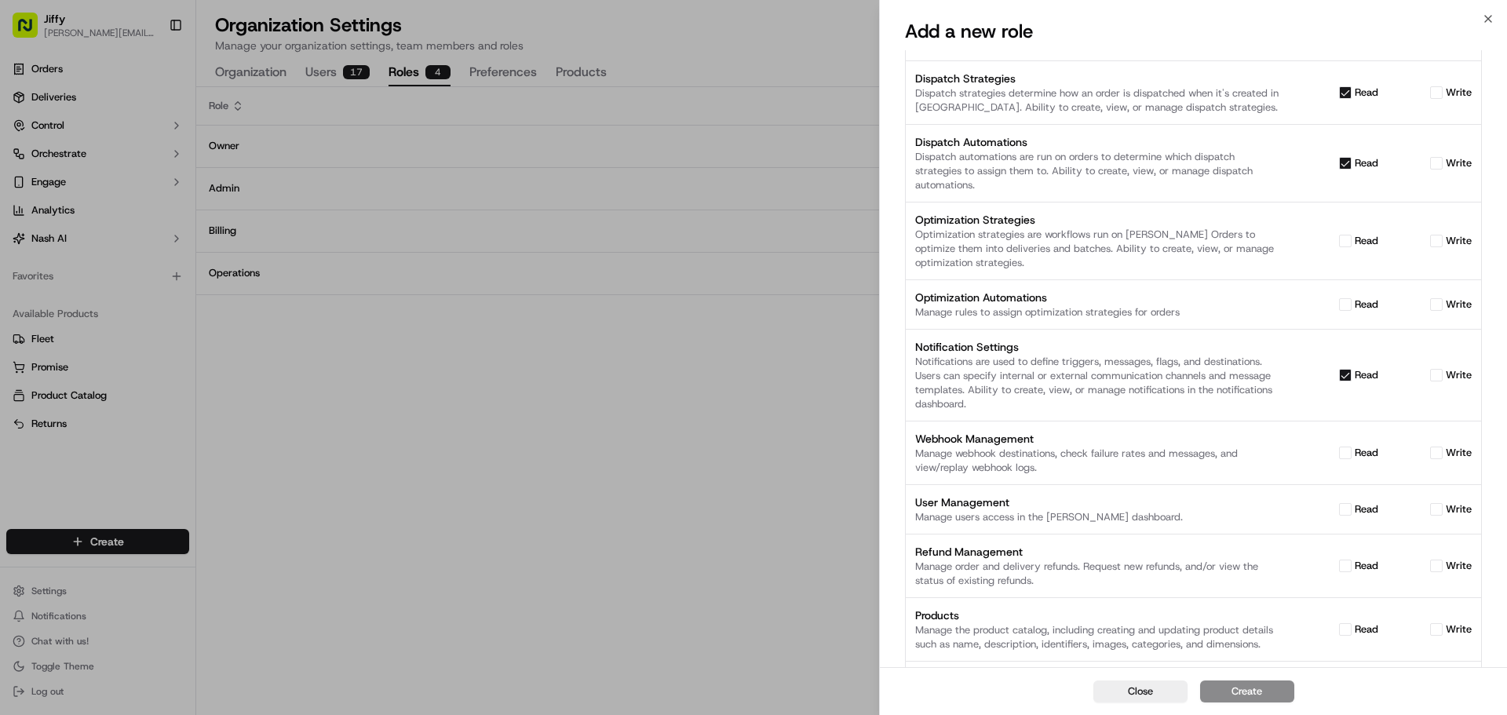
click at [1325, 455] on div "read" at bounding box center [1334, 453] width 90 height 14
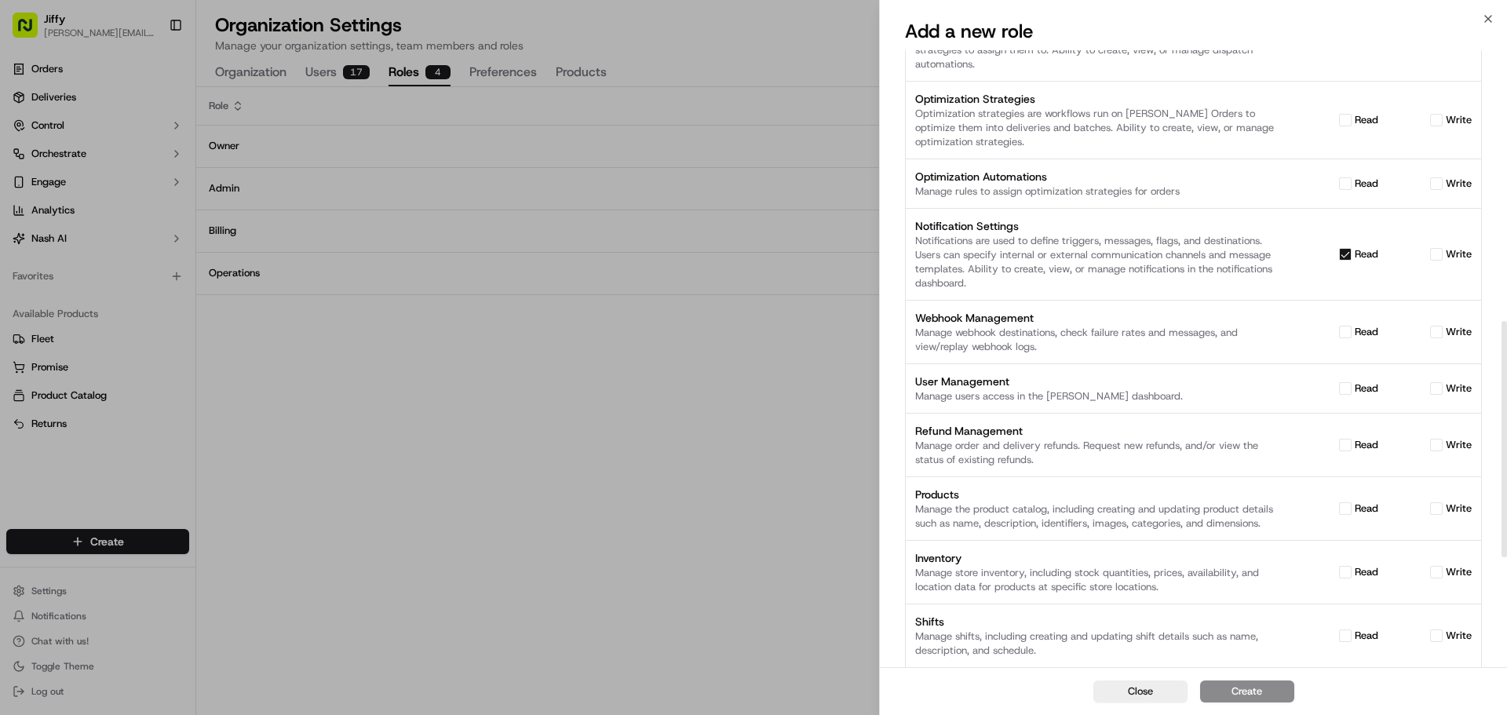
scroll to position [707, 0]
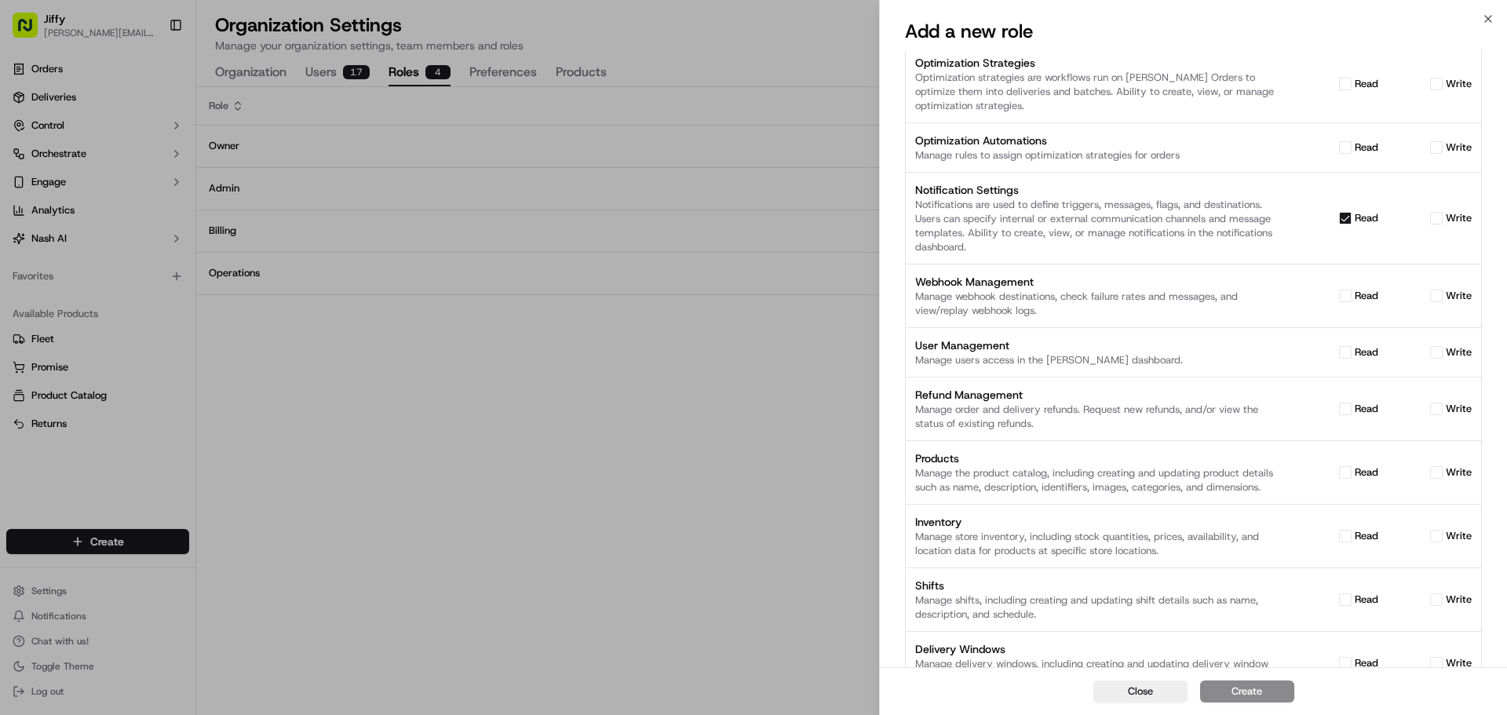
click at [1338, 409] on div "read" at bounding box center [1334, 409] width 90 height 14
click at [1343, 408] on button "read" at bounding box center [1345, 409] width 13 height 13
checkbox input "true"
click at [1442, 408] on button "write" at bounding box center [1437, 409] width 13 height 13
checkbox input "true"
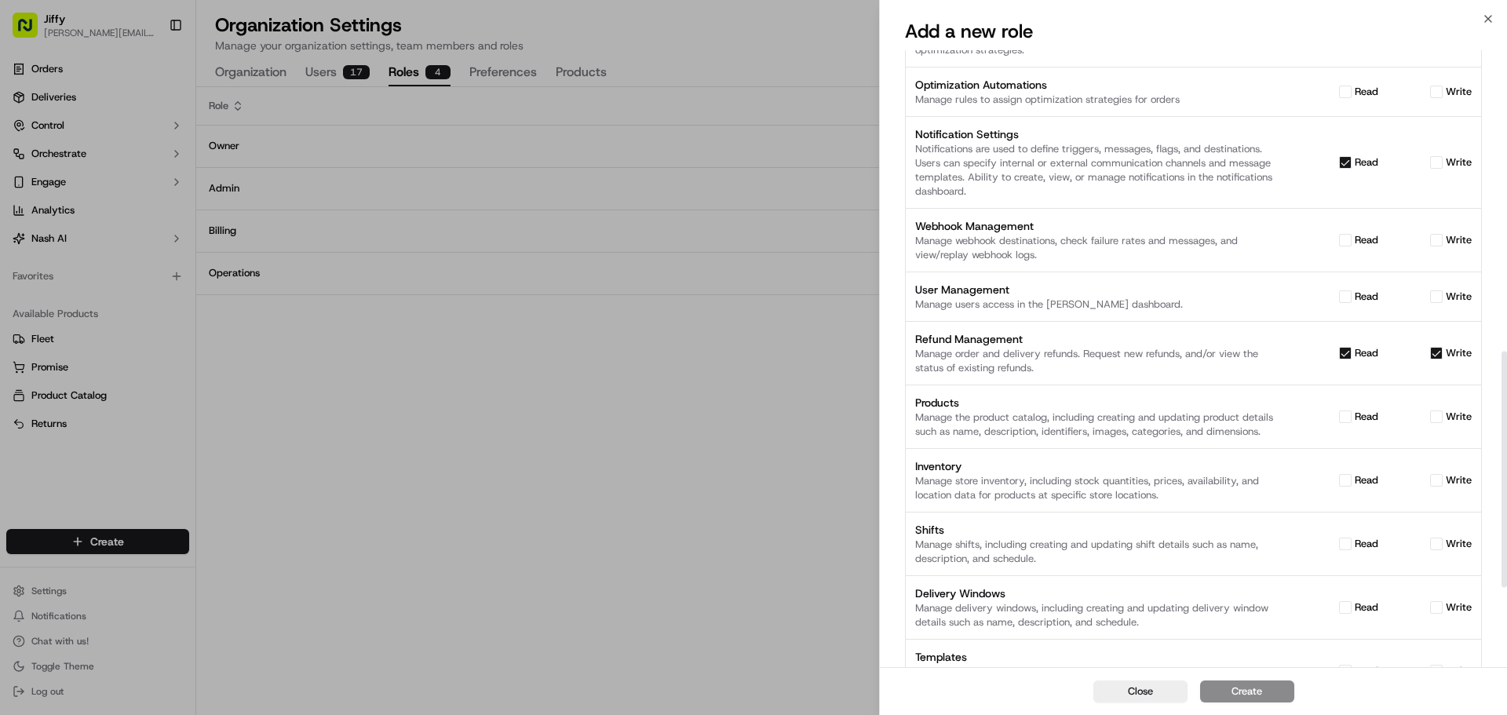
scroll to position [785, 0]
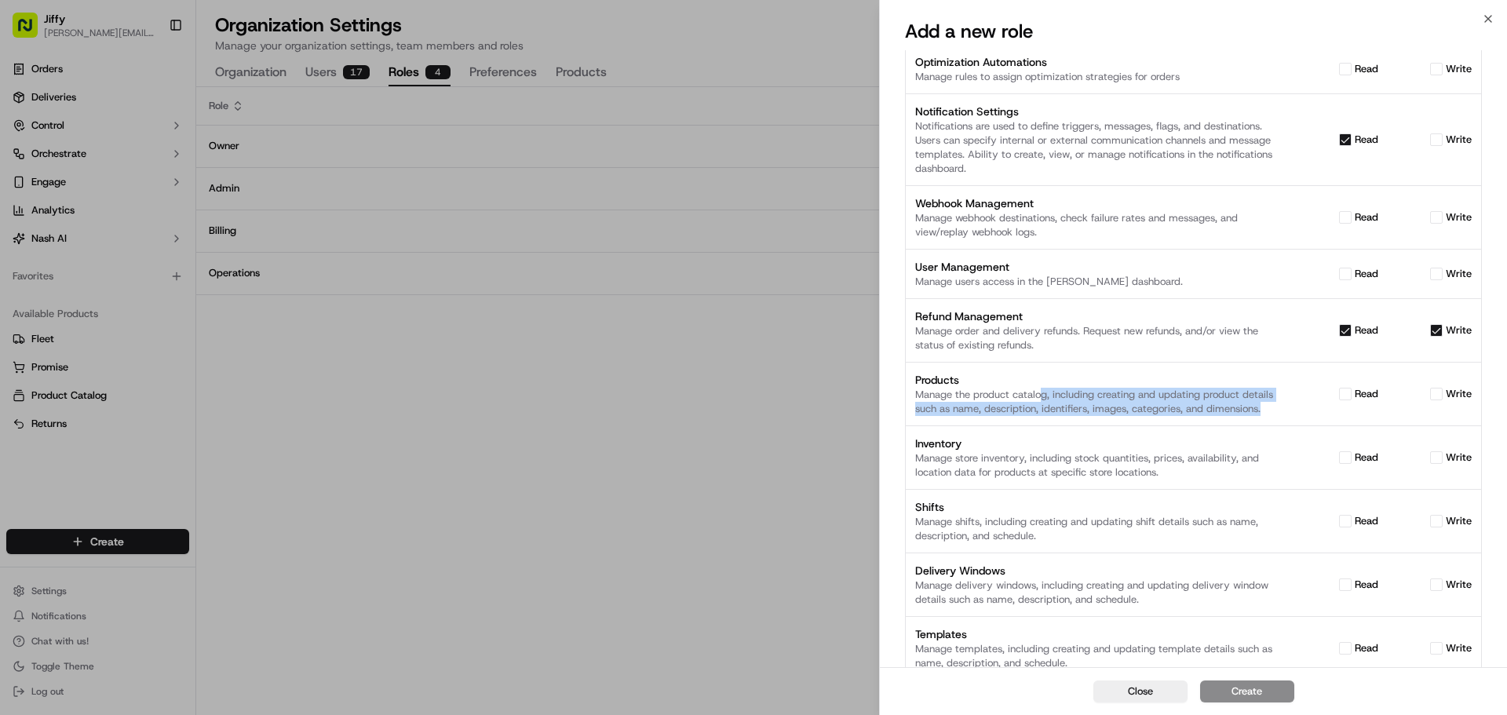
drag, startPoint x: 1044, startPoint y: 399, endPoint x: 1270, endPoint y: 417, distance: 226.1
click at [1270, 417] on div "Analytics Access the analytics dashboard. read AI Agent Access & manage [PERSON…" at bounding box center [1193, 104] width 577 height 1534
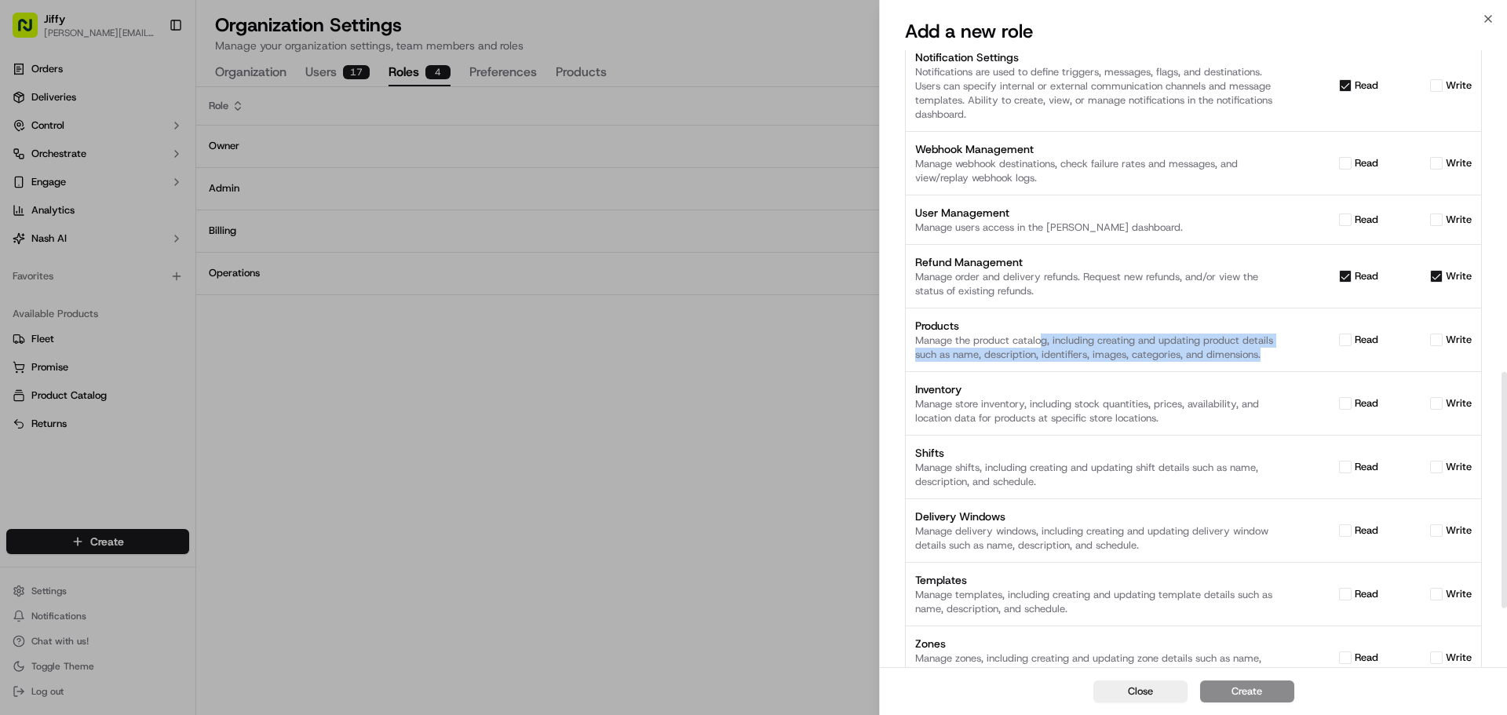
scroll to position [864, 0]
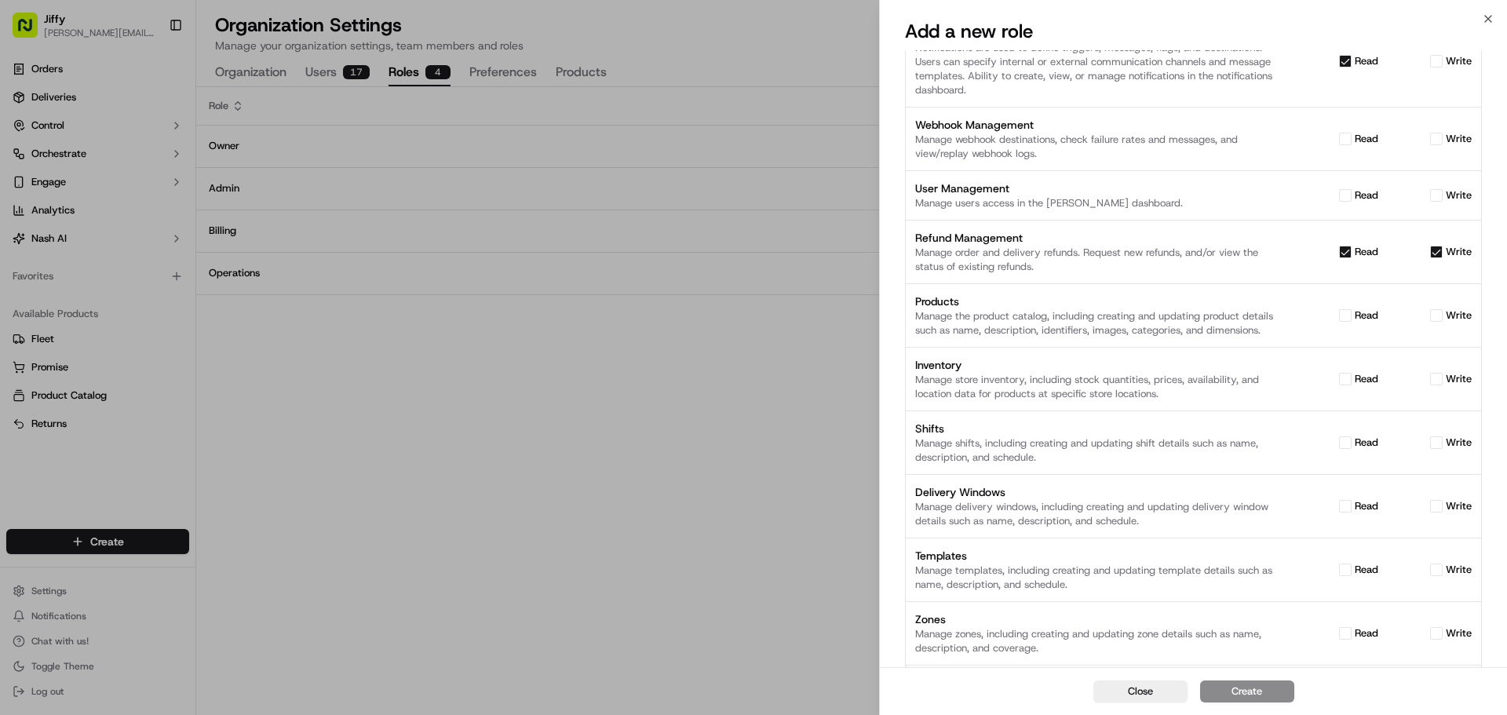
click at [1321, 324] on div "Products Manage the product catalog, including creating and updating product de…" at bounding box center [1193, 316] width 557 height 44
click at [1040, 452] on div "Manage shifts, including creating and updating shift details such as name, desc…" at bounding box center [1098, 451] width 366 height 28
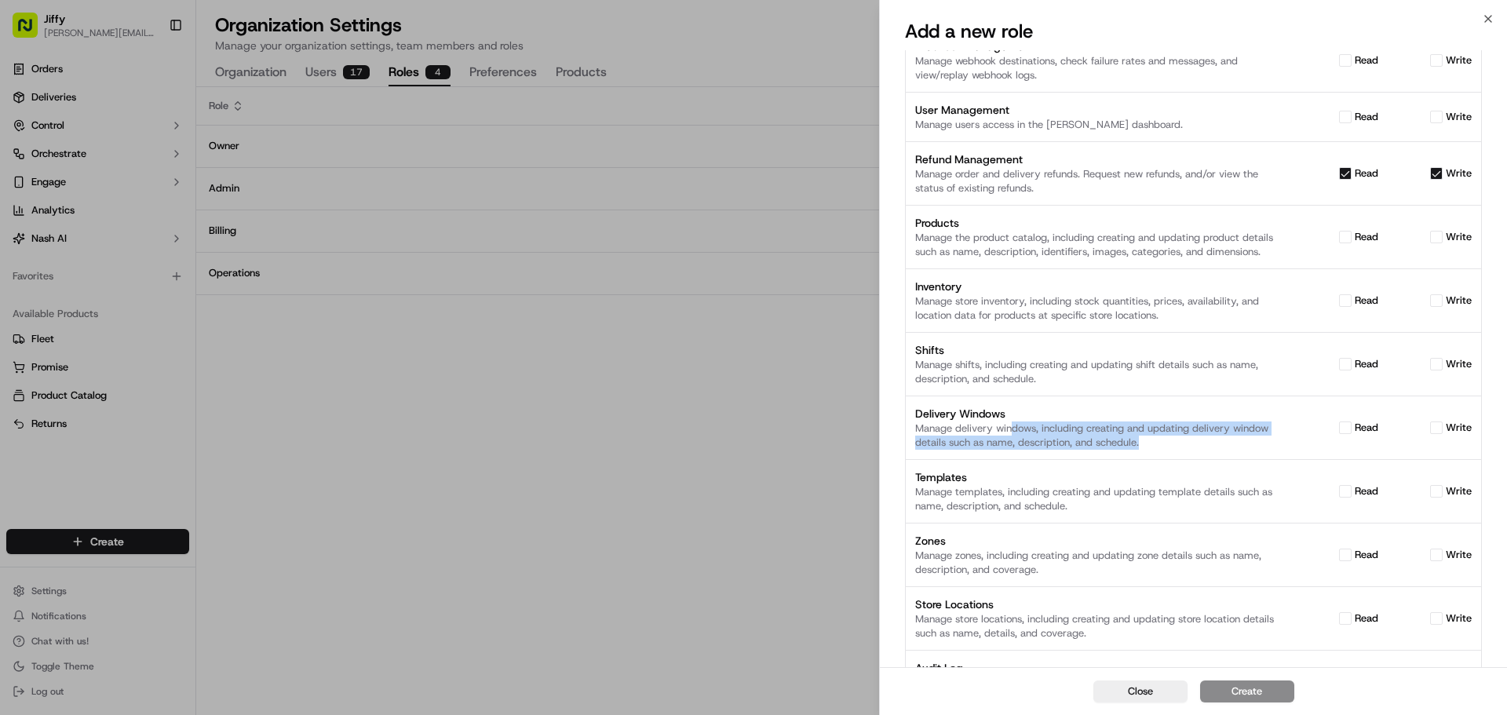
drag, startPoint x: 1013, startPoint y: 433, endPoint x: 1186, endPoint y: 440, distance: 172.9
click at [1167, 440] on div "Manage delivery windows, including creating and updating delivery window detail…" at bounding box center [1098, 436] width 366 height 28
click at [1344, 426] on button "read" at bounding box center [1345, 428] width 13 height 13
checkbox input "true"
click at [1469, 430] on label "write" at bounding box center [1459, 428] width 26 height 14
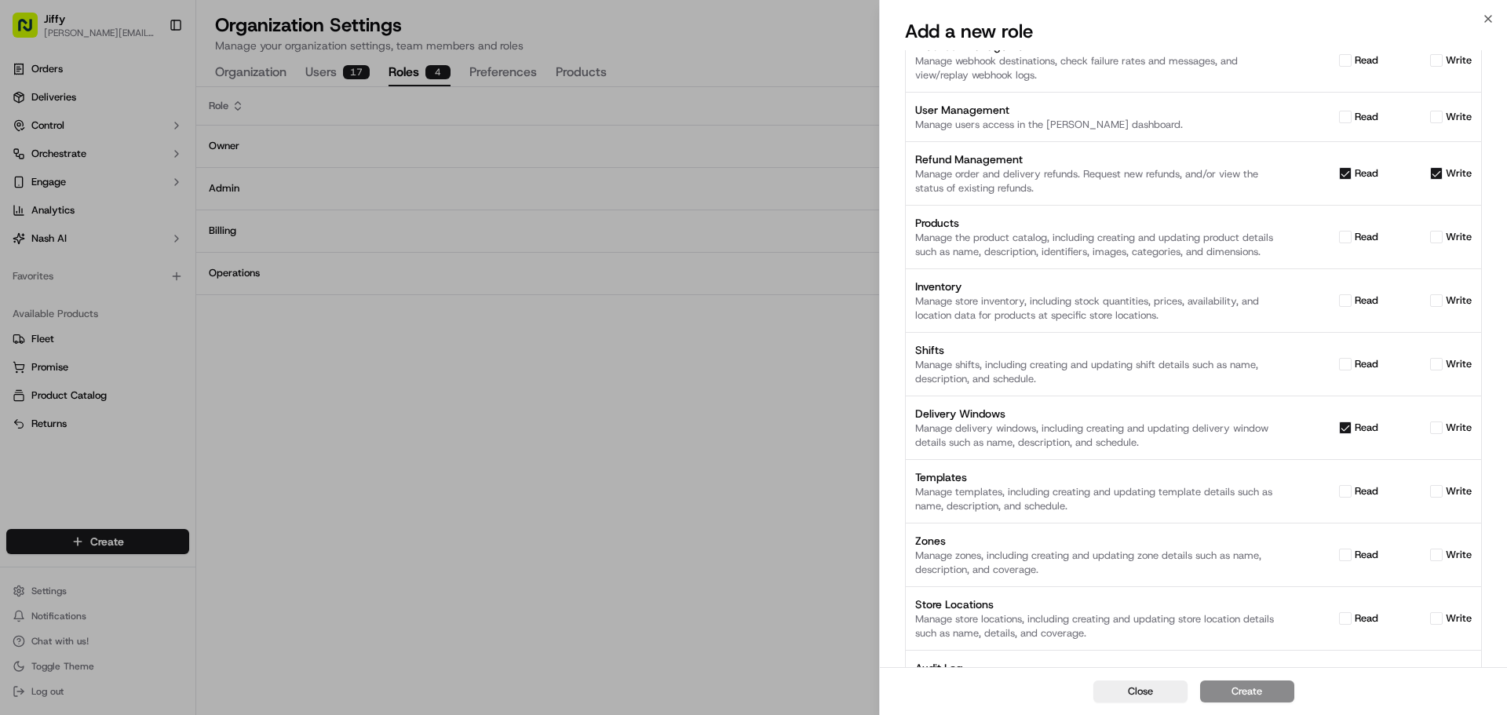
click at [1443, 430] on button "write" at bounding box center [1437, 428] width 13 height 13
checkbox input "true"
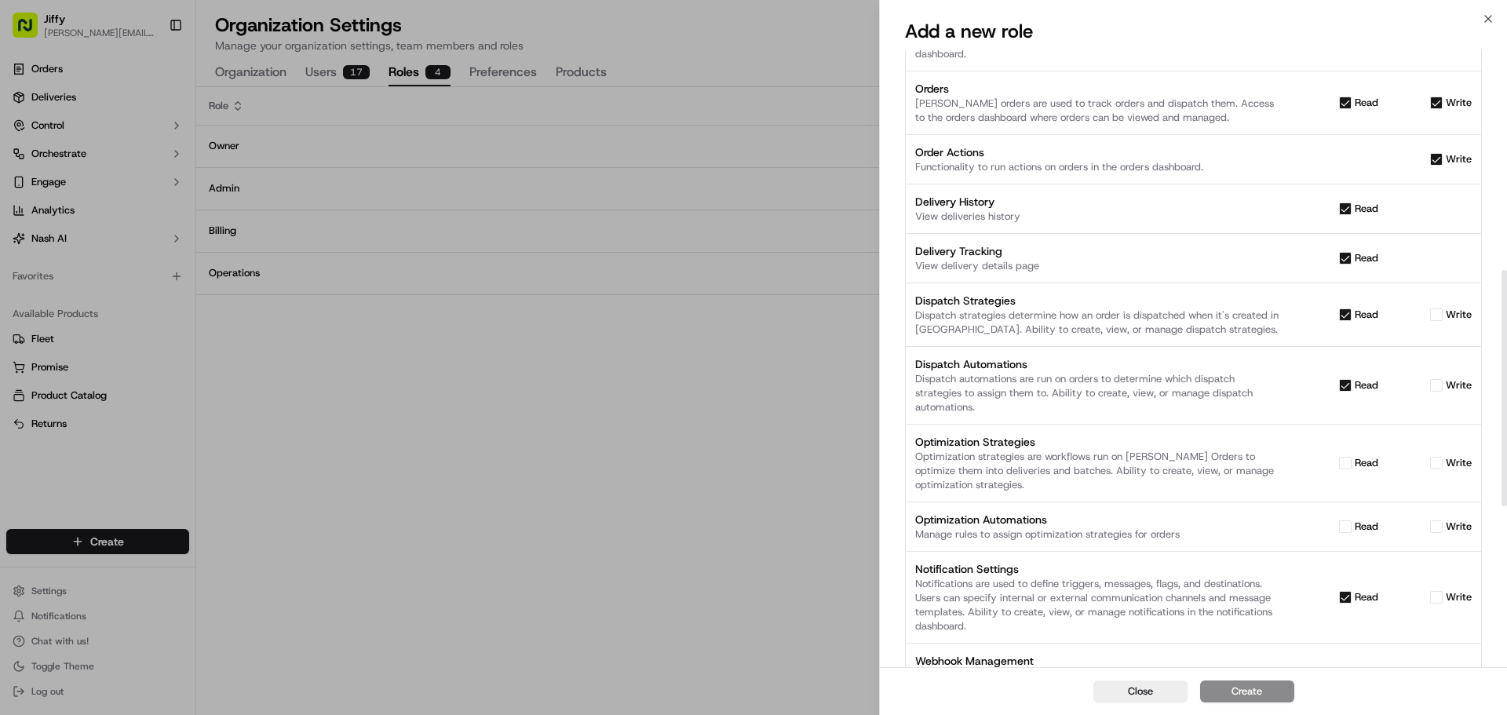
scroll to position [0, 0]
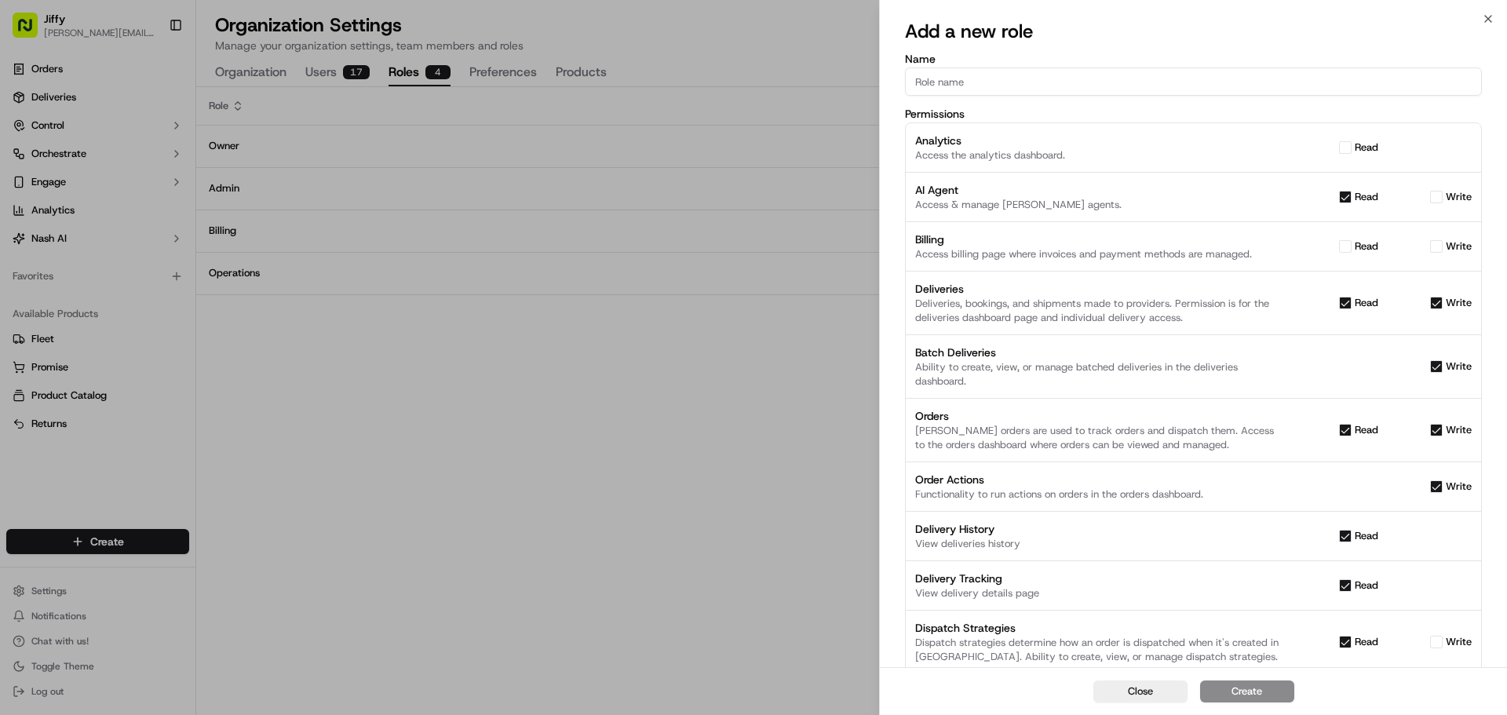
click at [1014, 82] on input "Name" at bounding box center [1193, 82] width 577 height 28
type input "C"
type input "Monitoring"
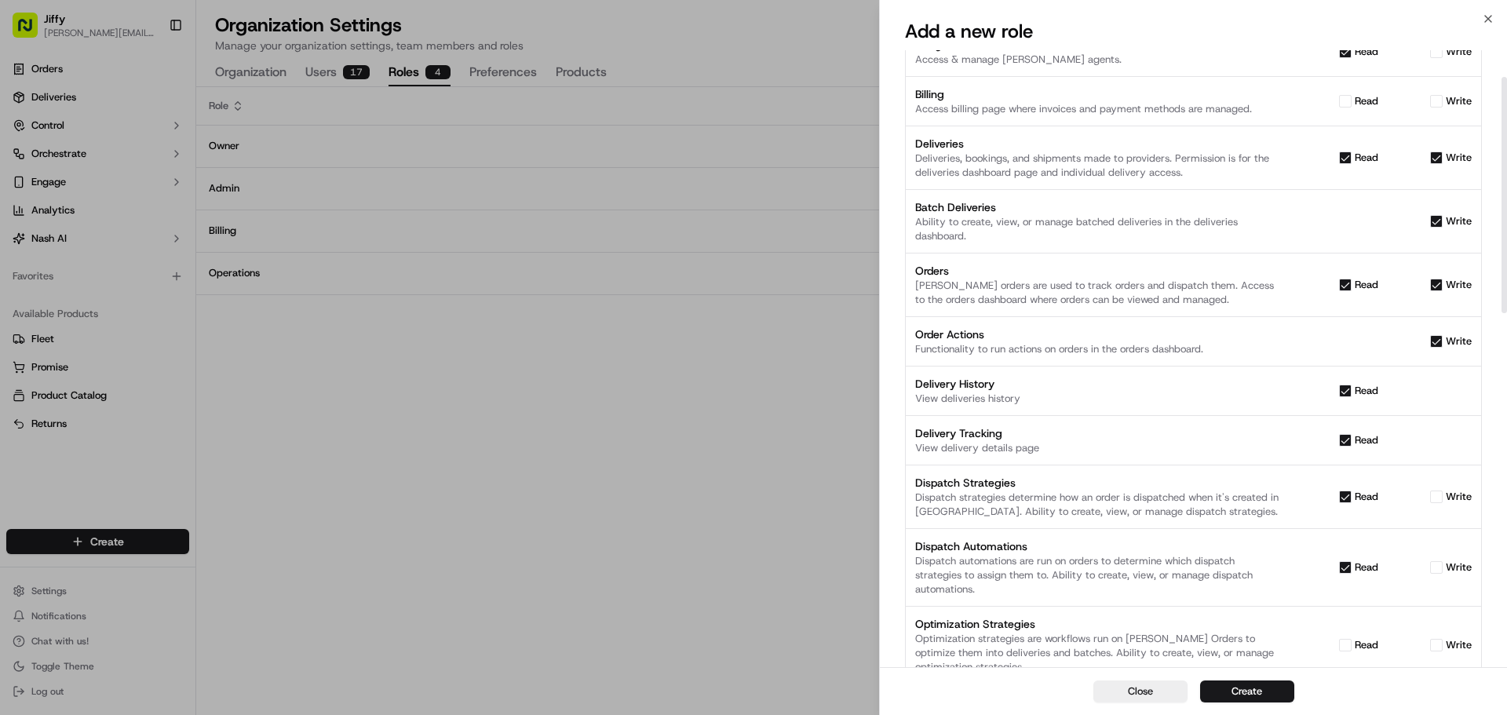
scroll to position [157, 0]
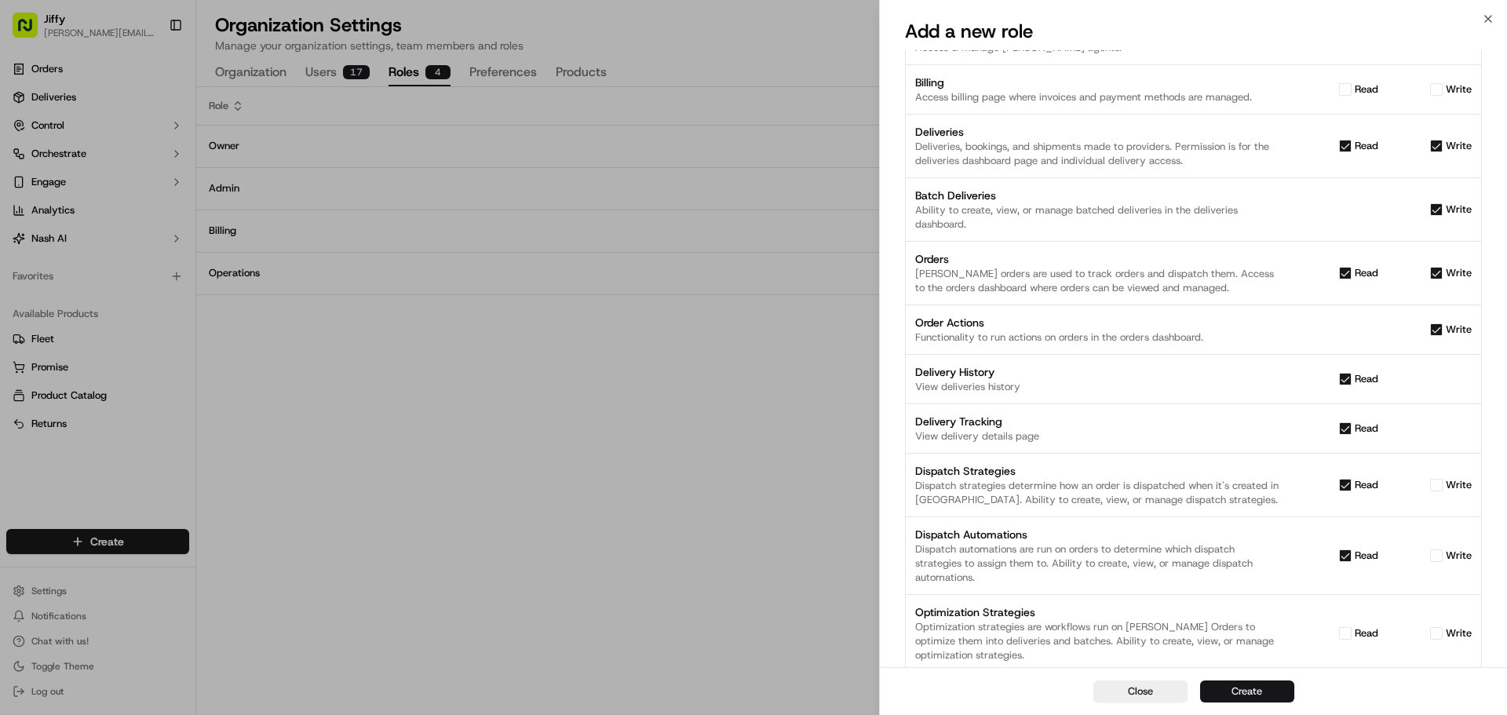
click at [1237, 693] on button "Create" at bounding box center [1248, 692] width 94 height 22
